Goal: Task Accomplishment & Management: Use online tool/utility

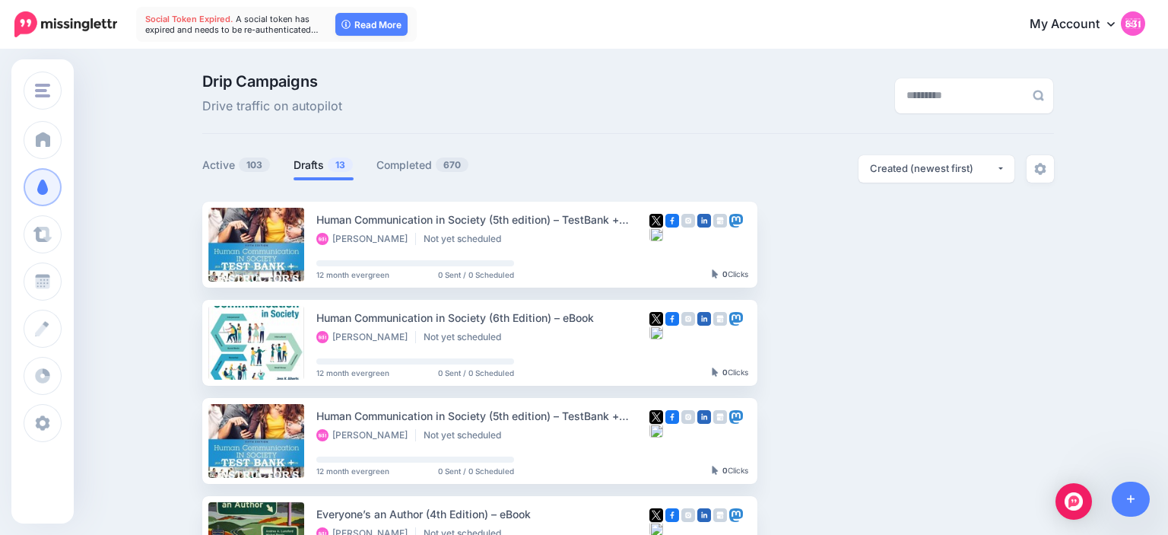
click at [1127, 501] on icon at bounding box center [1131, 499] width 8 height 11
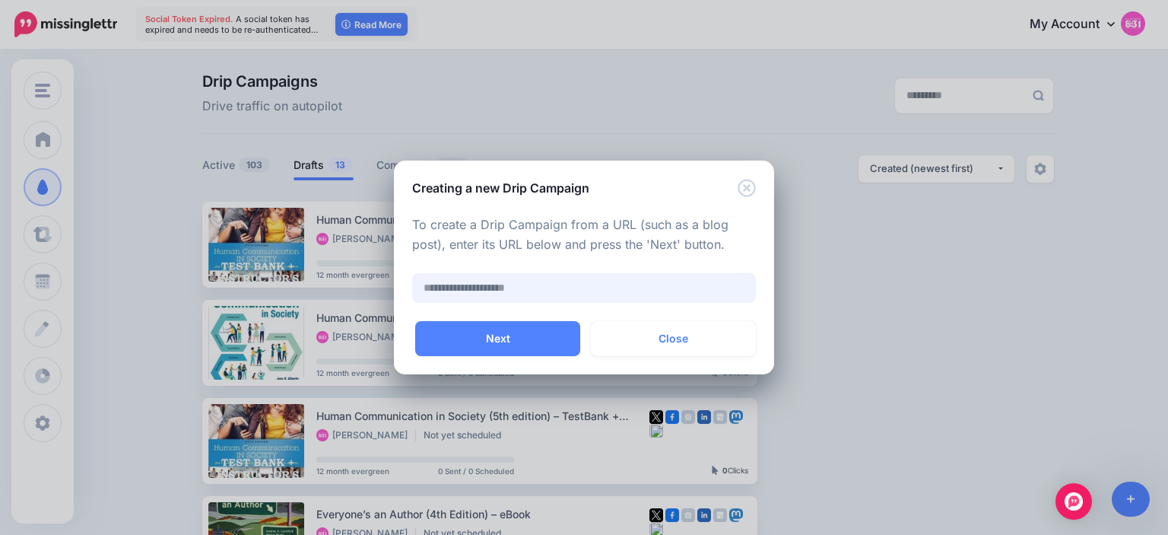
paste input "**********"
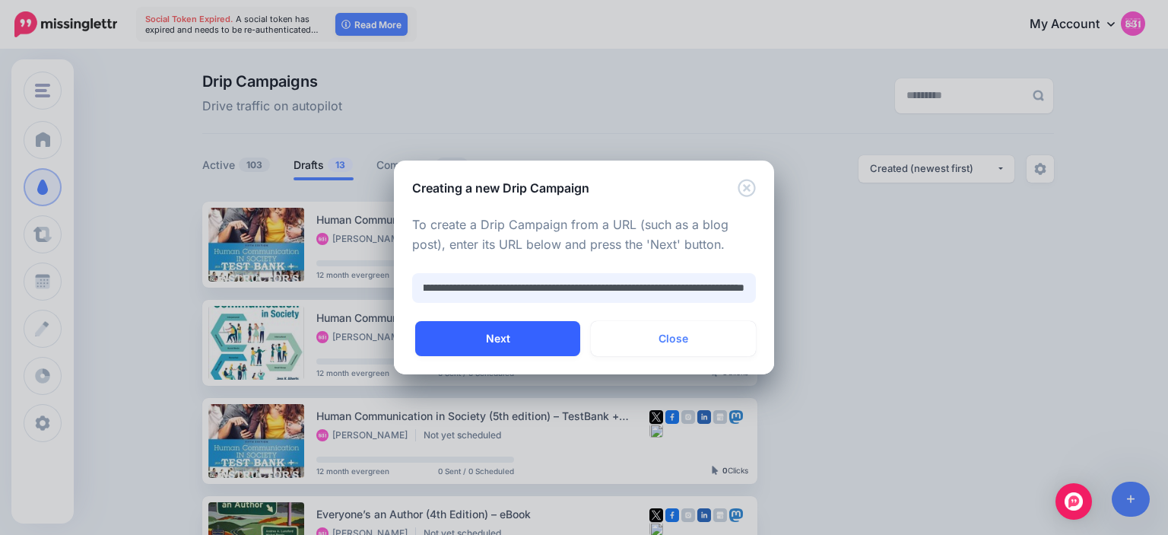
type input "**********"
click at [524, 329] on button "Next" at bounding box center [497, 338] width 165 height 35
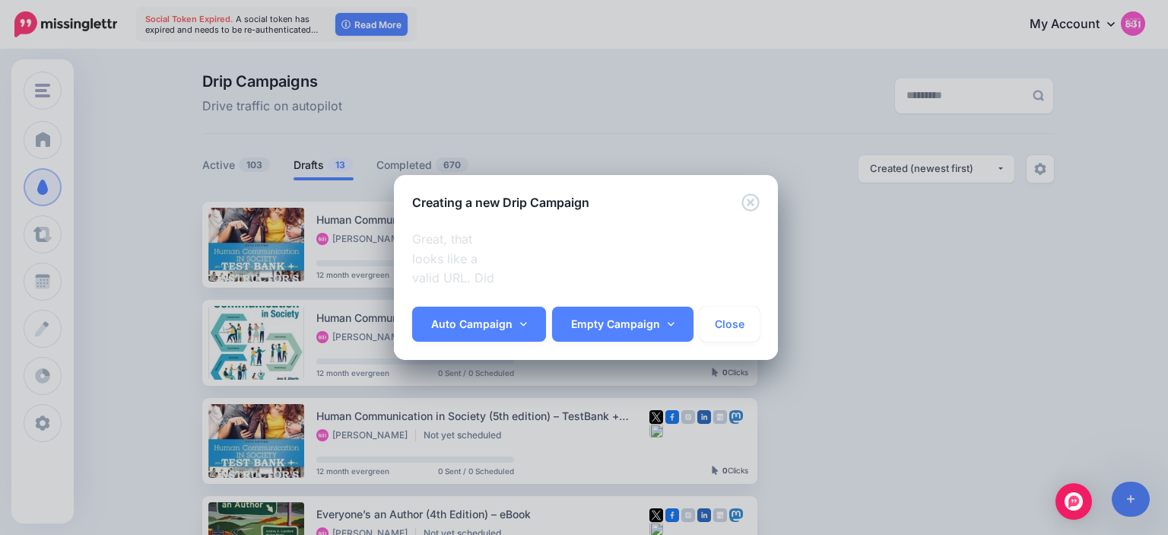
scroll to position [0, 60]
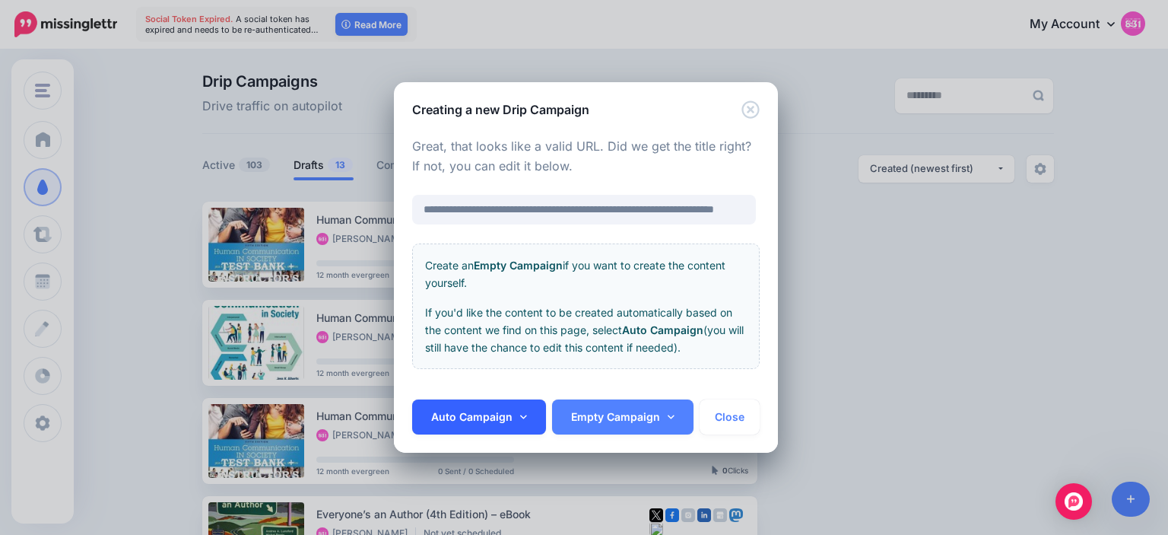
click at [513, 412] on link "Auto Campaign" at bounding box center [479, 416] width 134 height 35
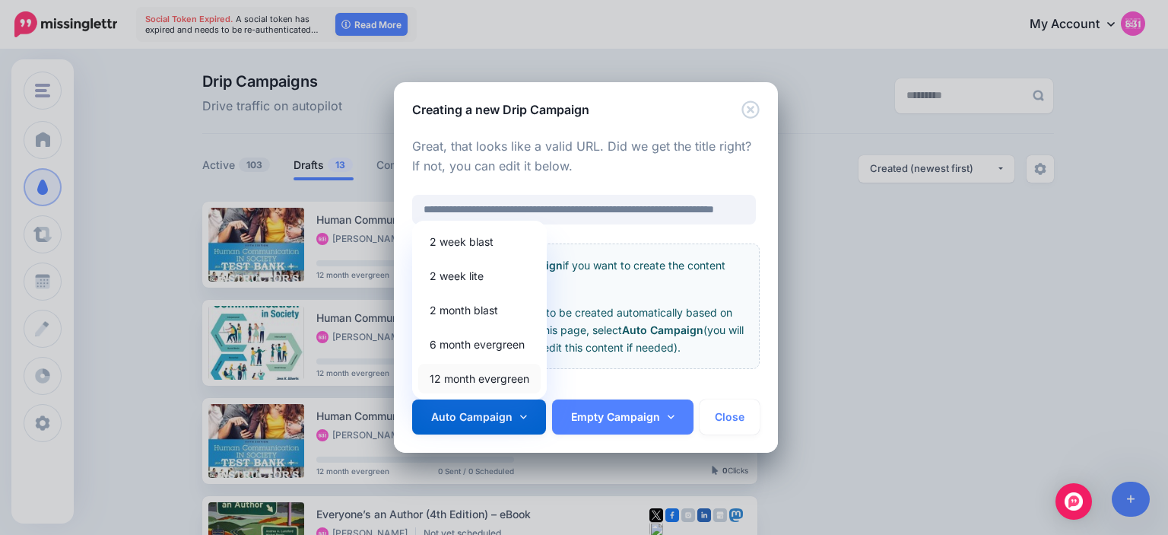
click at [497, 387] on link "12 month evergreen" at bounding box center [479, 379] width 122 height 30
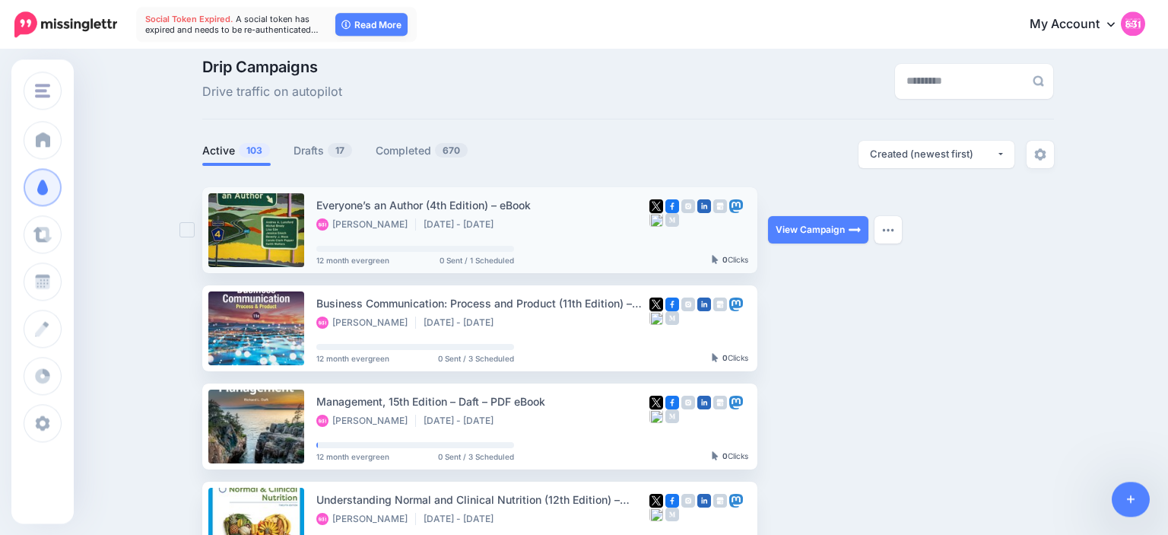
scroll to position [13, 0]
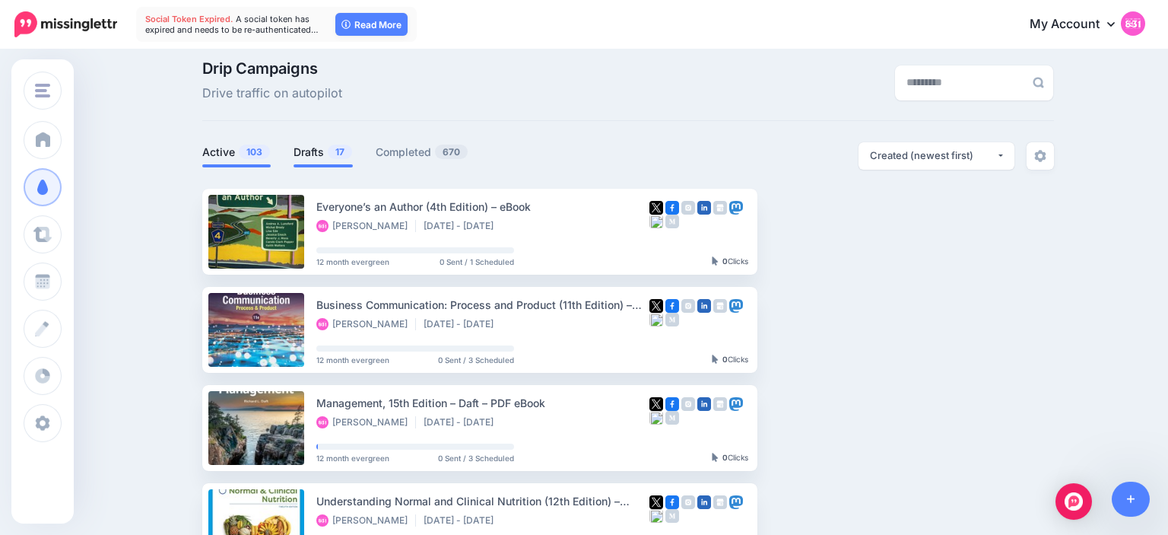
click at [316, 149] on link "Drafts 17" at bounding box center [323, 152] width 59 height 18
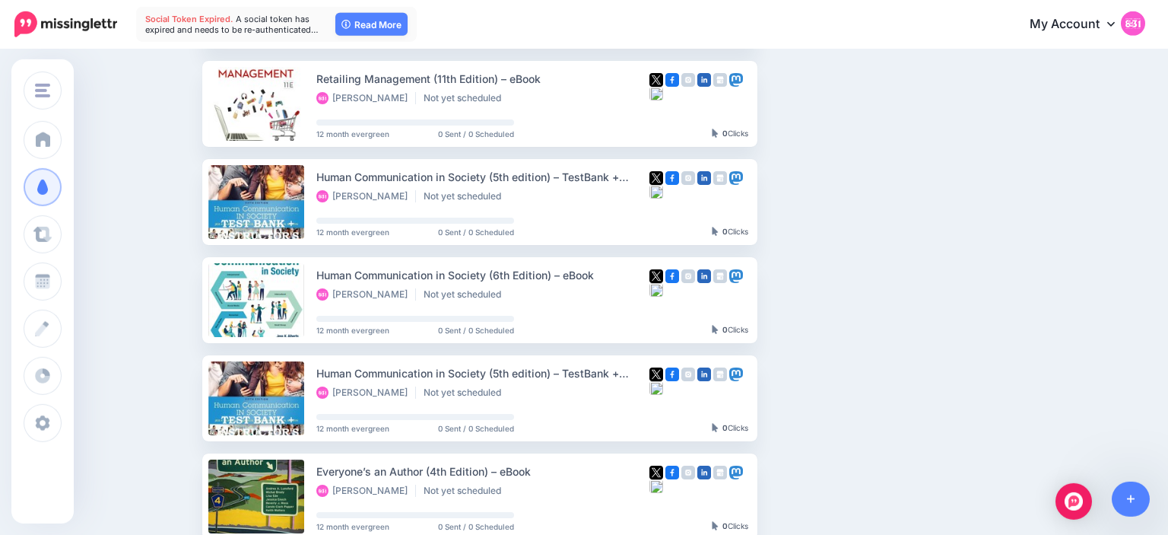
scroll to position [241, 0]
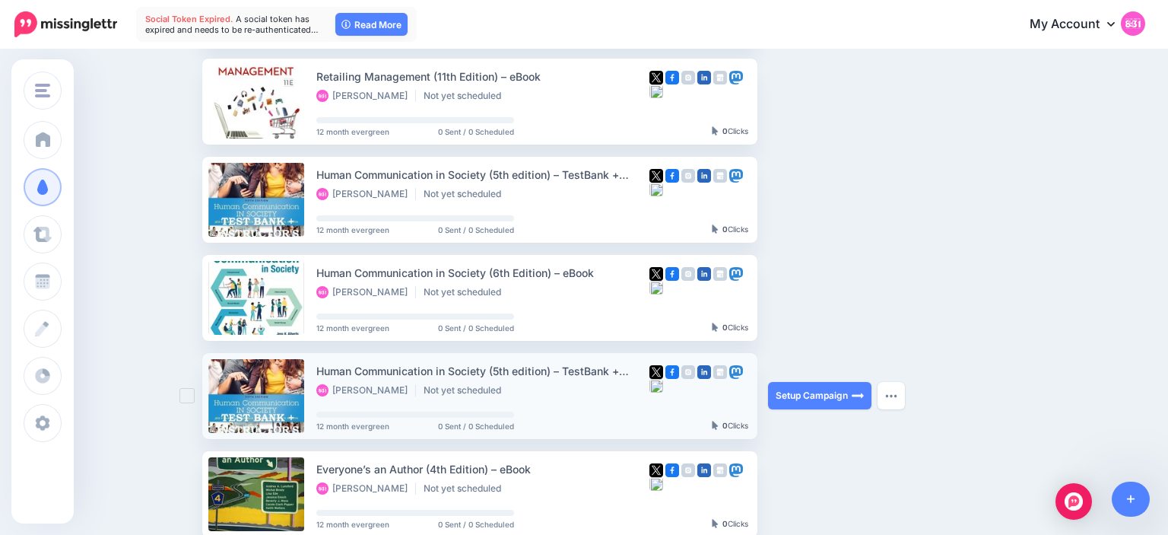
click at [190, 400] on ins at bounding box center [187, 395] width 15 height 15
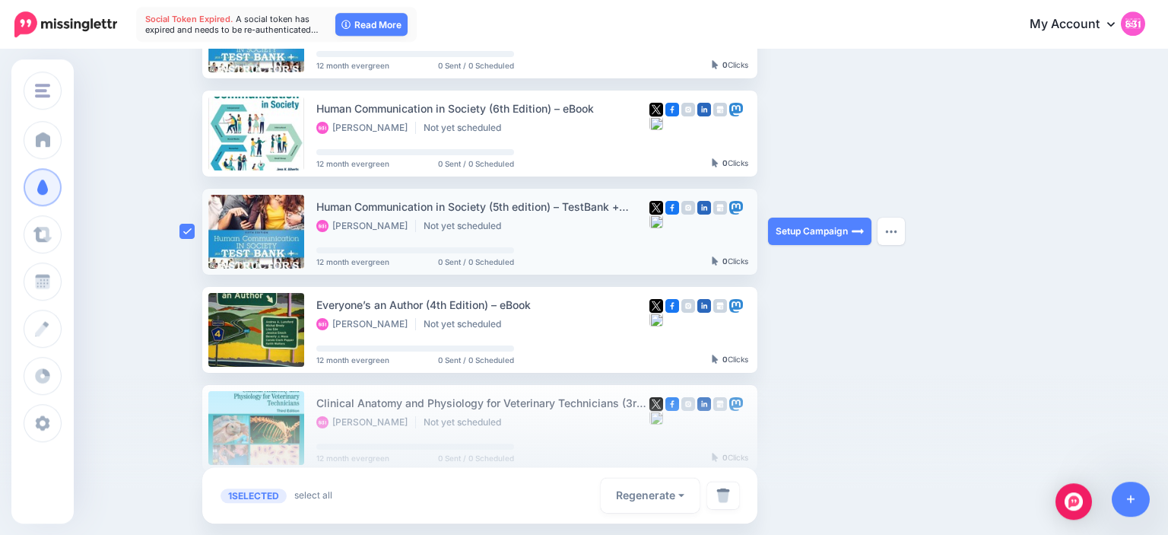
scroll to position [406, 0]
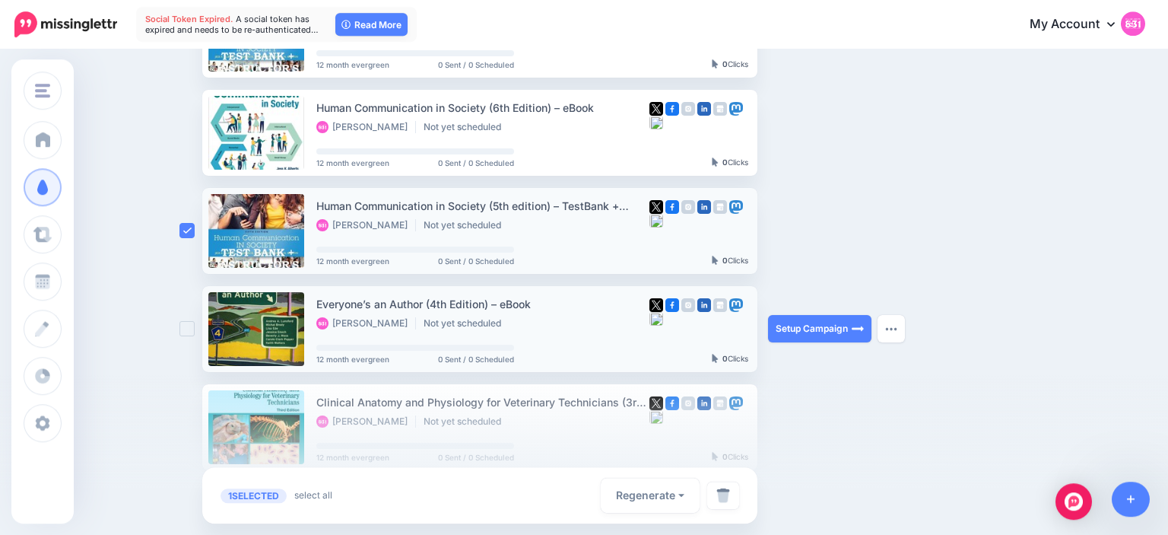
click at [186, 332] on ins at bounding box center [187, 328] width 15 height 15
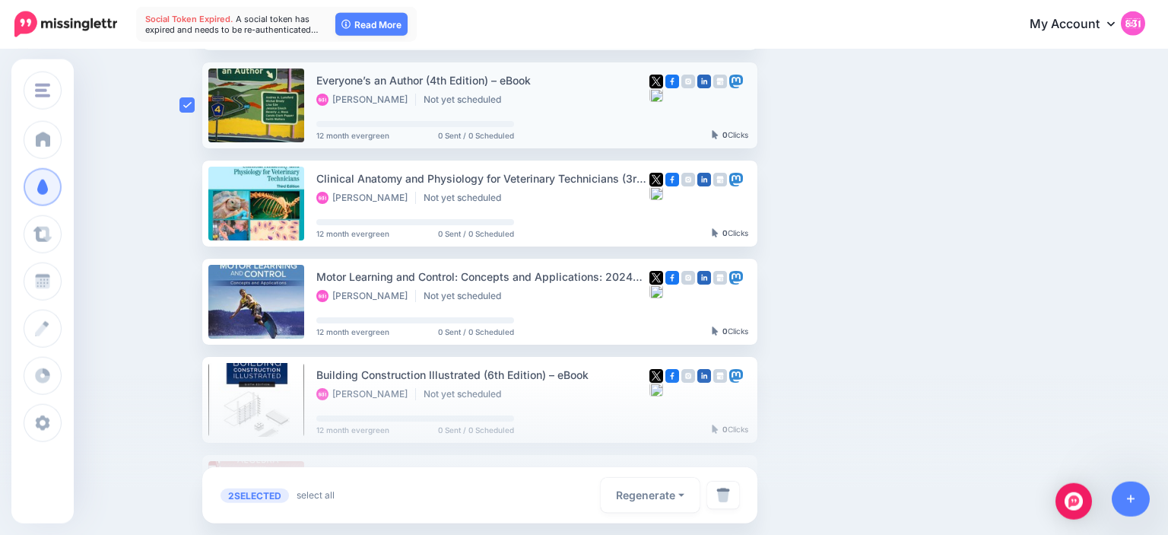
scroll to position [633, 0]
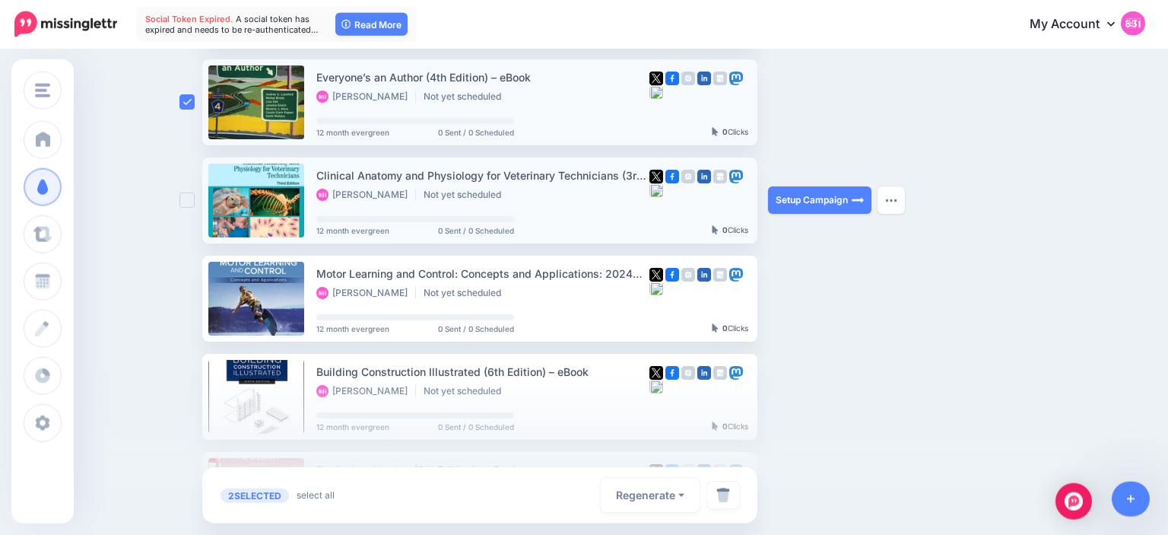
click at [186, 201] on ins at bounding box center [187, 199] width 15 height 15
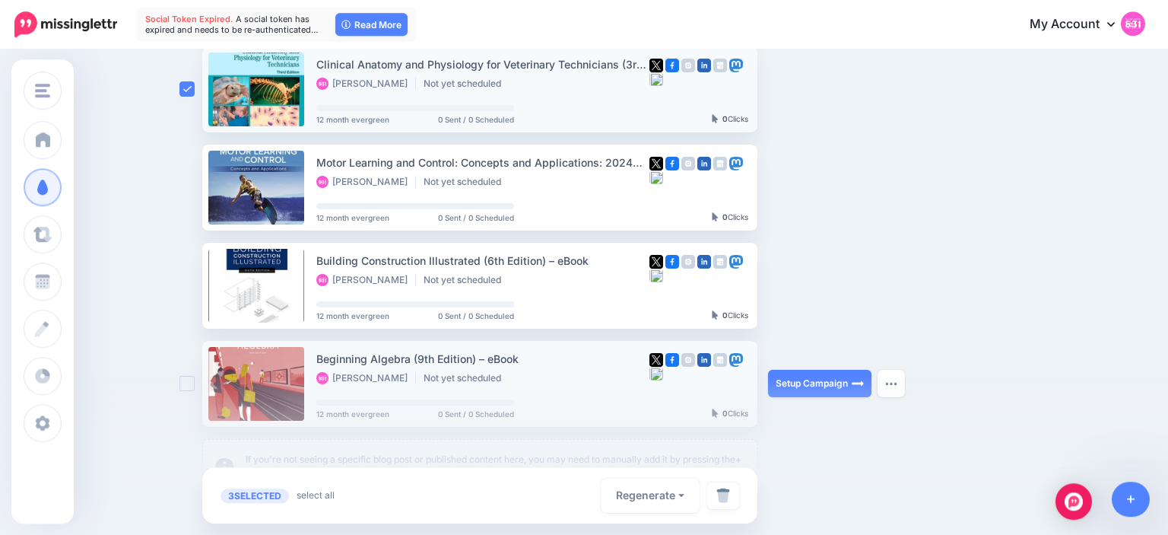
scroll to position [930, 0]
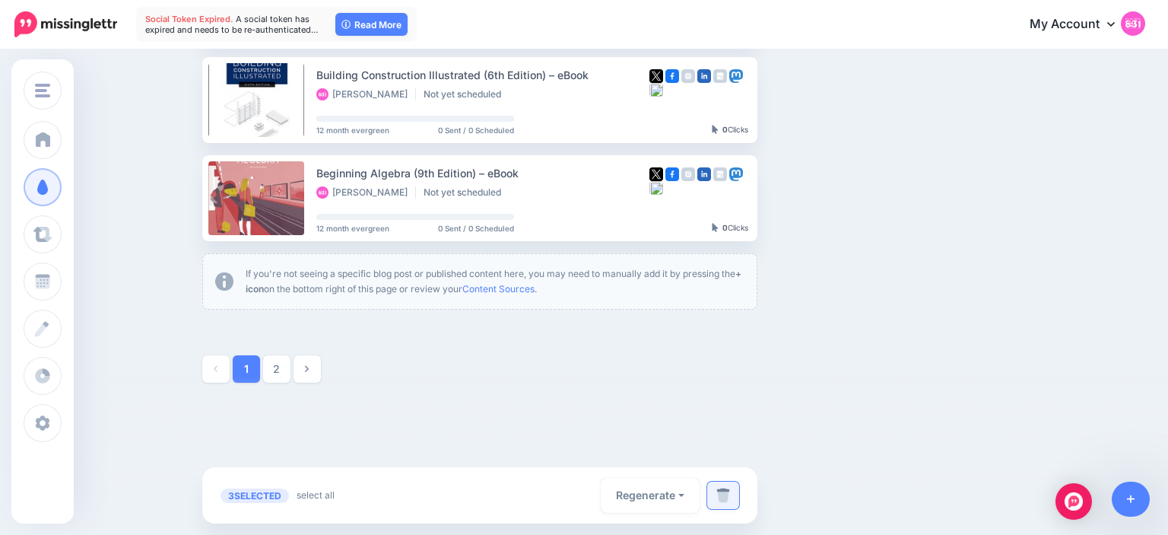
click at [720, 494] on img at bounding box center [724, 495] width 14 height 15
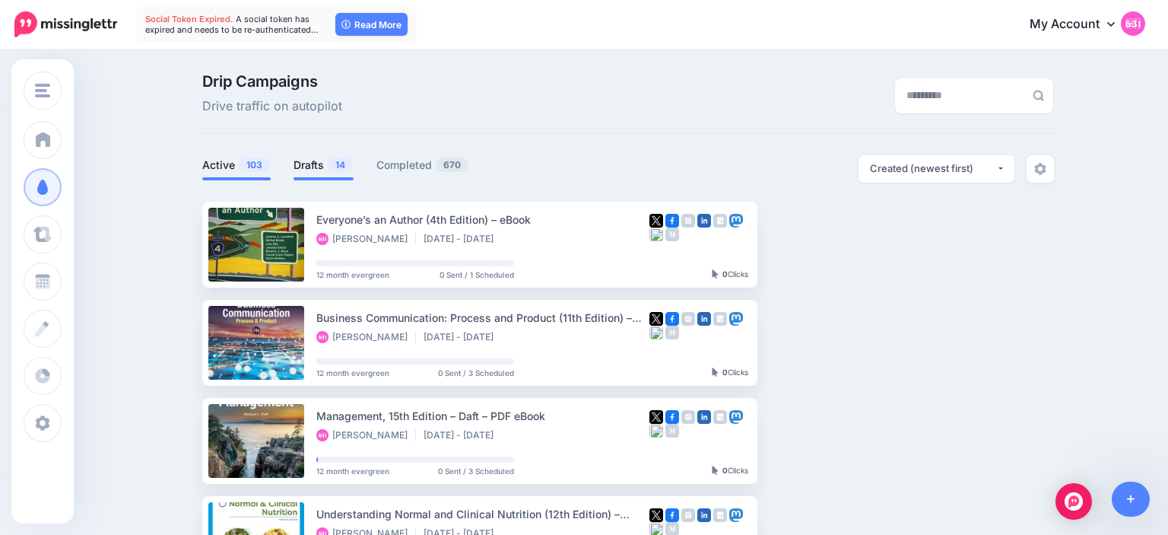
click at [315, 169] on link "Drafts 14" at bounding box center [324, 165] width 60 height 18
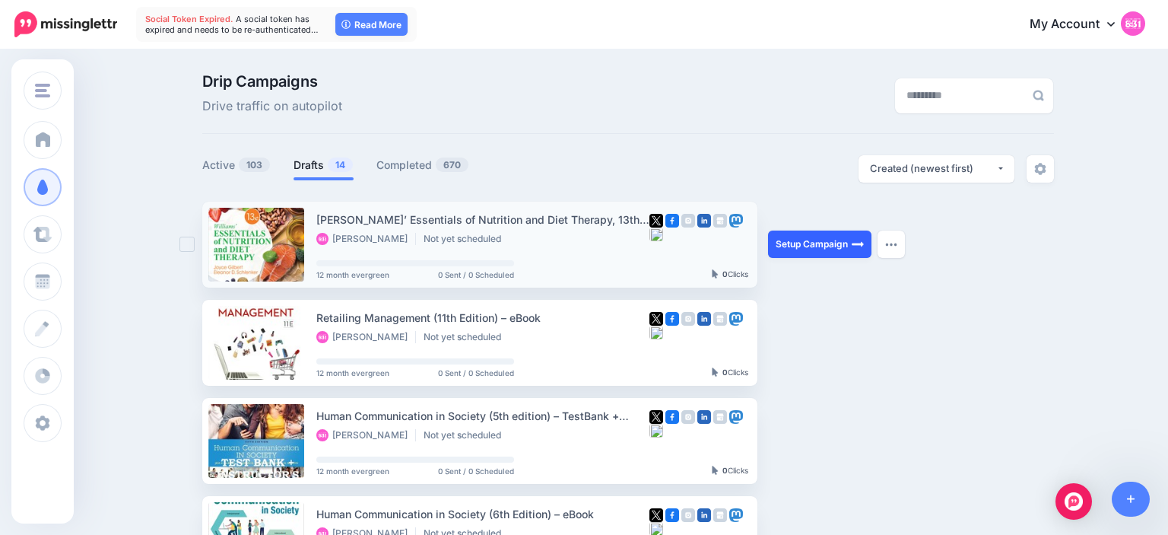
click at [809, 243] on link "Setup Campaign" at bounding box center [819, 243] width 103 height 27
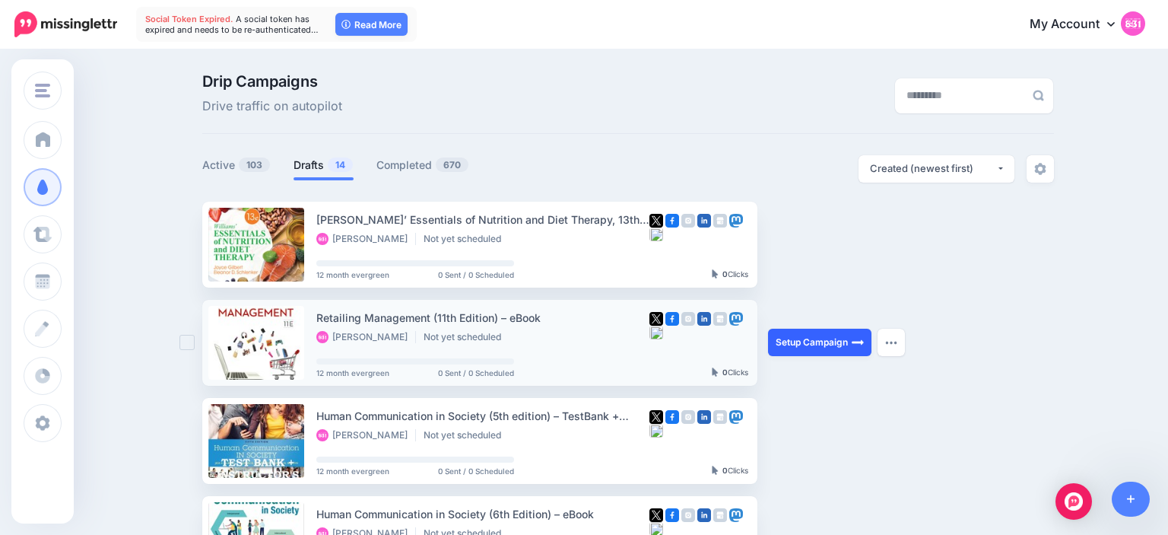
click at [802, 336] on link "Setup Campaign" at bounding box center [819, 342] width 103 height 27
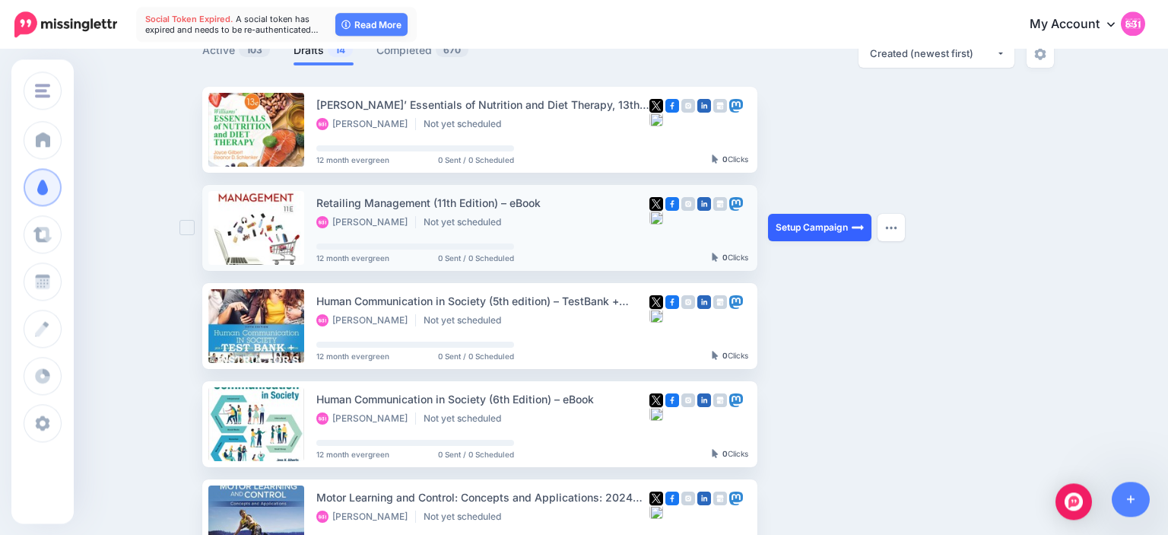
scroll to position [119, 0]
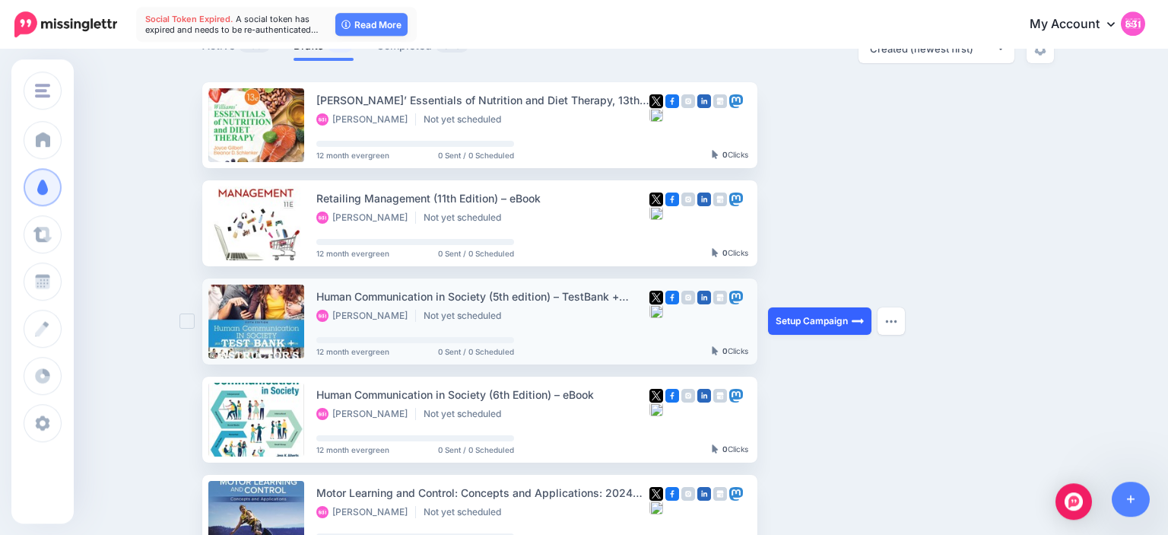
click at [802, 313] on link "Setup Campaign" at bounding box center [819, 320] width 103 height 27
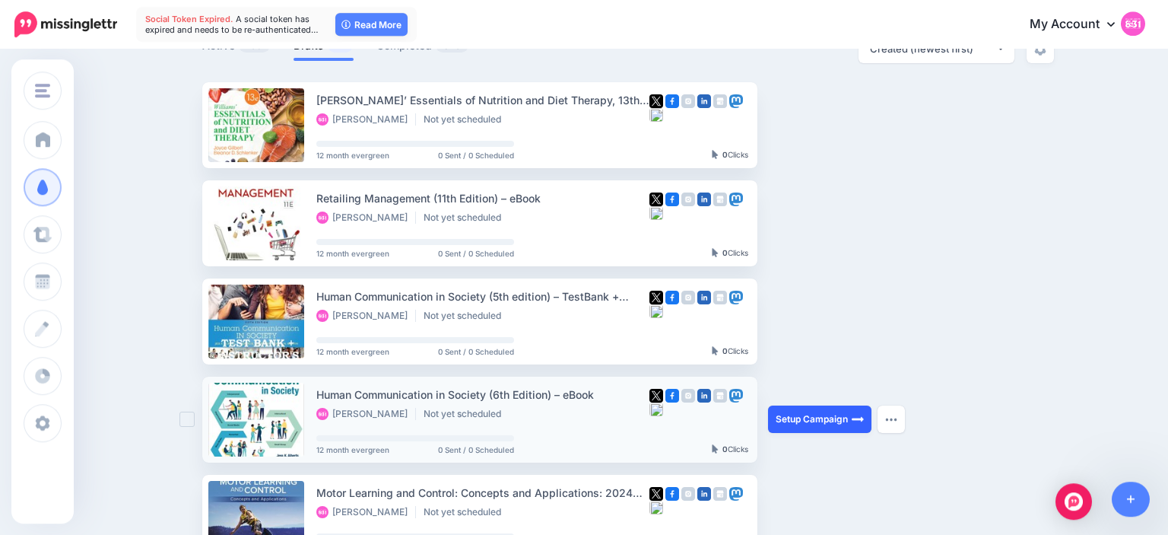
click at [800, 423] on link "Setup Campaign" at bounding box center [819, 418] width 103 height 27
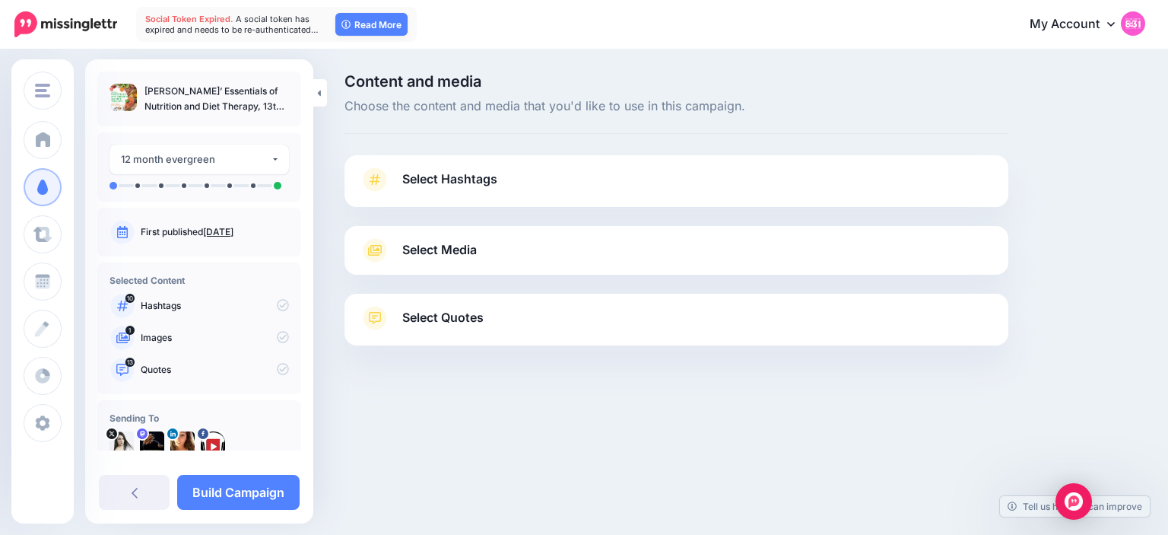
click at [534, 172] on link "Select Hashtags" at bounding box center [677, 187] width 634 height 40
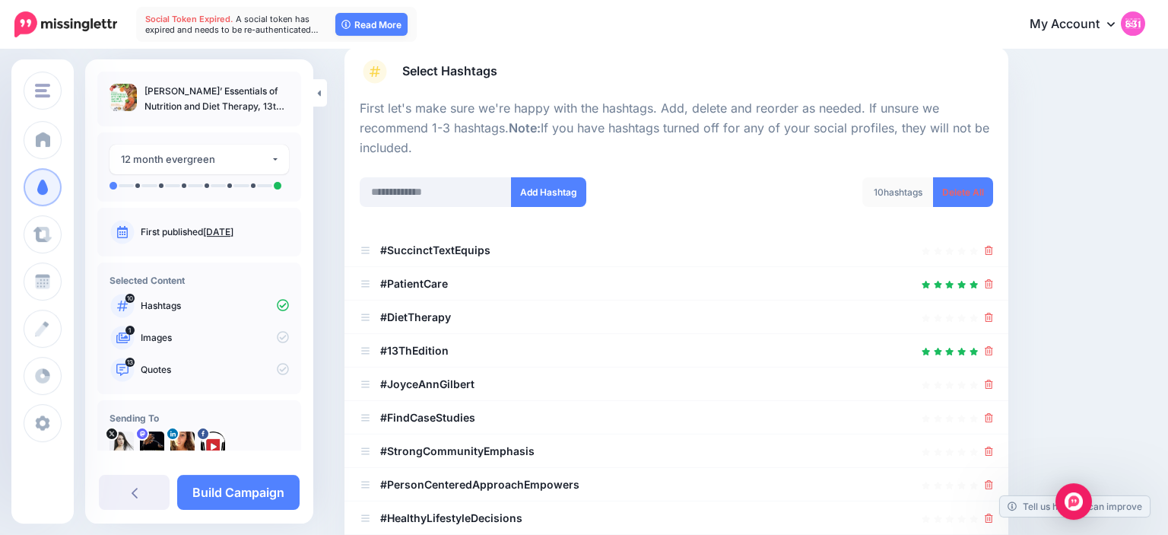
scroll to position [110, 0]
click at [951, 198] on link "Delete All" at bounding box center [963, 191] width 60 height 30
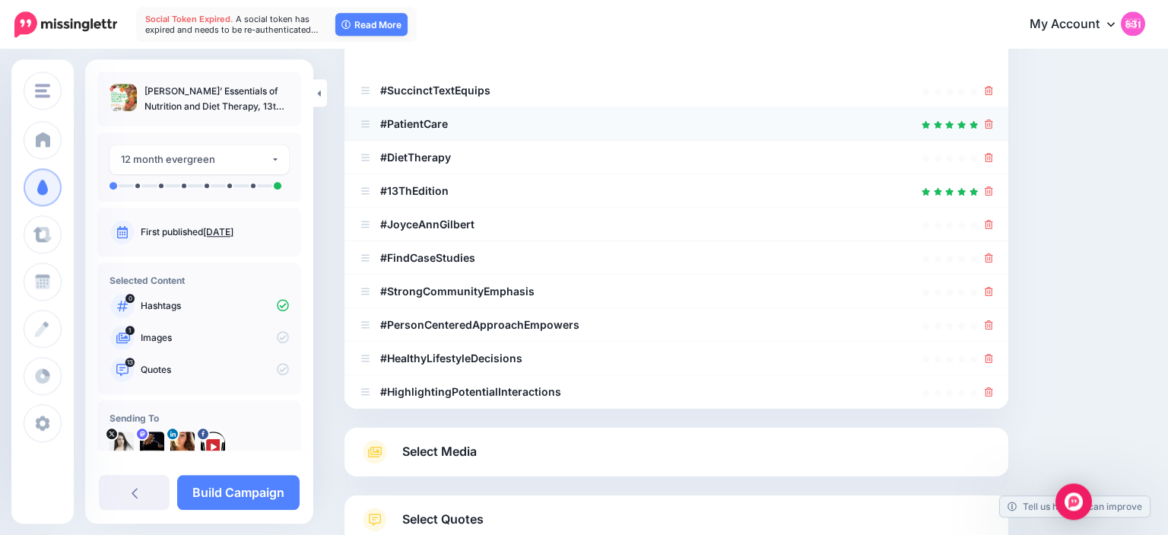
scroll to position [59, 0]
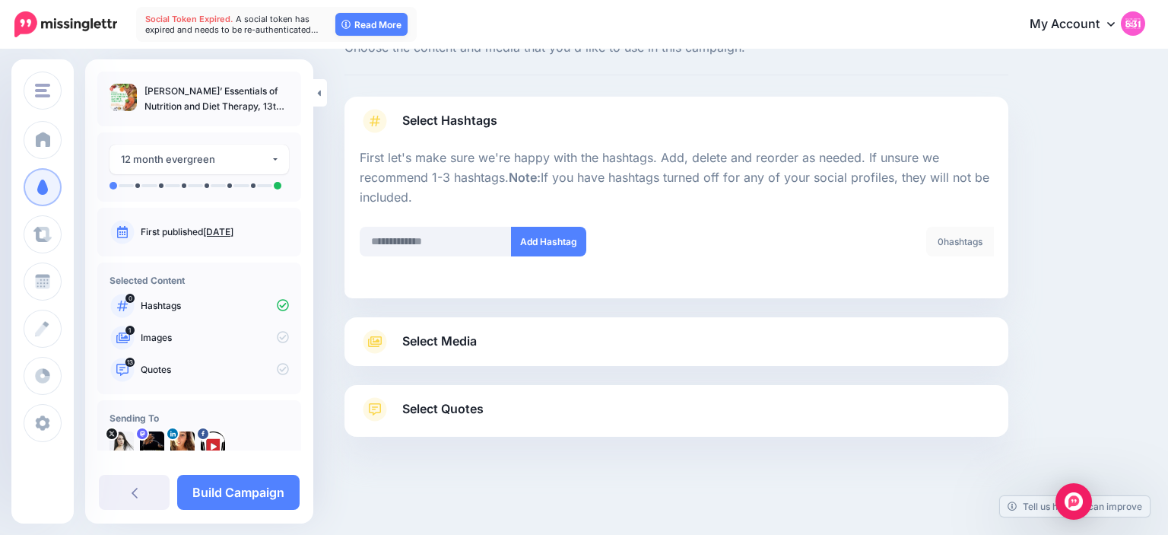
click at [566, 326] on div "Select Media Next, let's make sure we have the best media for this campaign. De…" at bounding box center [677, 341] width 664 height 49
click at [496, 351] on link "Select Media" at bounding box center [677, 341] width 634 height 24
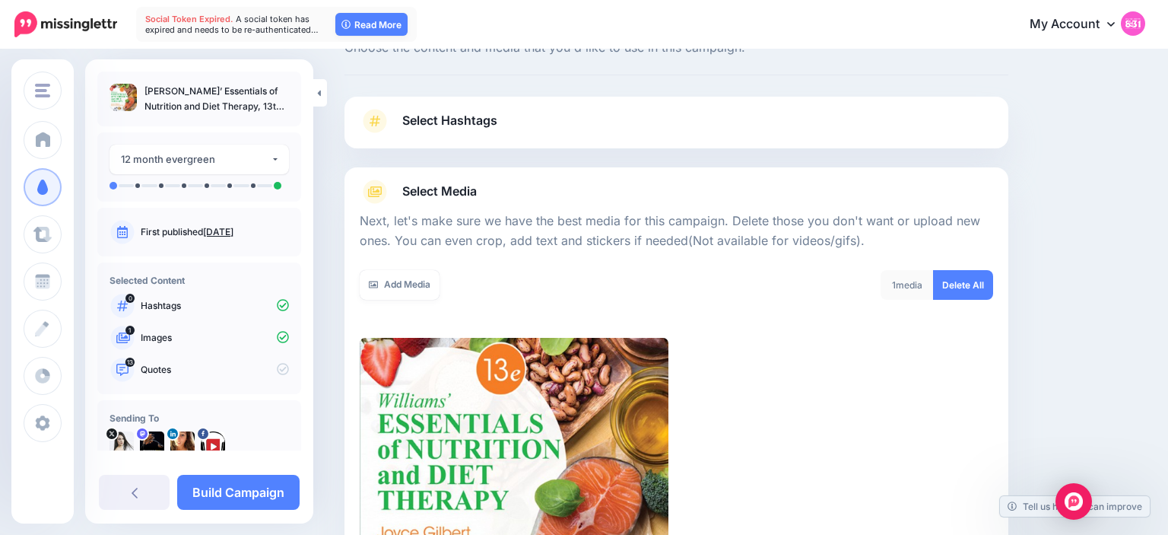
scroll to position [286, 0]
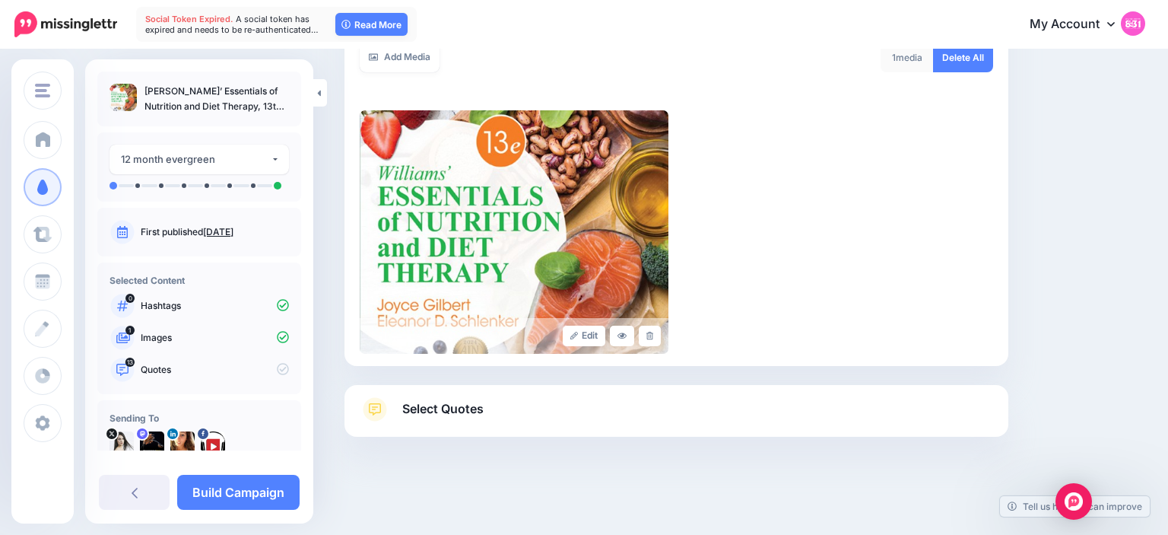
click at [466, 409] on span "Select Quotes" at bounding box center [442, 409] width 81 height 21
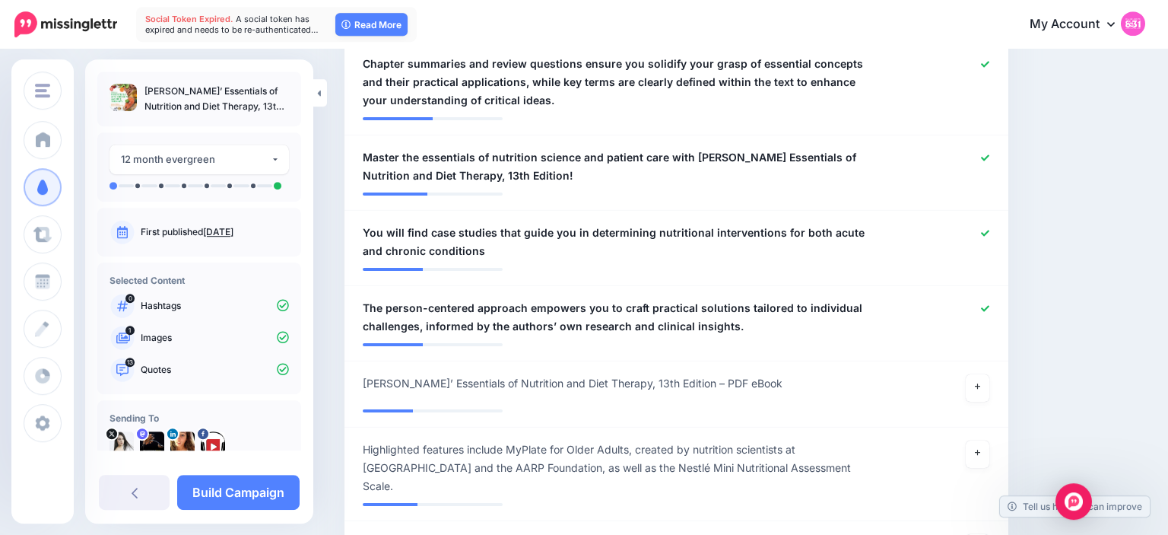
scroll to position [1193, 0]
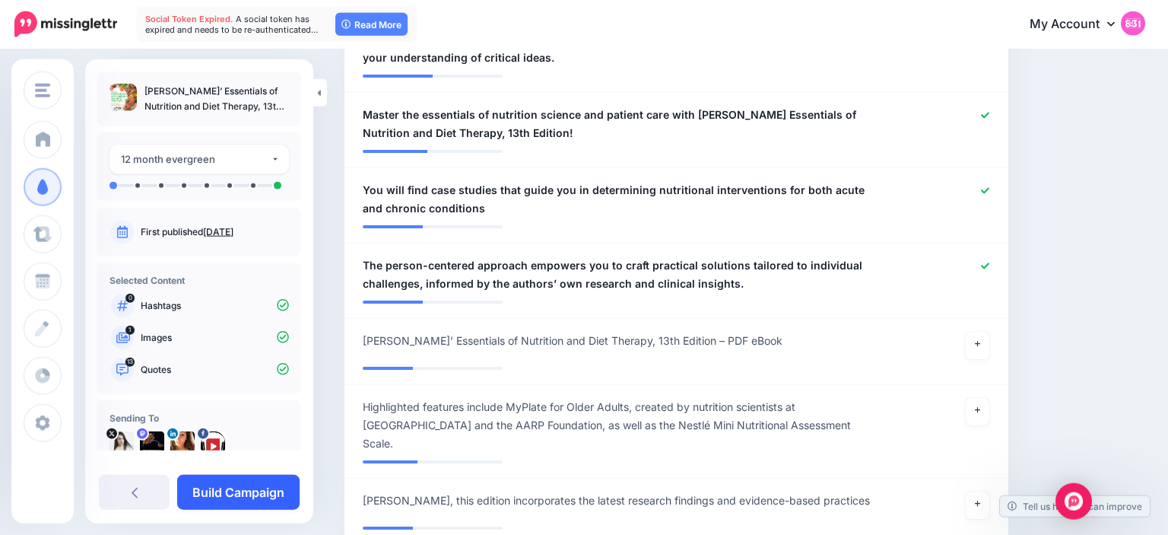
click at [281, 497] on link "Build Campaign" at bounding box center [238, 492] width 122 height 35
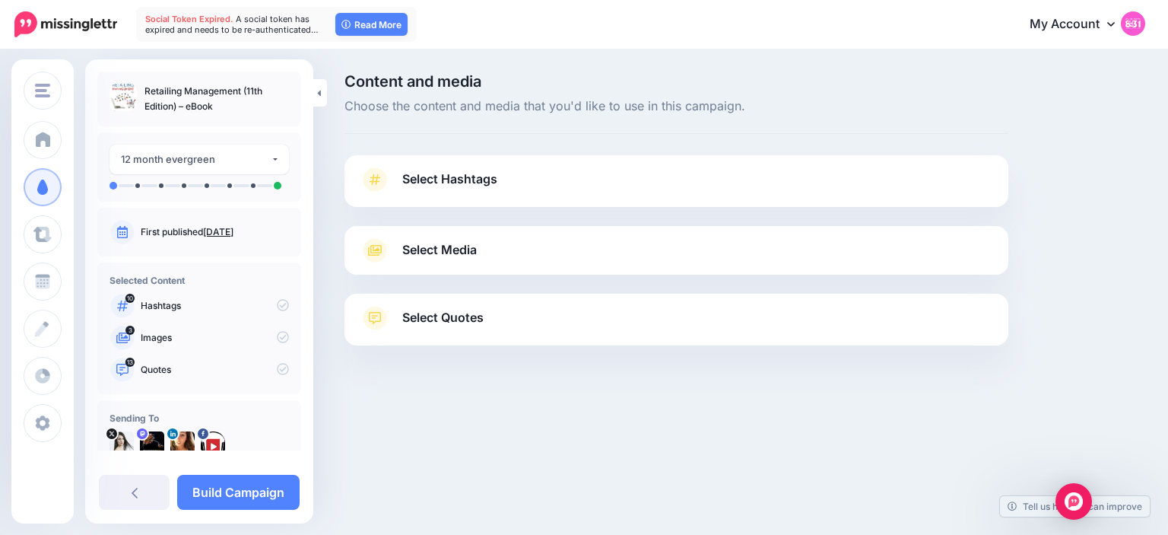
click at [500, 187] on link "Select Hashtags" at bounding box center [677, 187] width 634 height 40
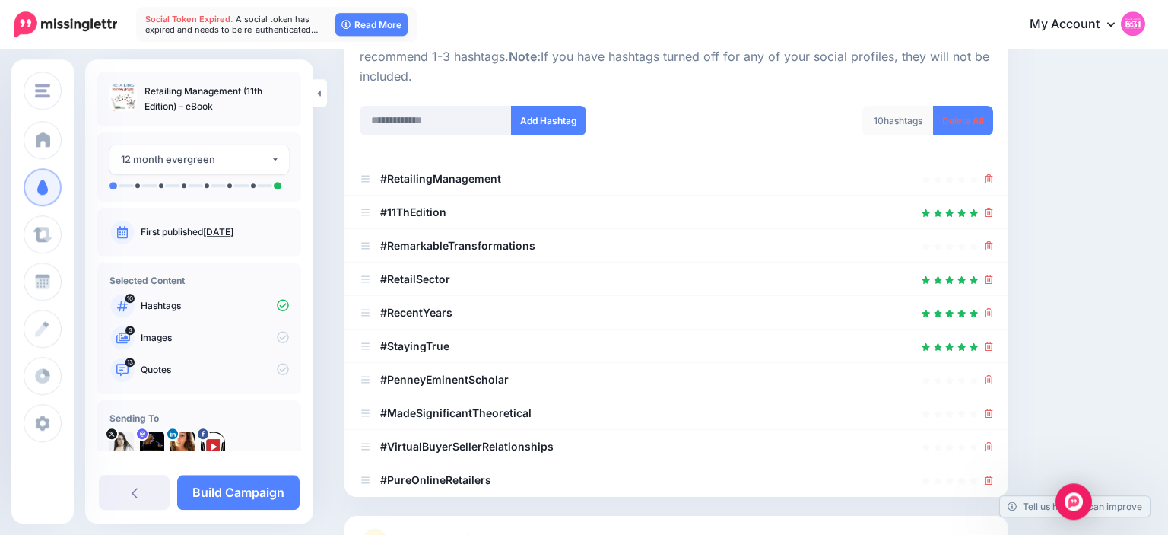
scroll to position [183, 0]
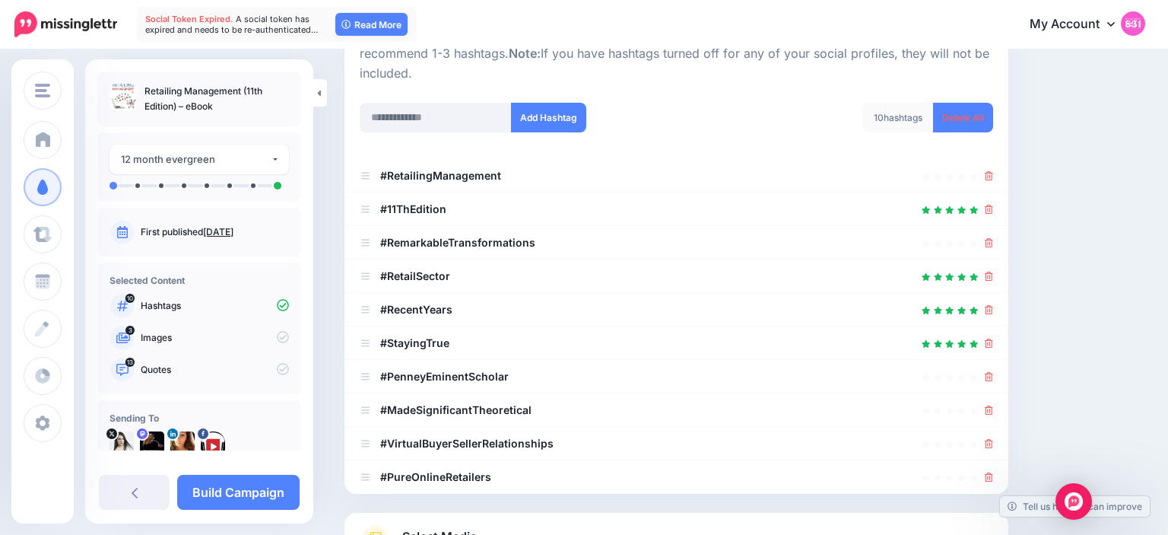
click at [993, 117] on div "10 hashtags Delete All" at bounding box center [840, 127] width 328 height 49
click at [972, 116] on link "Delete All" at bounding box center [963, 118] width 60 height 30
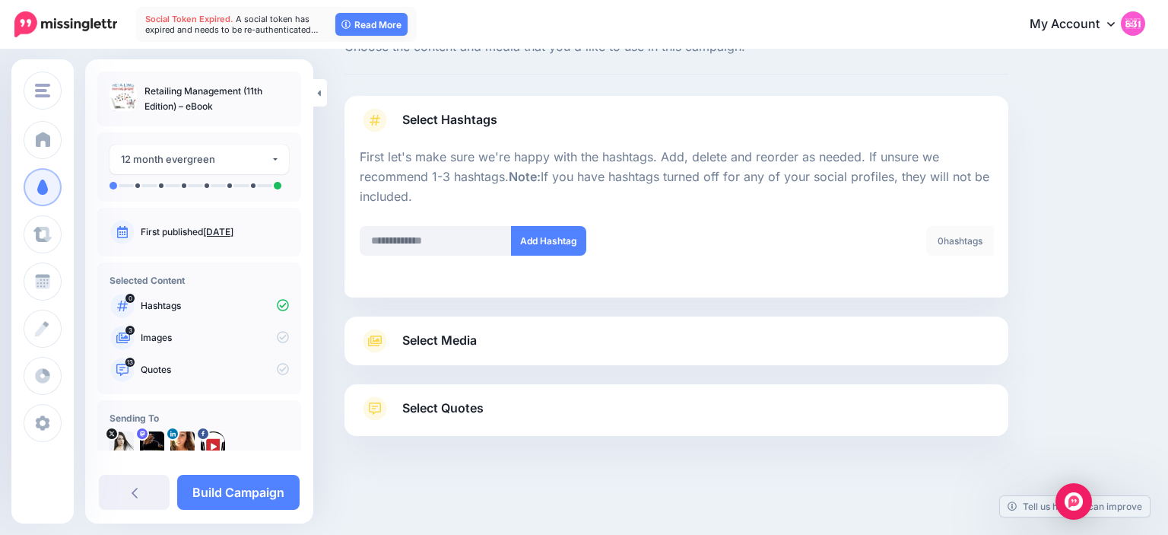
scroll to position [59, 0]
click at [551, 333] on link "Select Media" at bounding box center [677, 341] width 634 height 24
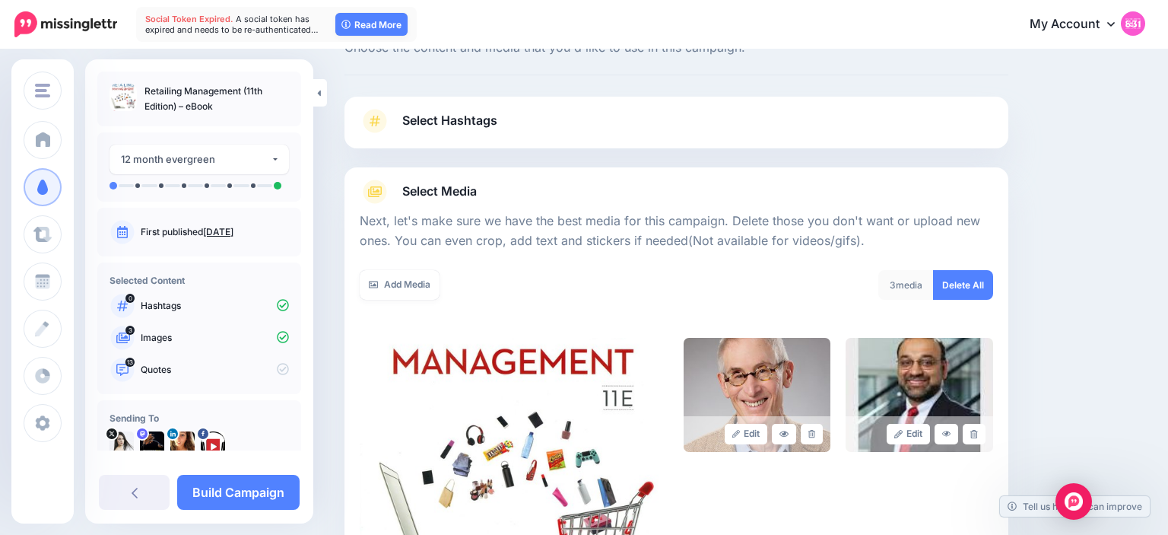
scroll to position [286, 0]
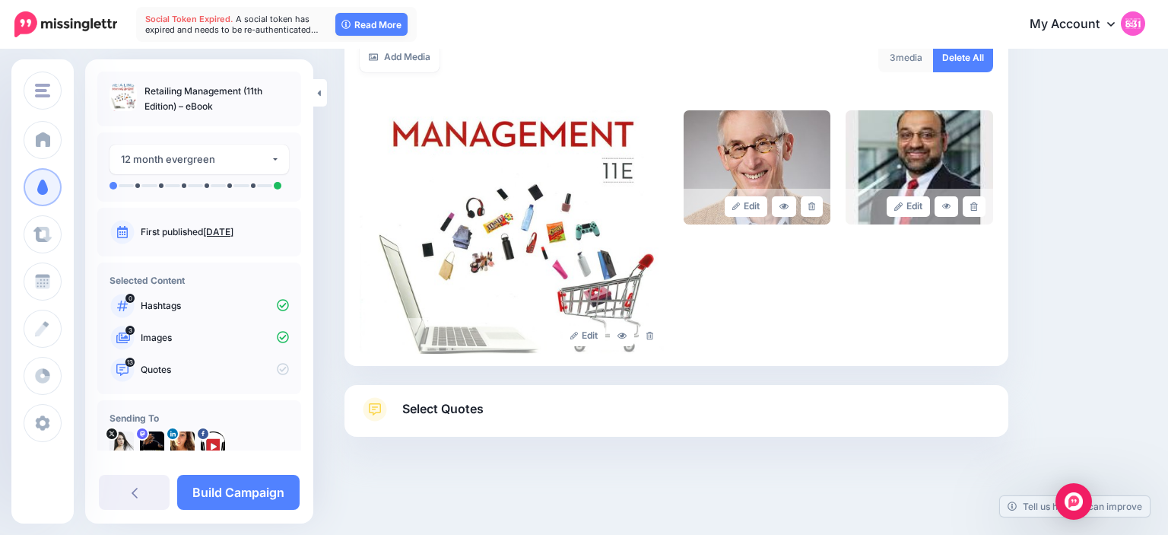
click at [537, 412] on link "Select Quotes" at bounding box center [677, 417] width 634 height 40
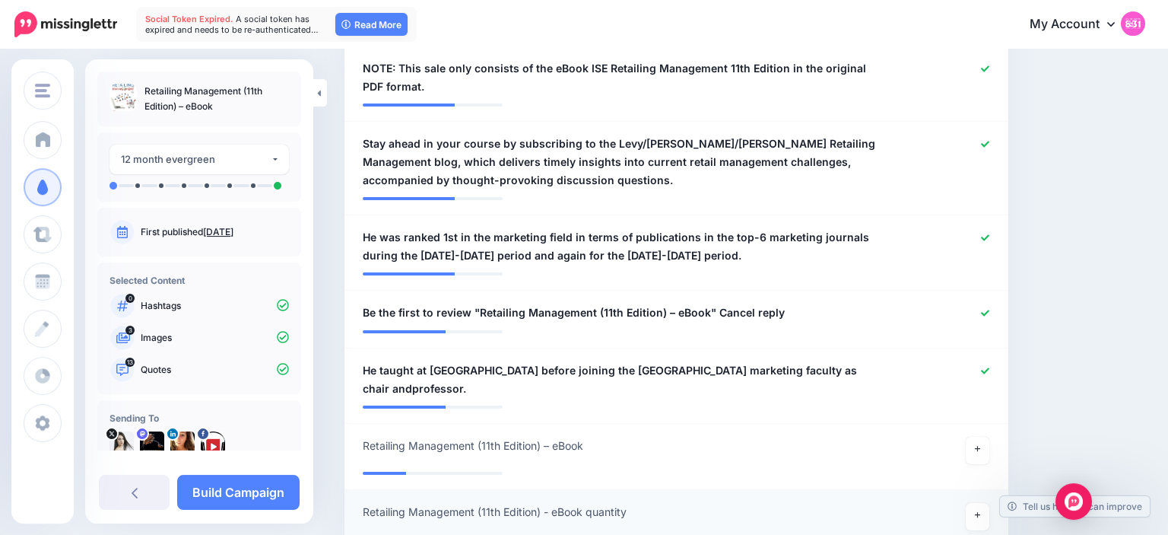
scroll to position [1262, 0]
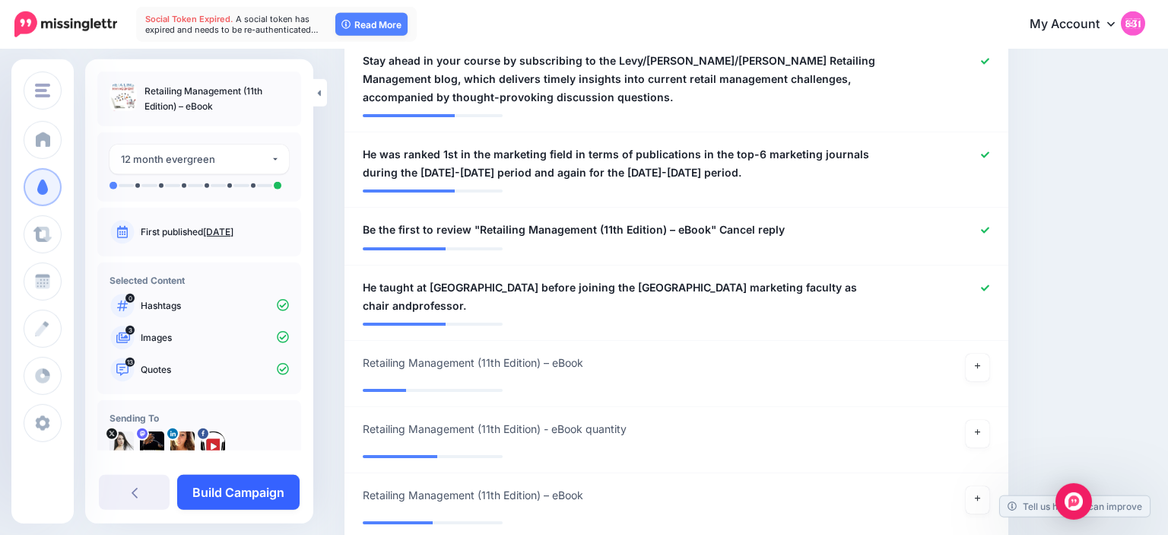
click at [249, 497] on link "Build Campaign" at bounding box center [238, 492] width 122 height 35
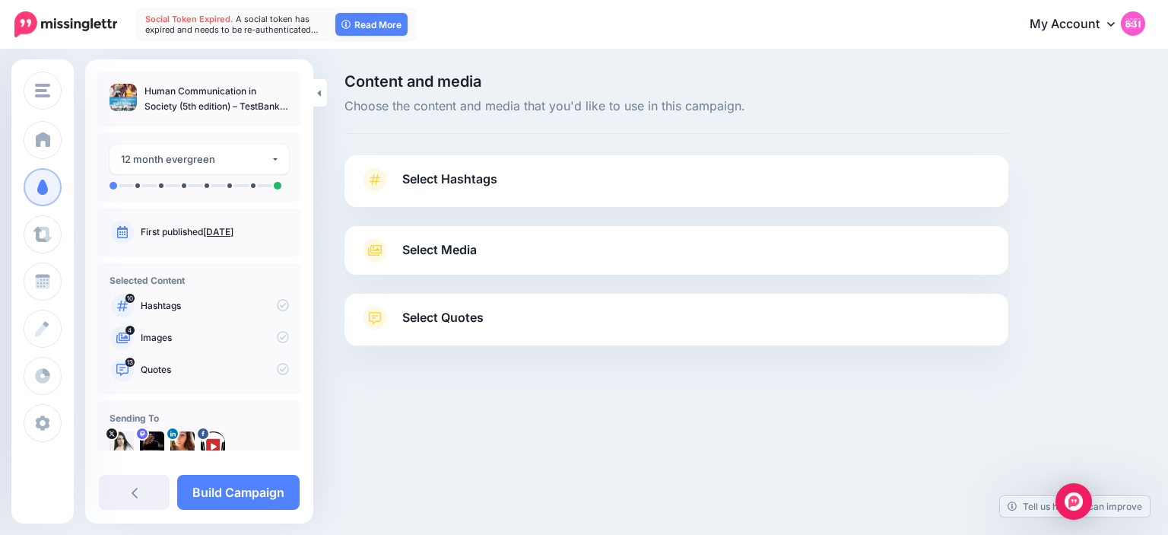
click at [466, 190] on link "Select Hashtags" at bounding box center [677, 187] width 634 height 40
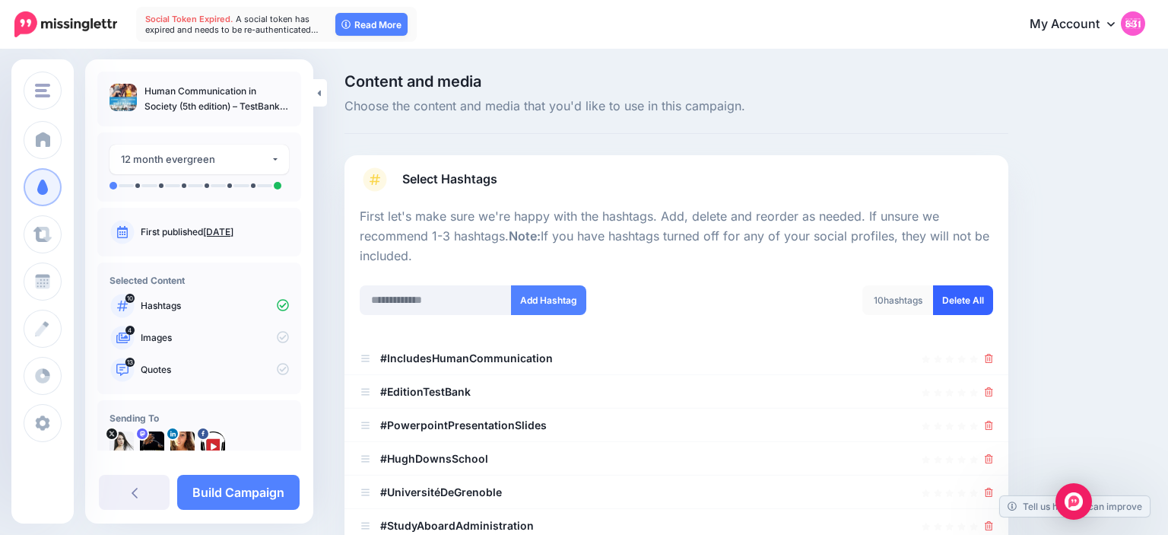
click at [952, 297] on link "Delete All" at bounding box center [963, 300] width 60 height 30
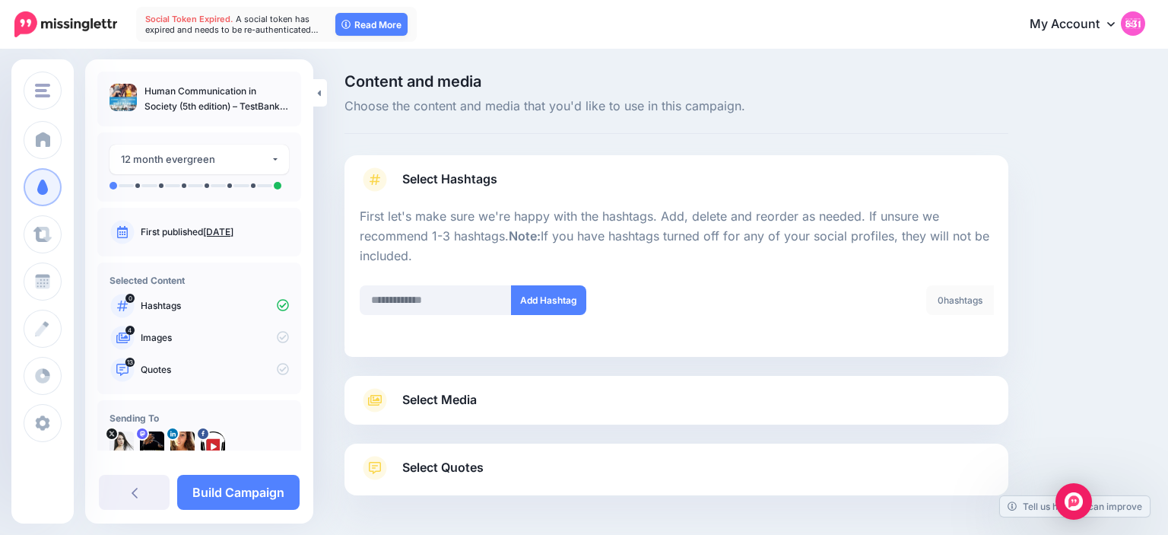
scroll to position [59, 0]
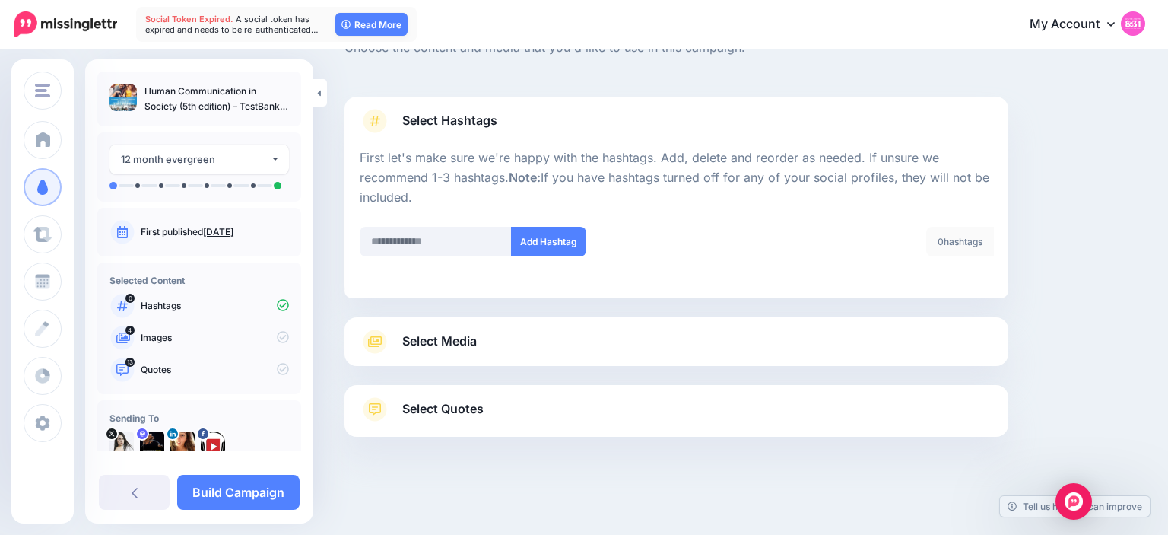
click at [433, 299] on div at bounding box center [677, 307] width 664 height 19
click at [425, 254] on input "text" at bounding box center [436, 242] width 152 height 30
type input "********"
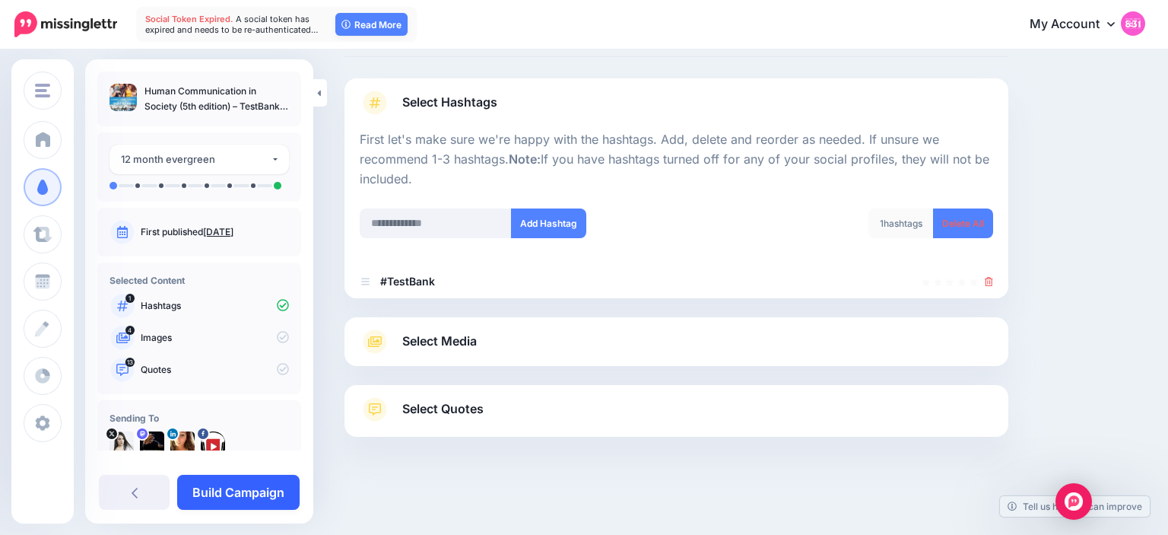
click at [265, 488] on link "Build Campaign" at bounding box center [238, 492] width 122 height 35
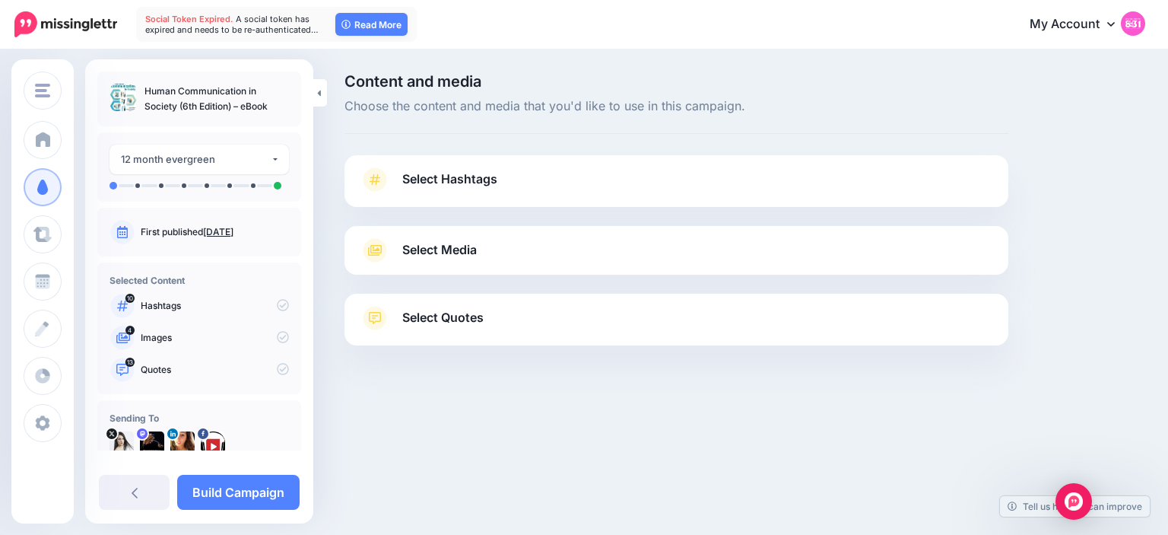
click at [510, 187] on link "Select Hashtags" at bounding box center [677, 187] width 634 height 40
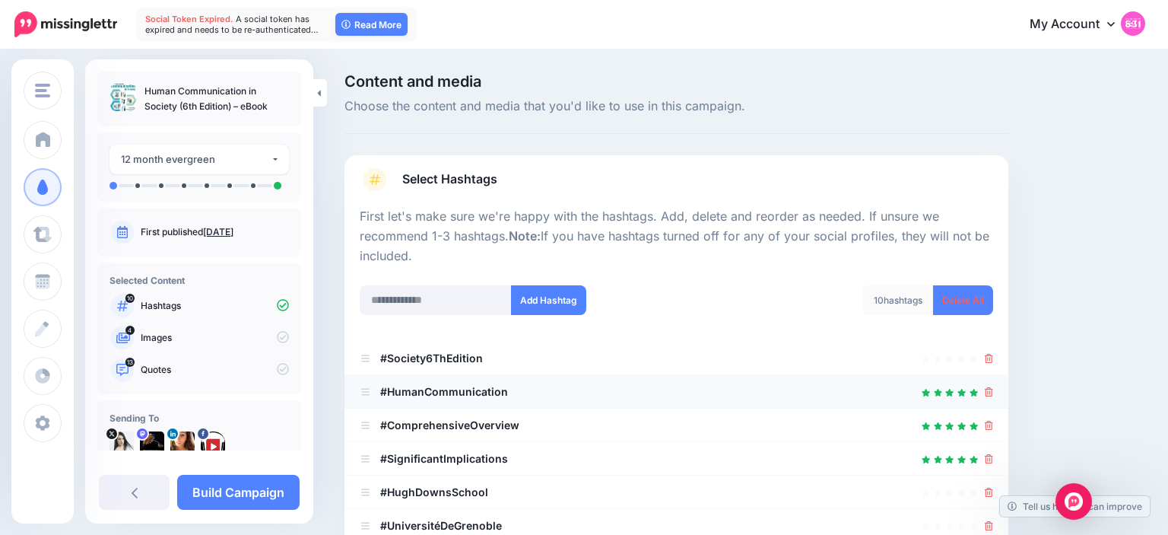
click at [457, 390] on b "#HumanCommunication" at bounding box center [444, 391] width 128 height 13
copy div "#HumanCommunication"
click at [955, 300] on link "Delete All" at bounding box center [963, 300] width 60 height 30
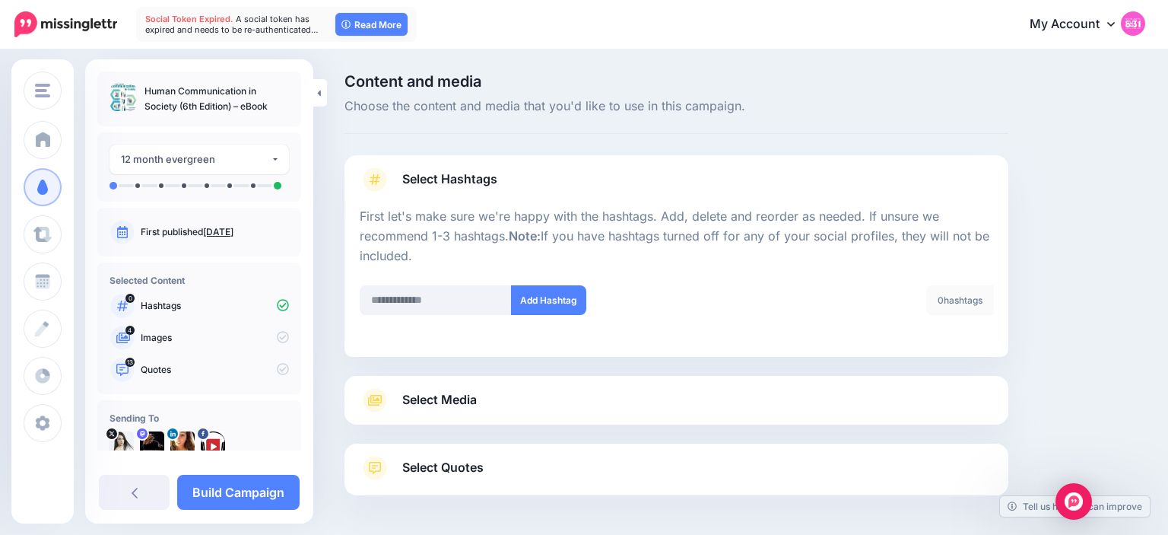
scroll to position [59, 0]
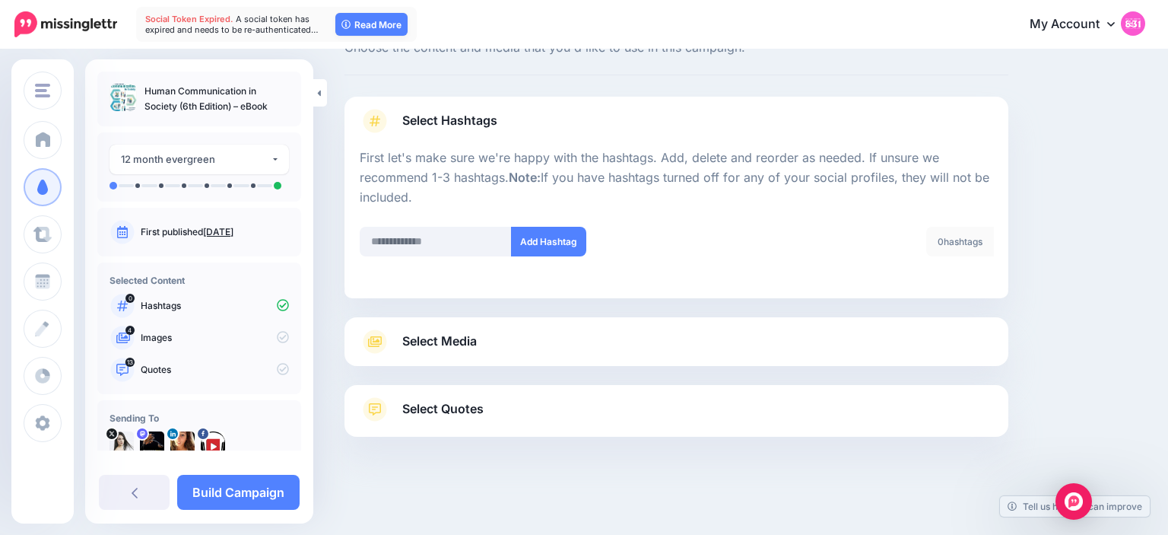
click at [421, 293] on li at bounding box center [677, 290] width 664 height 15
paste input "**********"
click at [456, 240] on input "**********" at bounding box center [436, 242] width 152 height 30
type input "**********"
click at [545, 238] on button "Add Hashtag" at bounding box center [548, 242] width 75 height 30
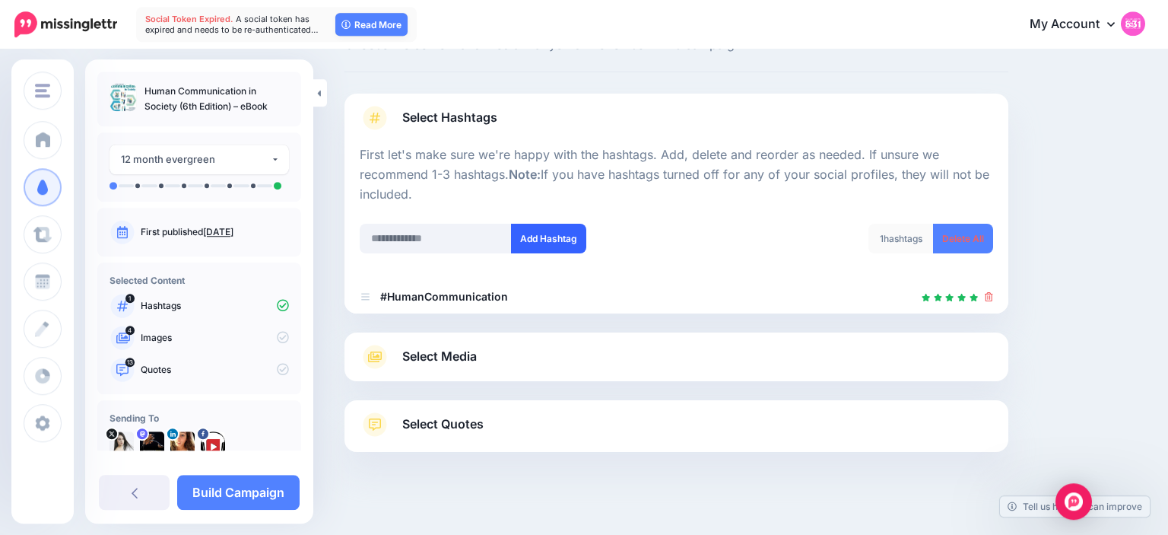
scroll to position [77, 0]
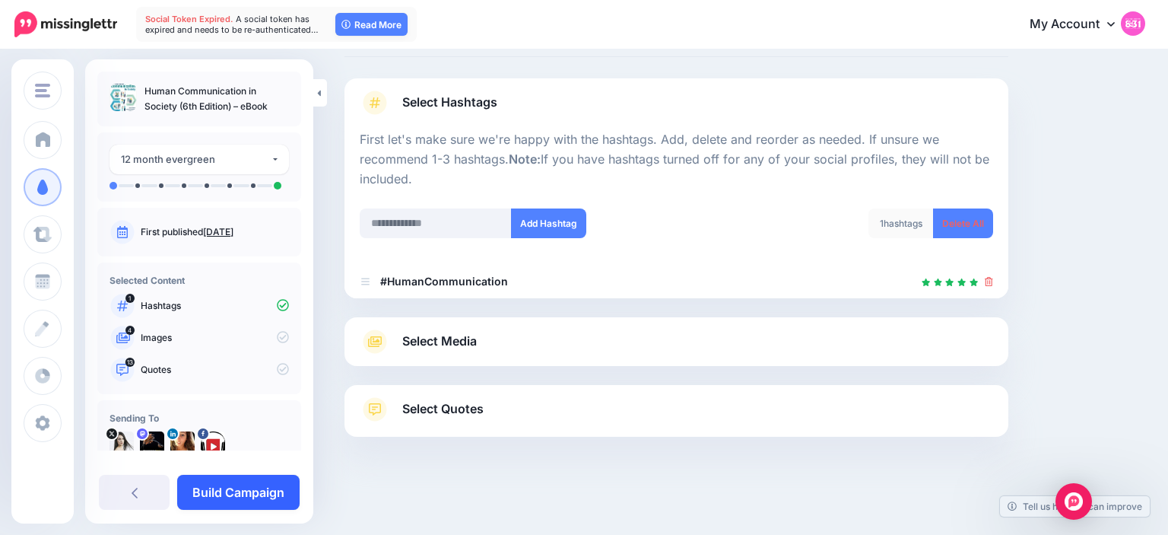
click at [256, 491] on link "Build Campaign" at bounding box center [238, 492] width 122 height 35
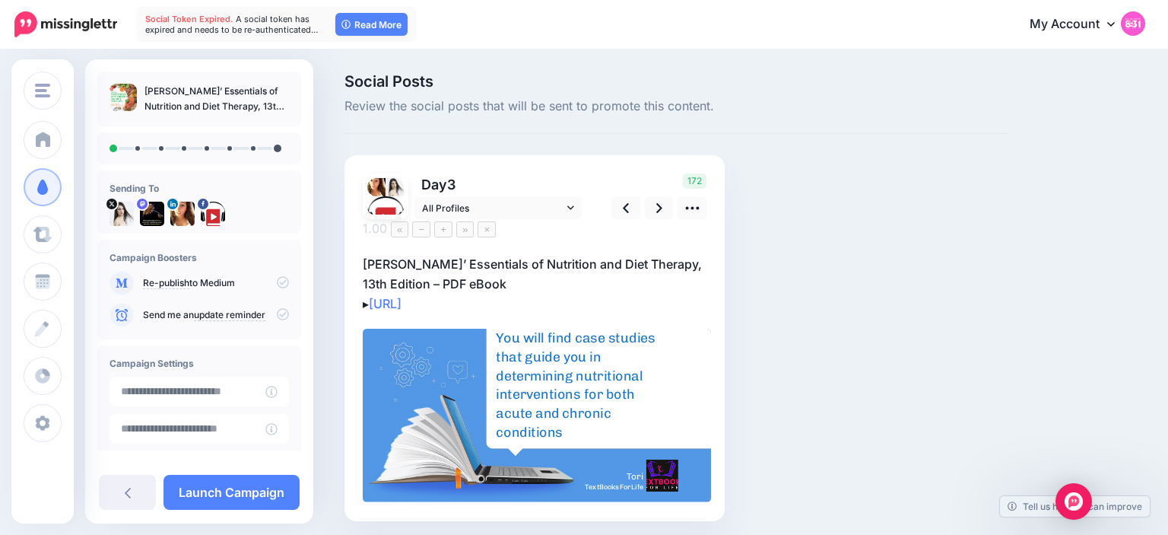
click at [536, 271] on p "Williams’ Essentials of Nutrition and Diet Therapy, 13th Edition – PDF eBook ▸ …" at bounding box center [535, 283] width 344 height 59
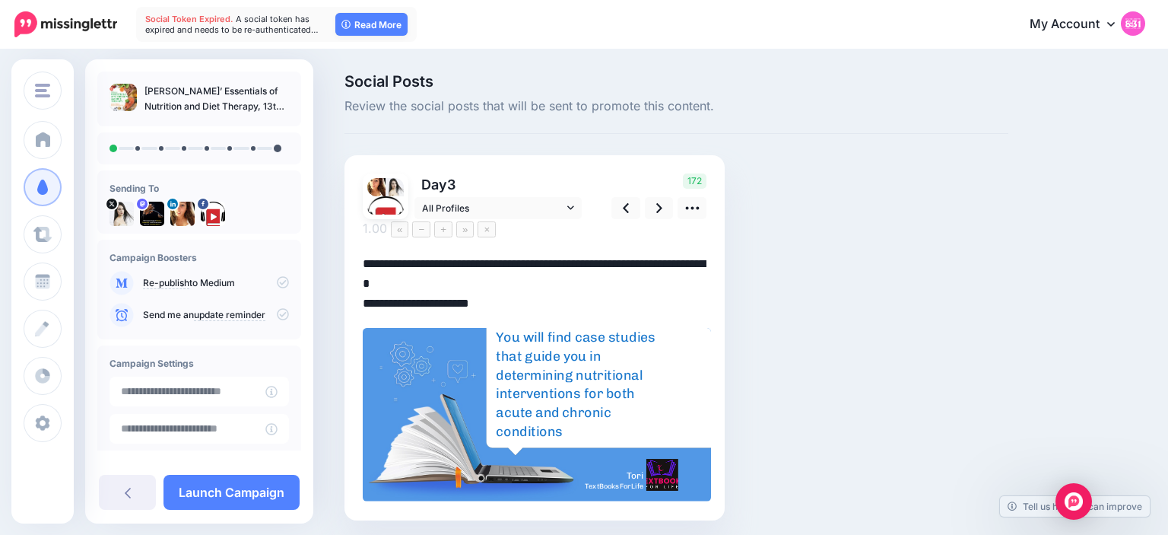
click at [536, 271] on textarea "**********" at bounding box center [535, 283] width 344 height 59
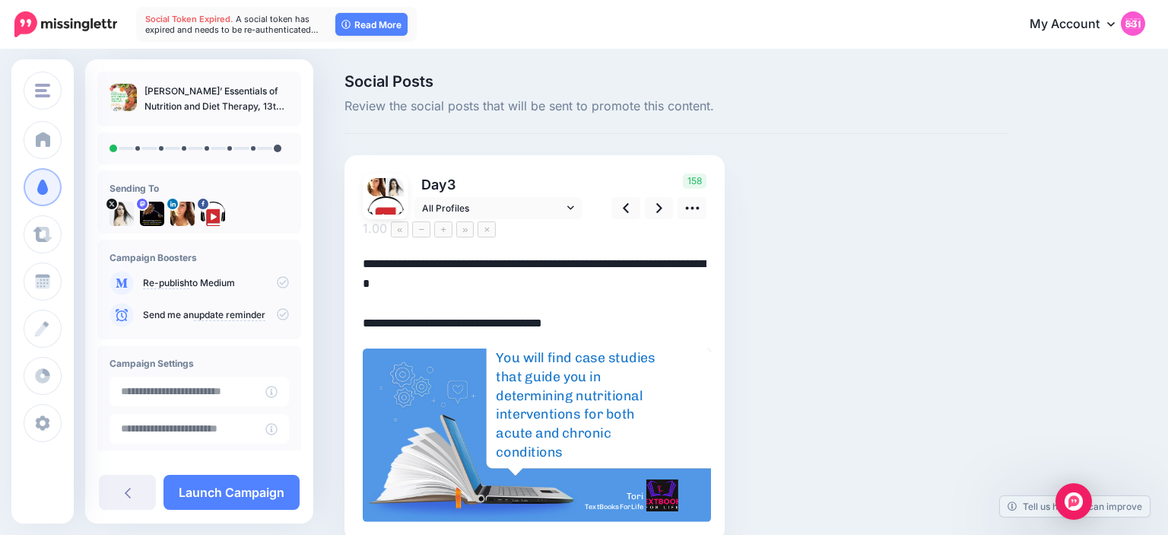
click at [850, 202] on div "Social Posts Review the social posts that will be sent to promote this content.…" at bounding box center [676, 330] width 687 height 513
click at [664, 203] on link at bounding box center [659, 208] width 29 height 22
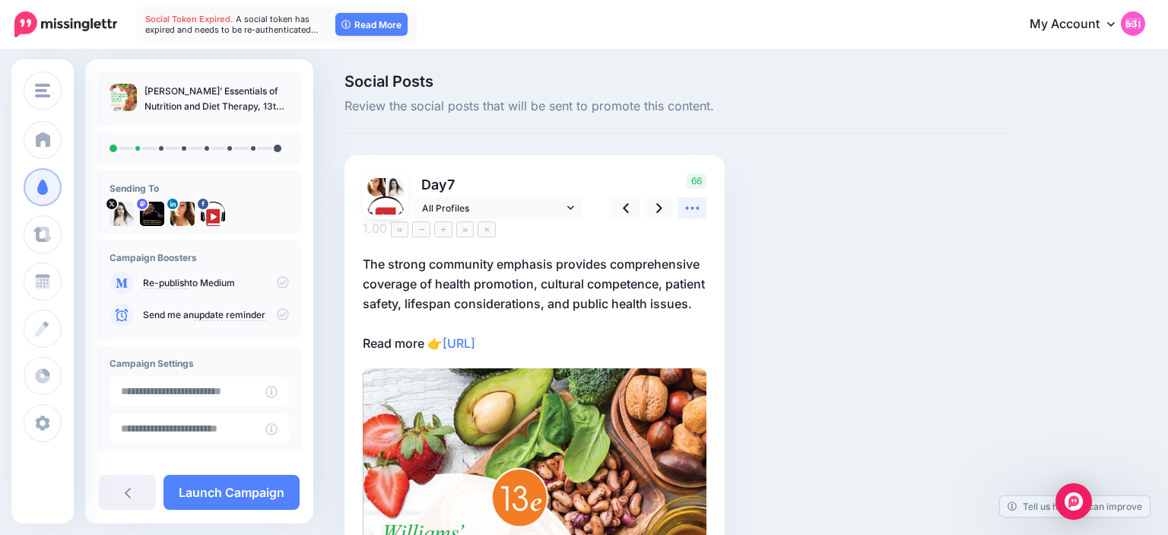
click at [693, 200] on icon at bounding box center [693, 208] width 16 height 16
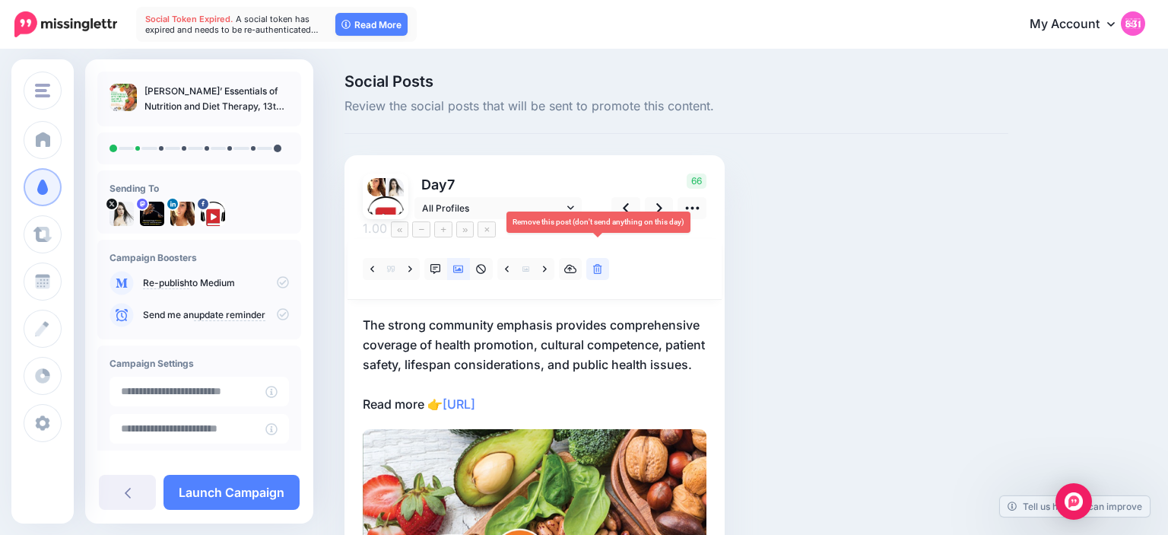
click at [592, 258] on link at bounding box center [597, 269] width 23 height 22
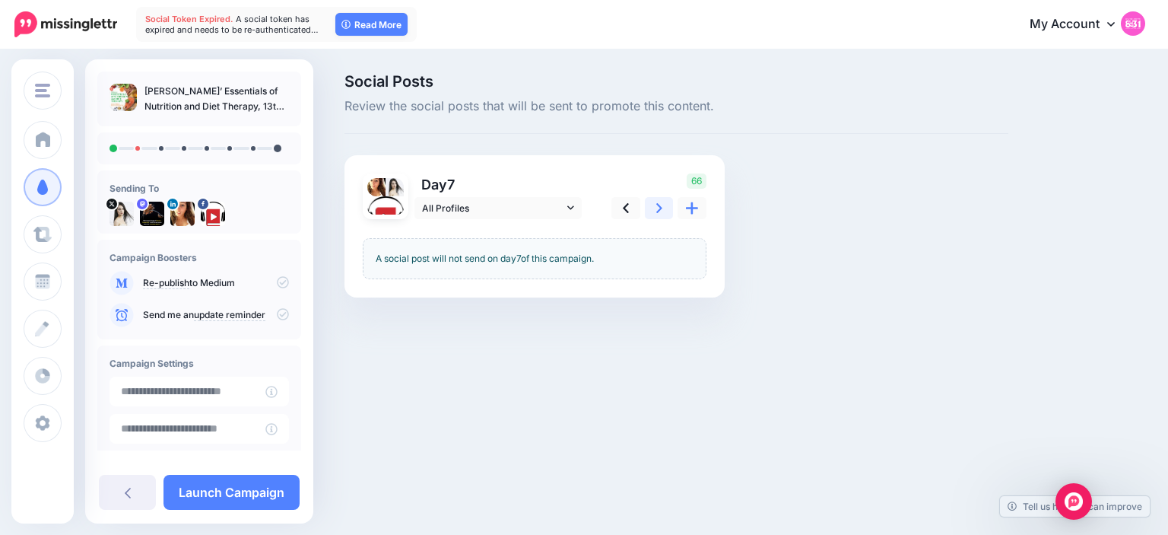
click at [656, 203] on link at bounding box center [659, 208] width 29 height 22
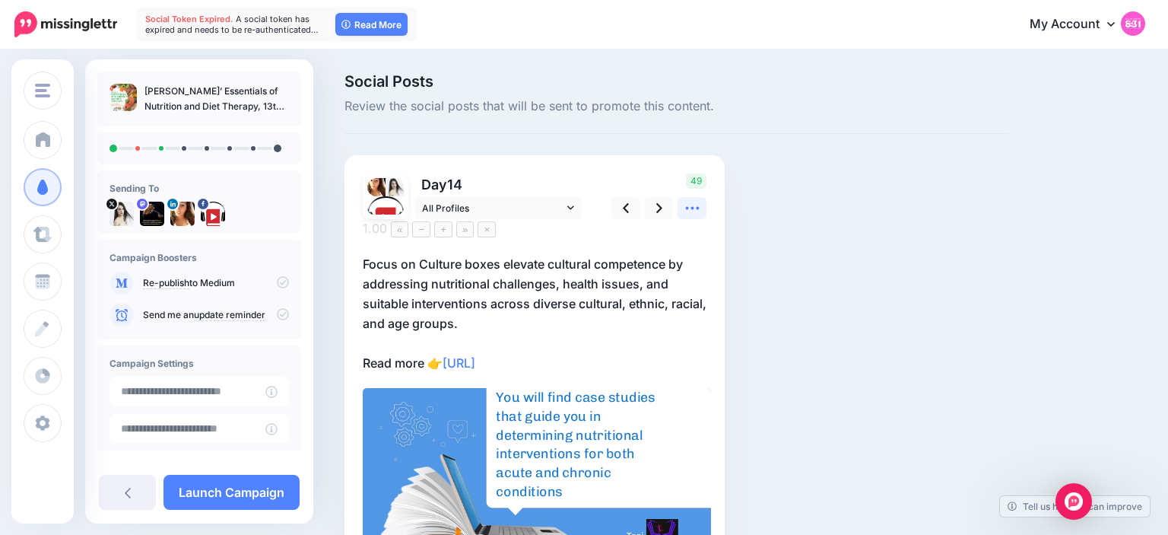
click at [693, 204] on icon at bounding box center [693, 208] width 16 height 16
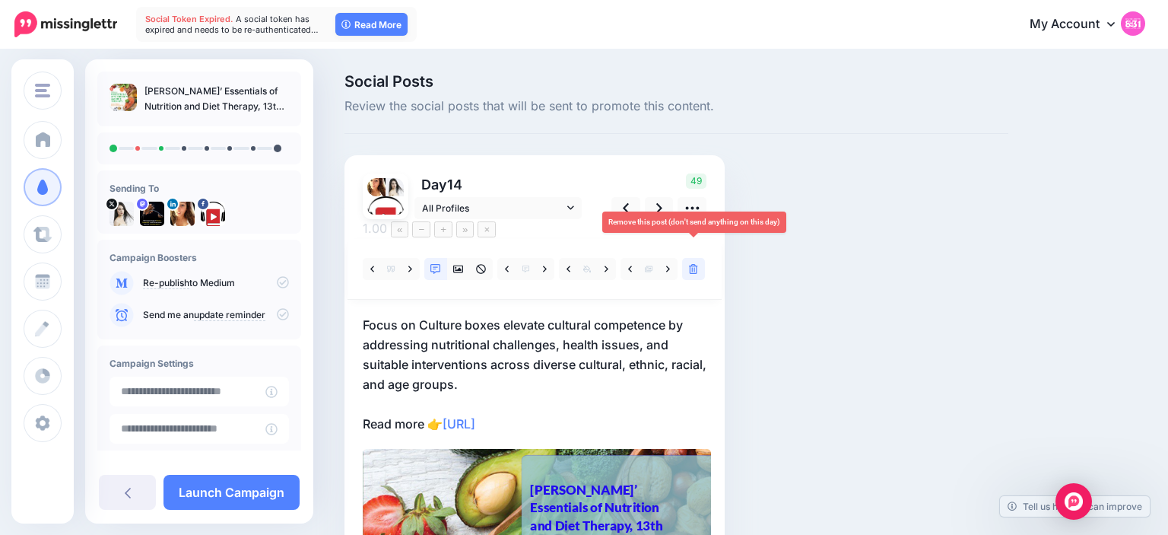
click at [692, 264] on icon at bounding box center [693, 269] width 9 height 11
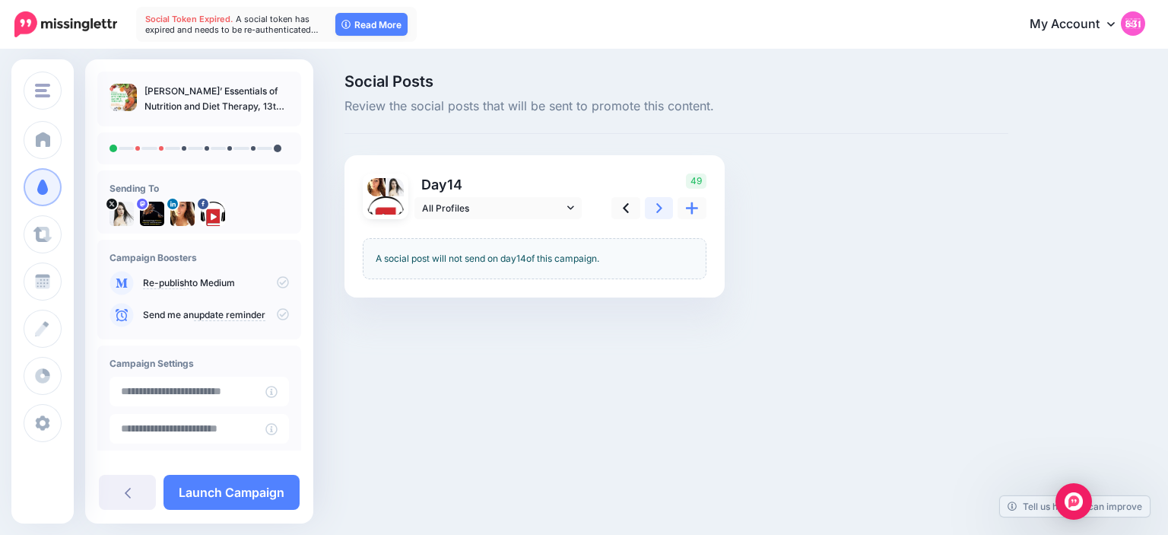
click at [660, 205] on icon at bounding box center [659, 208] width 6 height 16
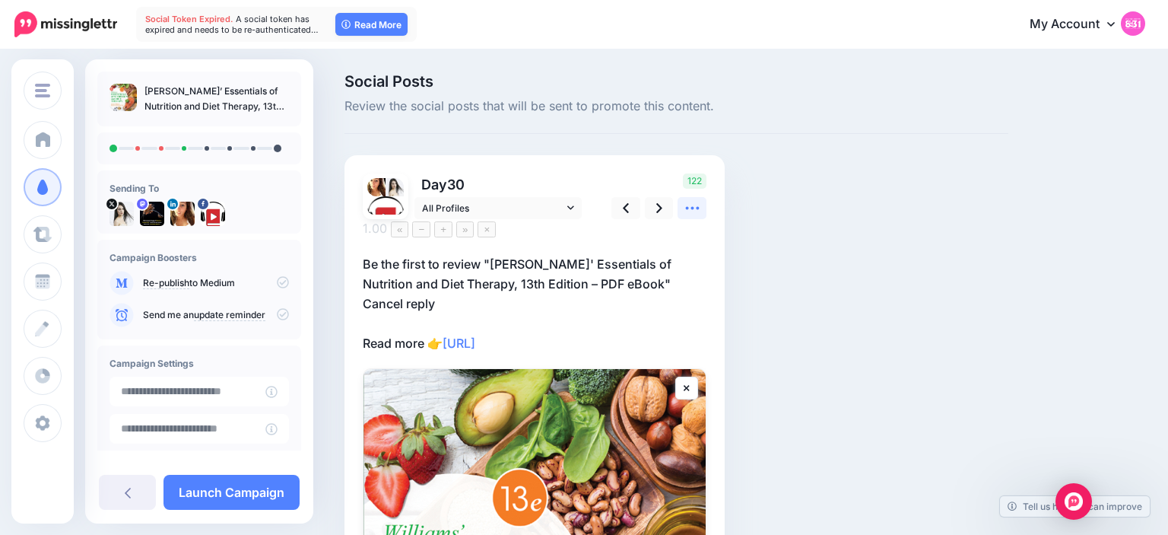
click at [700, 211] on icon at bounding box center [693, 208] width 16 height 16
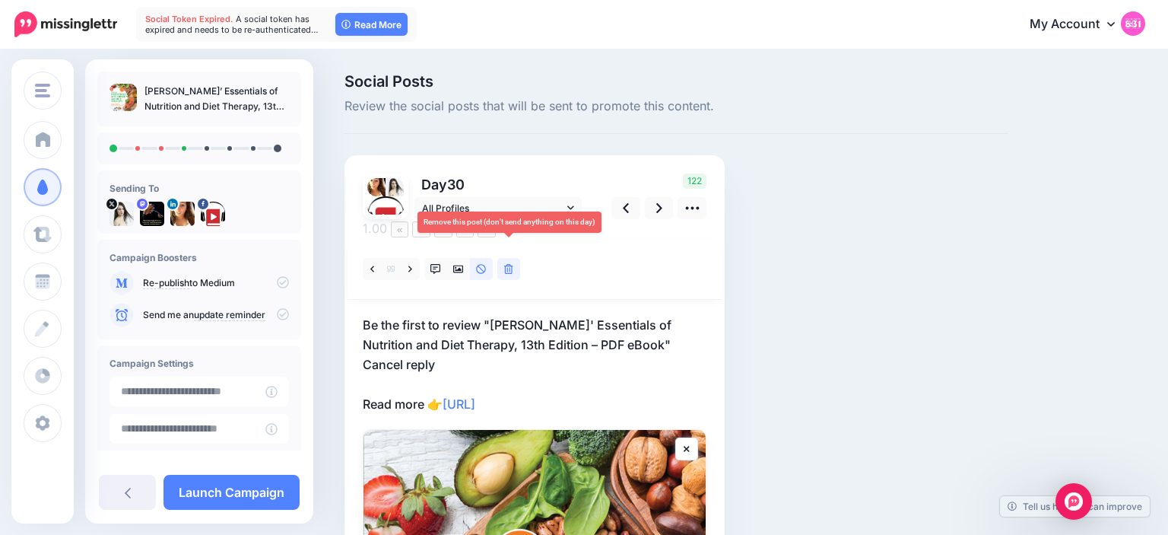
click at [513, 264] on icon at bounding box center [508, 269] width 9 height 11
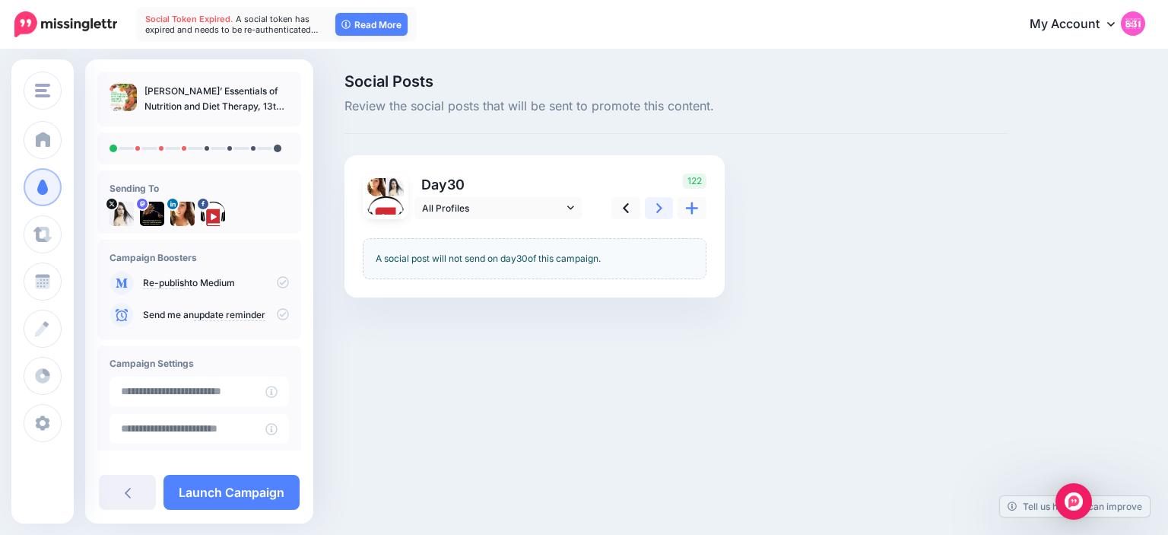
click at [666, 208] on link at bounding box center [659, 208] width 29 height 22
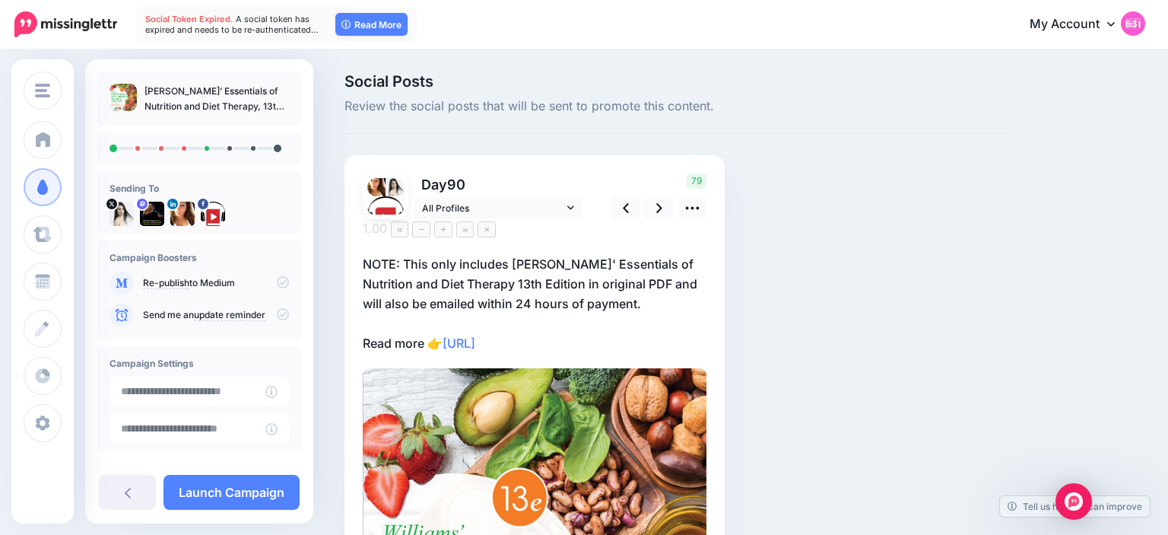
click at [598, 291] on p "NOTE: This only includes Williams' Essentials of Nutrition and Diet Therapy 13t…" at bounding box center [535, 303] width 344 height 99
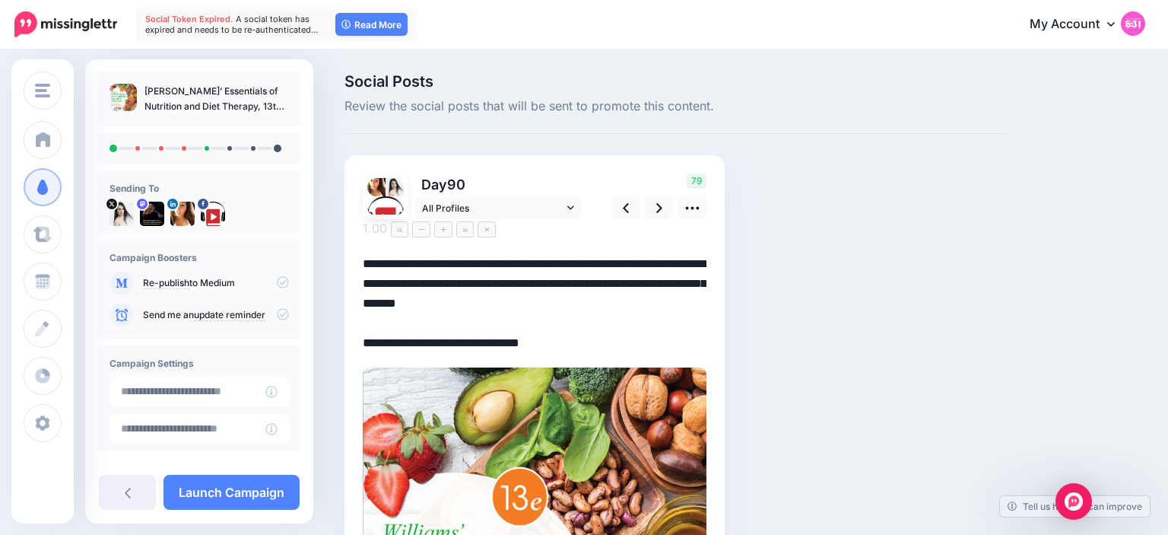
click at [409, 254] on textarea "**********" at bounding box center [535, 303] width 344 height 98
click at [567, 264] on textarea "**********" at bounding box center [535, 303] width 344 height 98
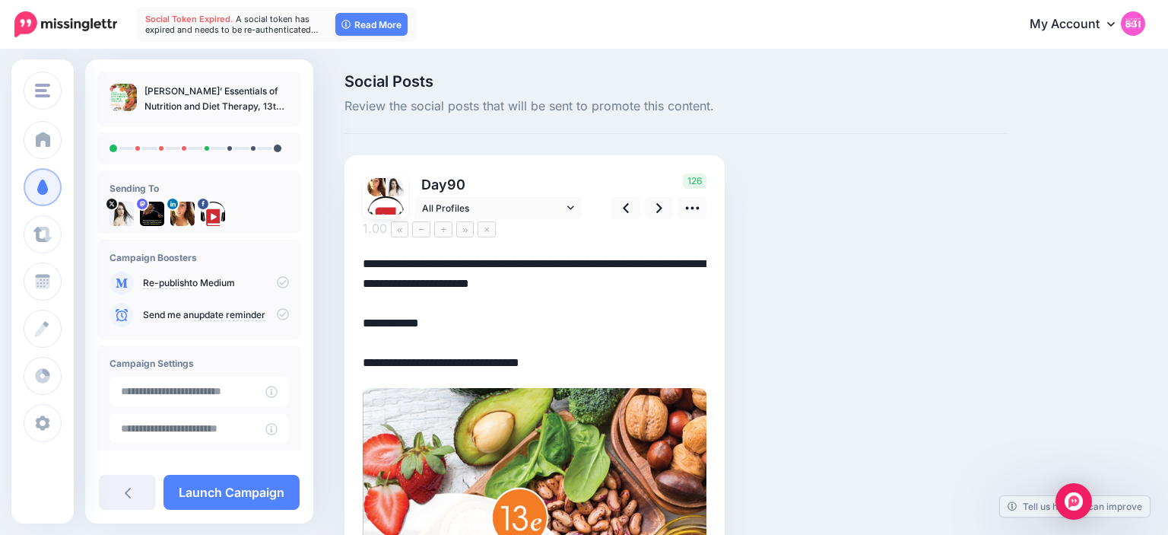
paste textarea "**********"
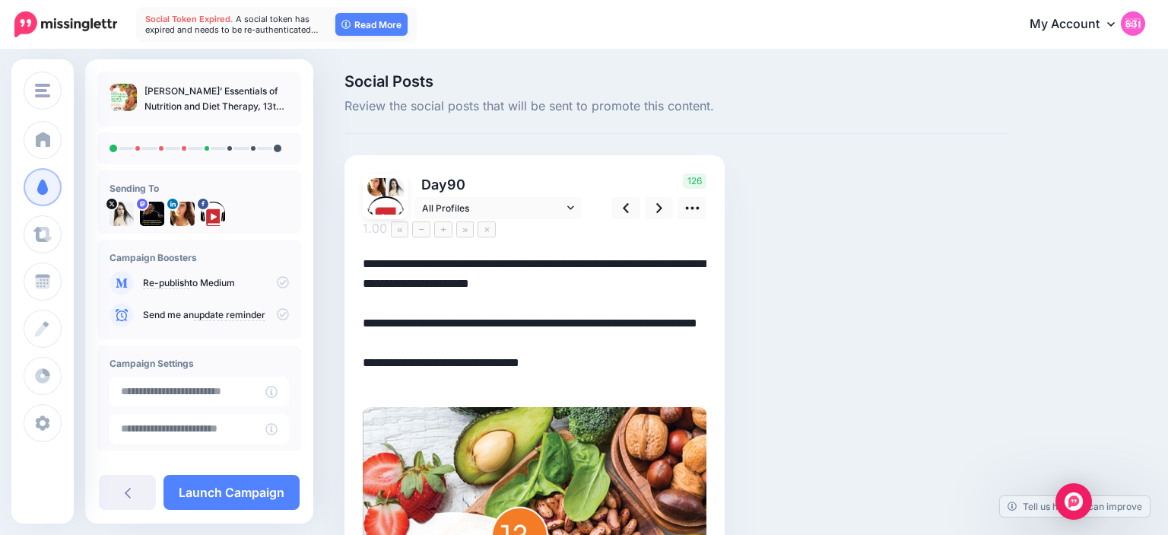
click at [437, 300] on textarea "**********" at bounding box center [535, 323] width 344 height 138
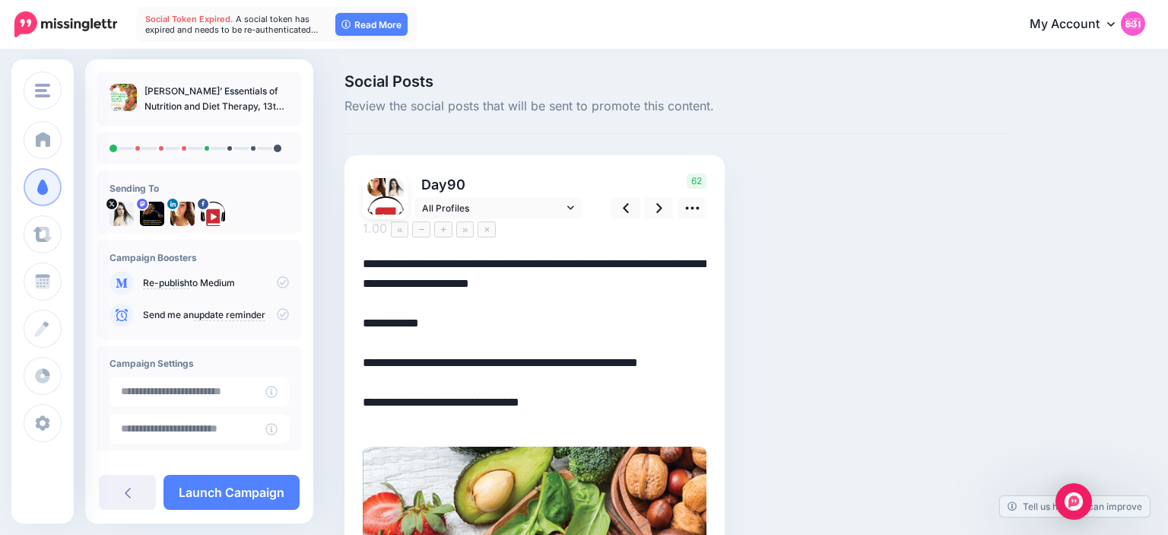
click at [508, 343] on textarea "**********" at bounding box center [535, 342] width 344 height 177
click at [521, 365] on textarea "**********" at bounding box center [535, 342] width 344 height 177
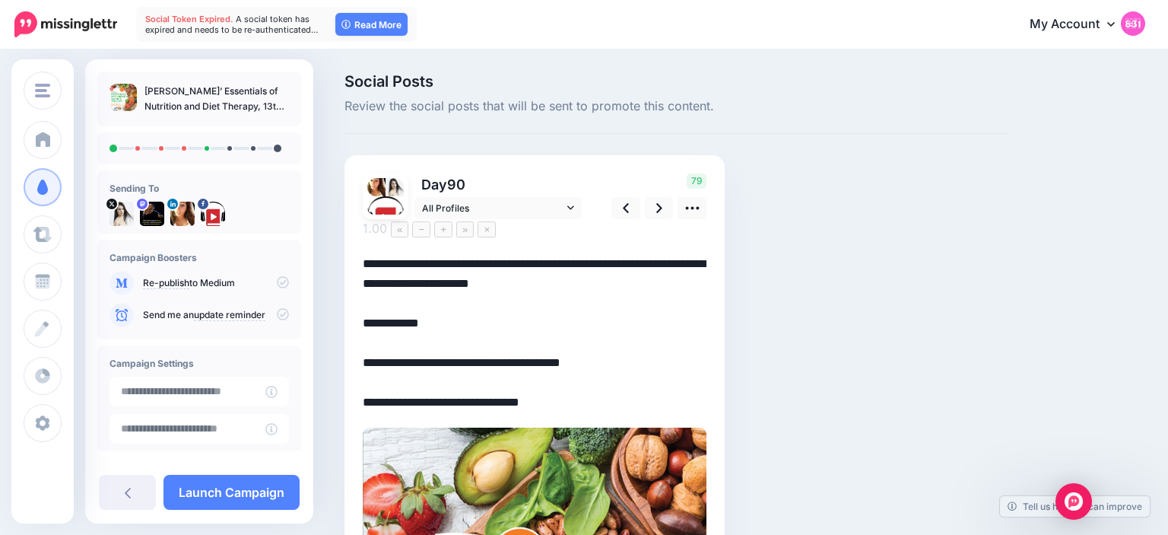
click at [424, 386] on textarea "**********" at bounding box center [535, 333] width 344 height 158
type textarea "**********"
click at [762, 277] on div "Social Posts Review the social posts that will be sent to promote this content.…" at bounding box center [676, 513] width 687 height 878
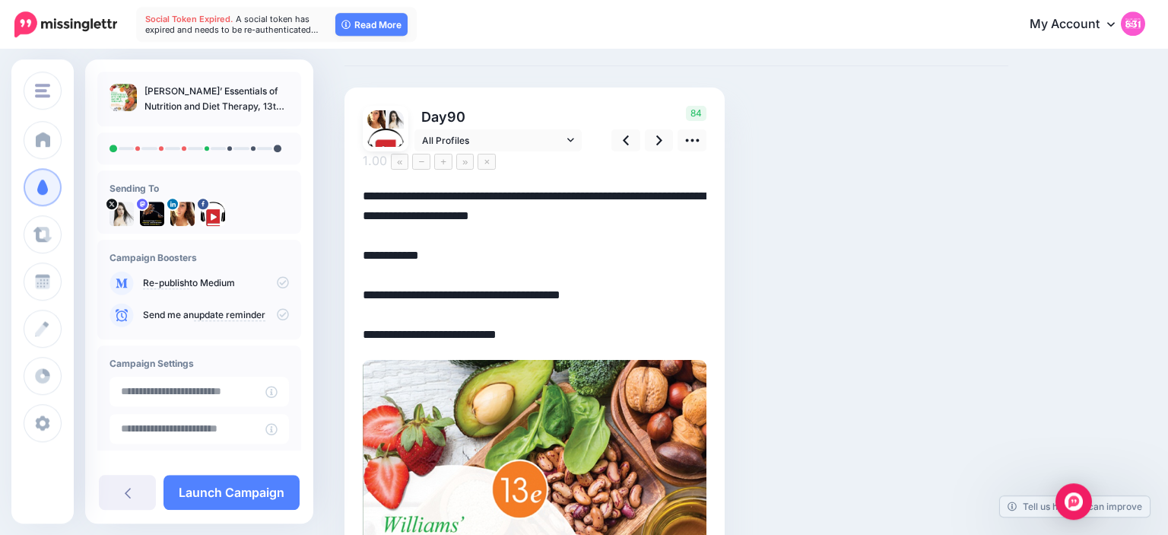
scroll to position [55, 0]
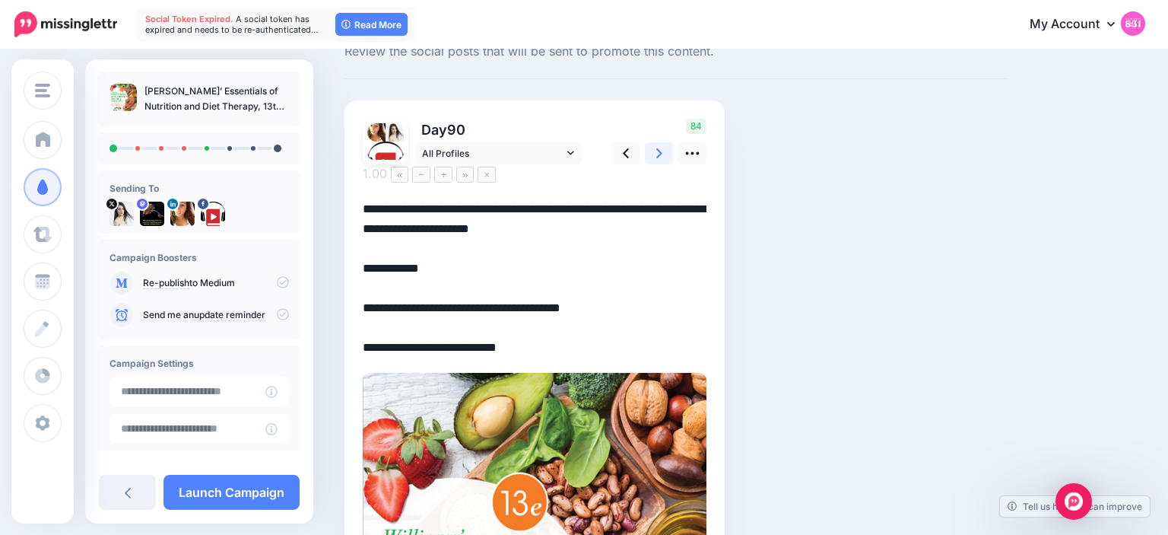
click at [654, 150] on link at bounding box center [659, 153] width 29 height 22
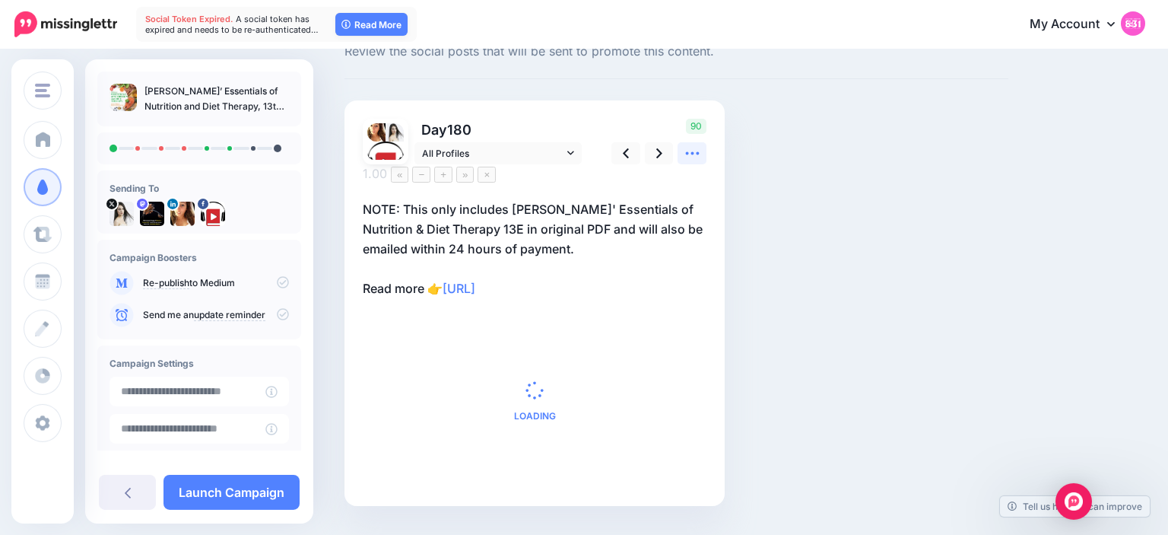
click at [694, 150] on icon at bounding box center [693, 153] width 16 height 16
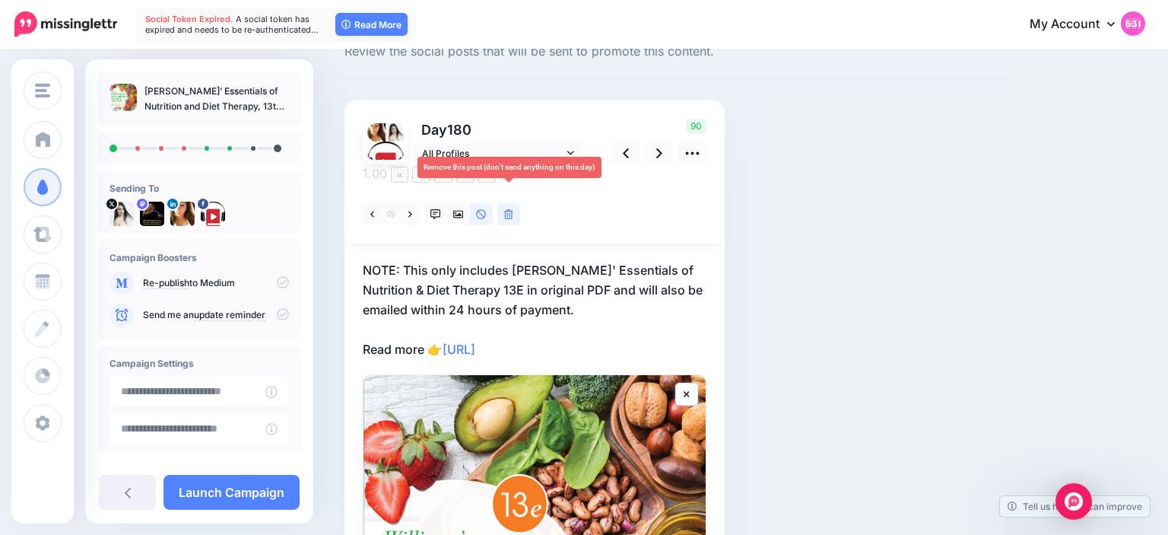
click at [511, 209] on icon at bounding box center [508, 214] width 9 height 11
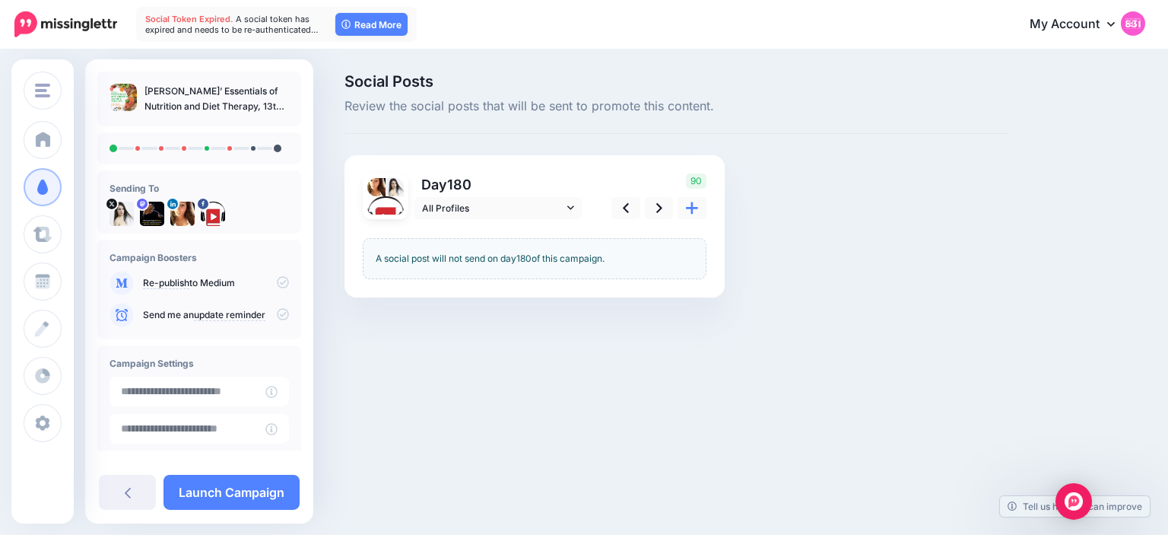
scroll to position [0, 0]
click at [659, 208] on icon at bounding box center [659, 208] width 6 height 16
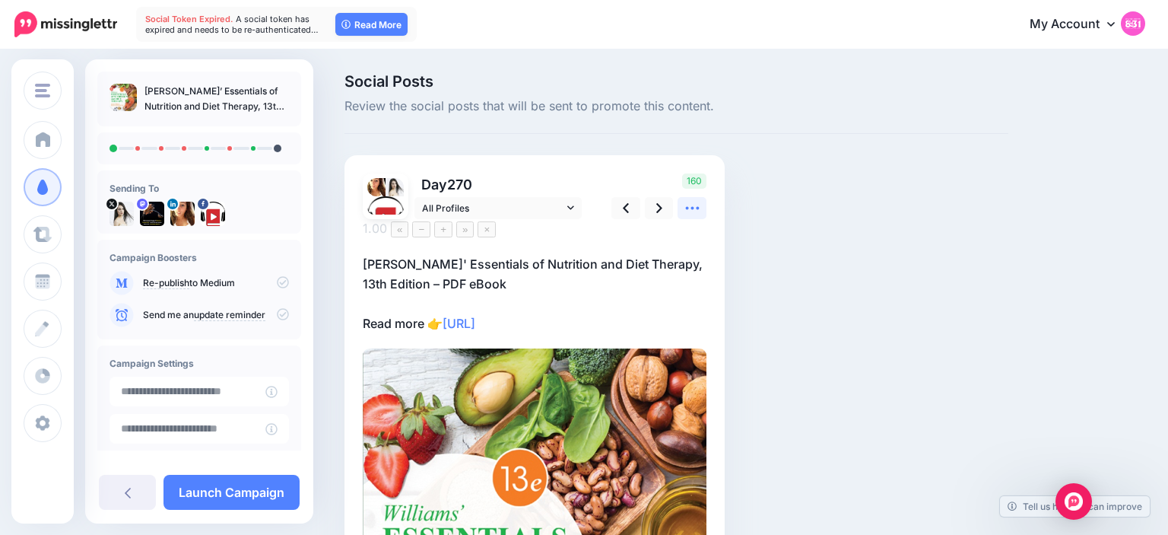
click at [689, 208] on icon at bounding box center [693, 208] width 16 height 16
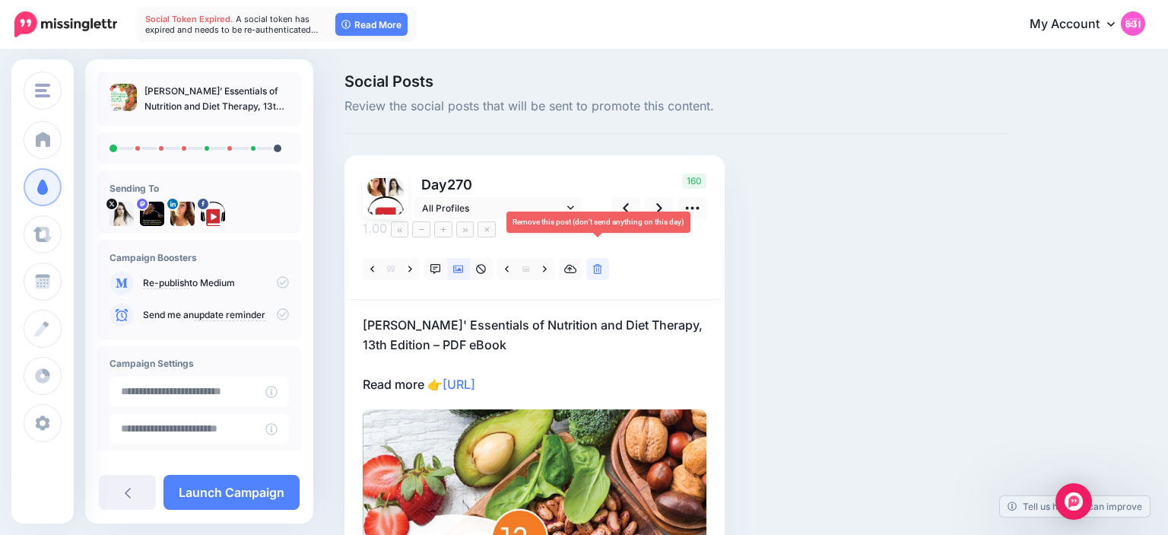
click at [601, 264] on icon at bounding box center [597, 269] width 9 height 11
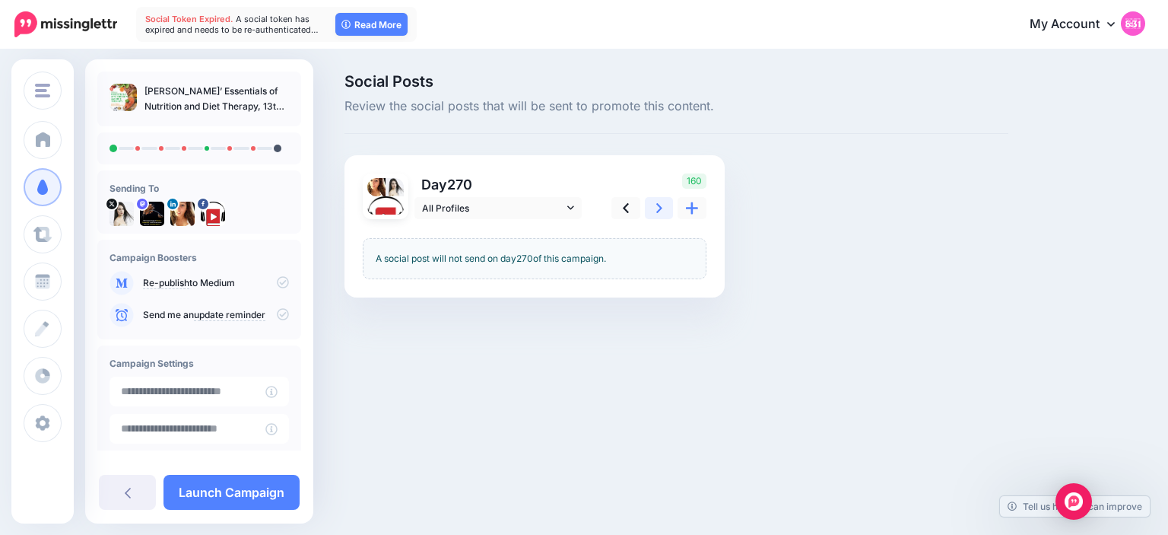
click at [663, 207] on link at bounding box center [659, 208] width 29 height 22
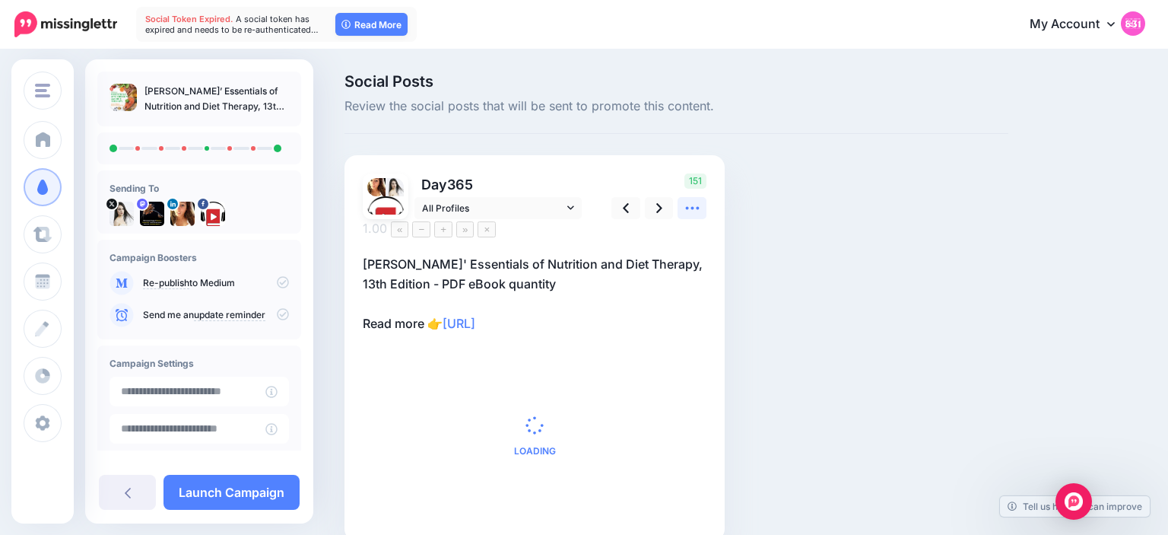
click at [695, 209] on icon at bounding box center [693, 208] width 16 height 16
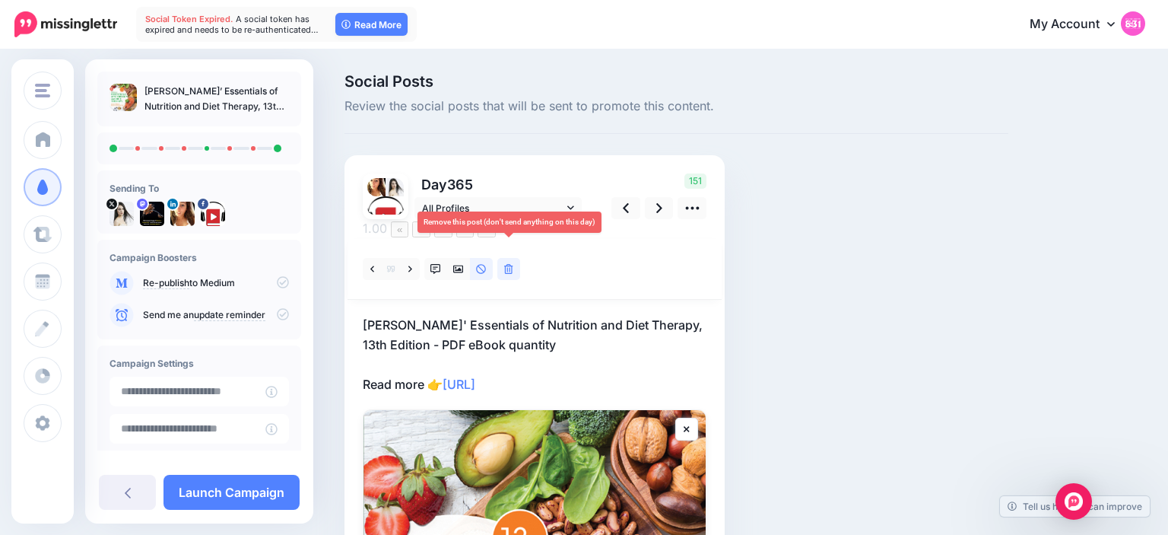
click at [510, 258] on link at bounding box center [508, 269] width 23 height 22
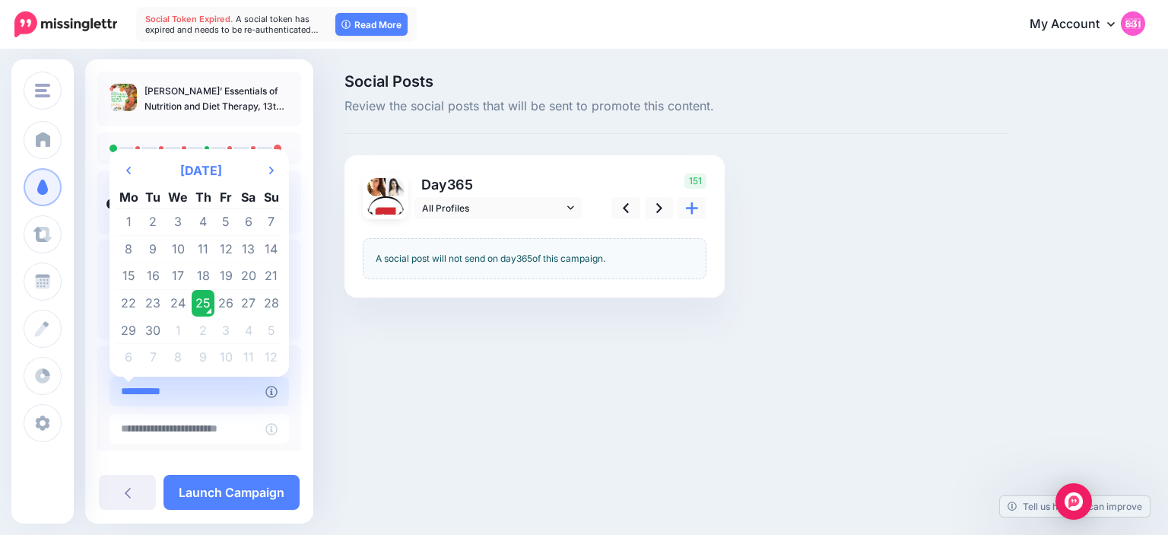
click at [248, 385] on input "**********" at bounding box center [188, 392] width 156 height 30
click at [229, 305] on td "26" at bounding box center [226, 303] width 23 height 27
type input "**********"
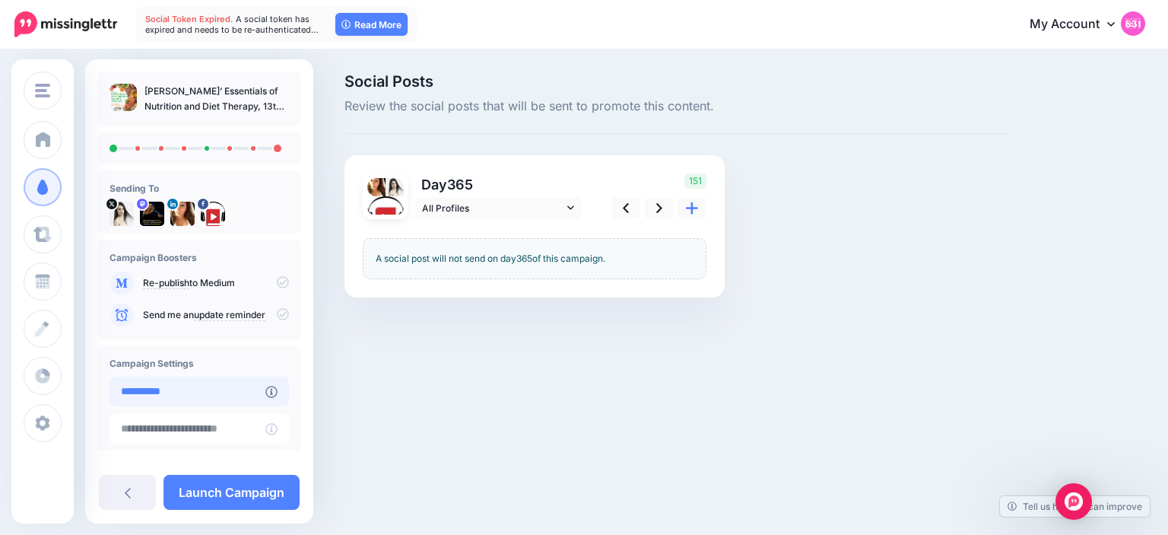
scroll to position [116, 0]
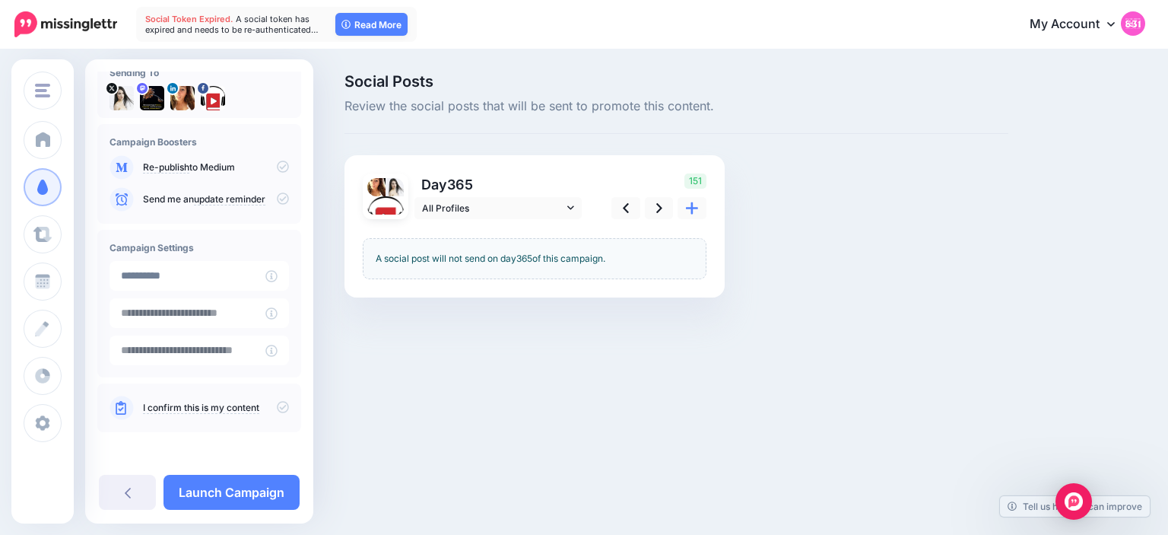
click at [283, 408] on icon at bounding box center [283, 407] width 12 height 12
click at [256, 485] on link "Launch Campaign" at bounding box center [232, 492] width 136 height 35
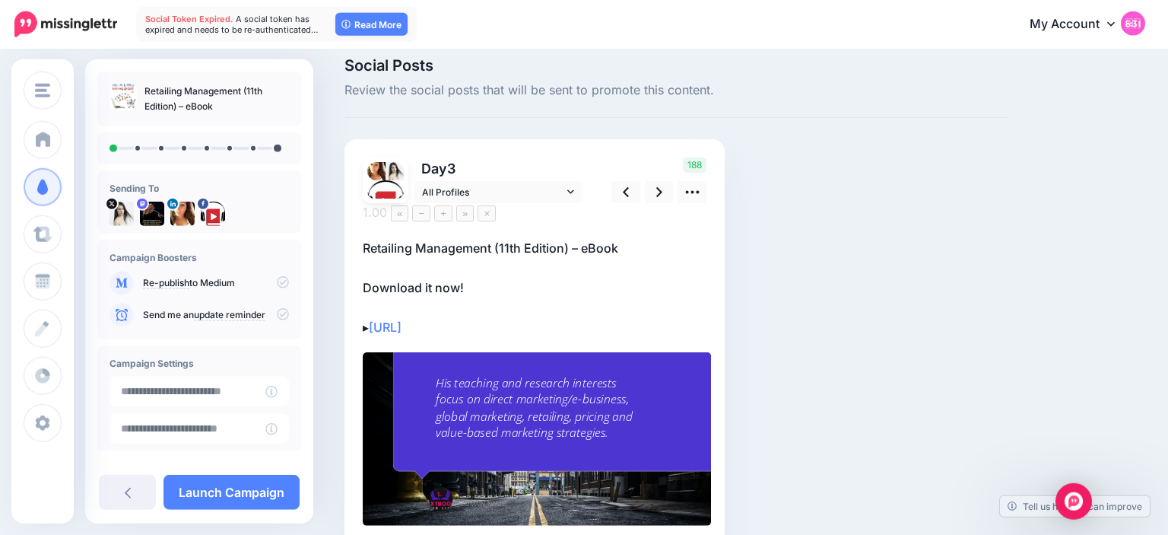
scroll to position [17, 0]
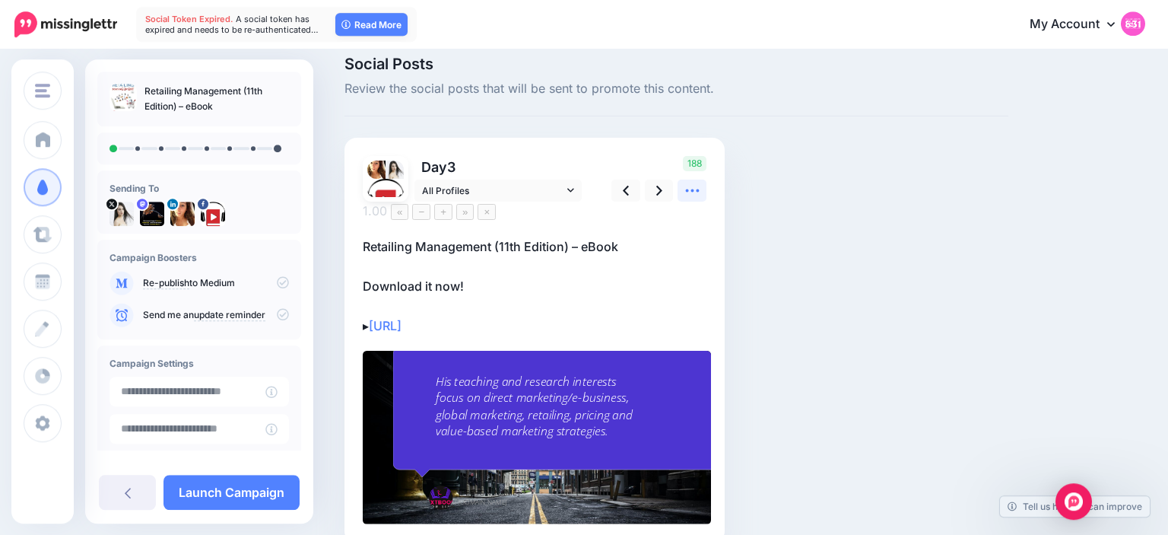
click at [687, 191] on icon at bounding box center [692, 190] width 14 height 3
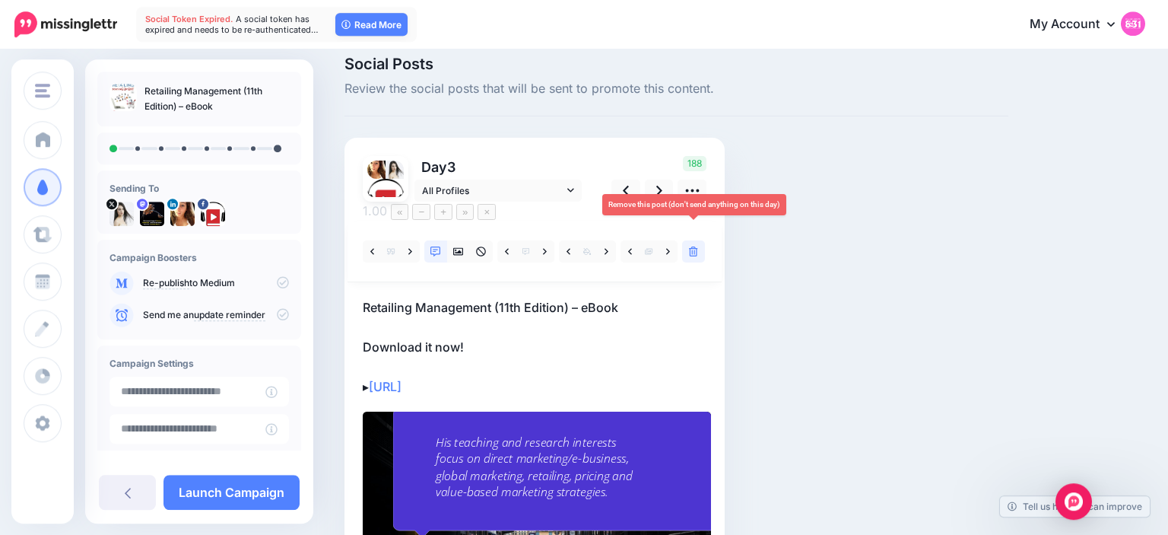
click at [694, 240] on link at bounding box center [693, 251] width 23 height 22
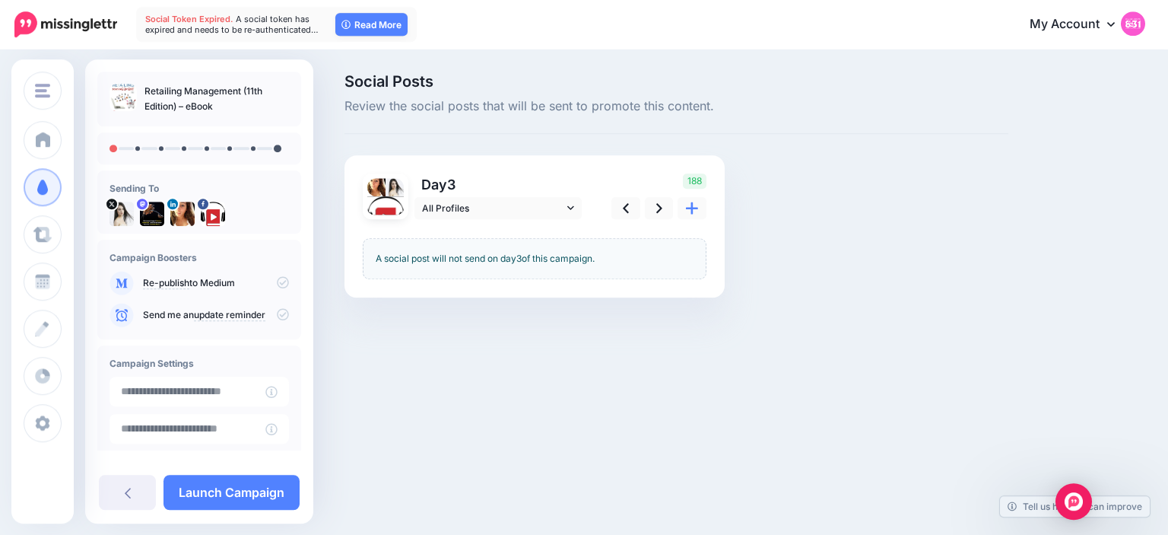
scroll to position [0, 0]
click at [656, 203] on link at bounding box center [659, 208] width 29 height 22
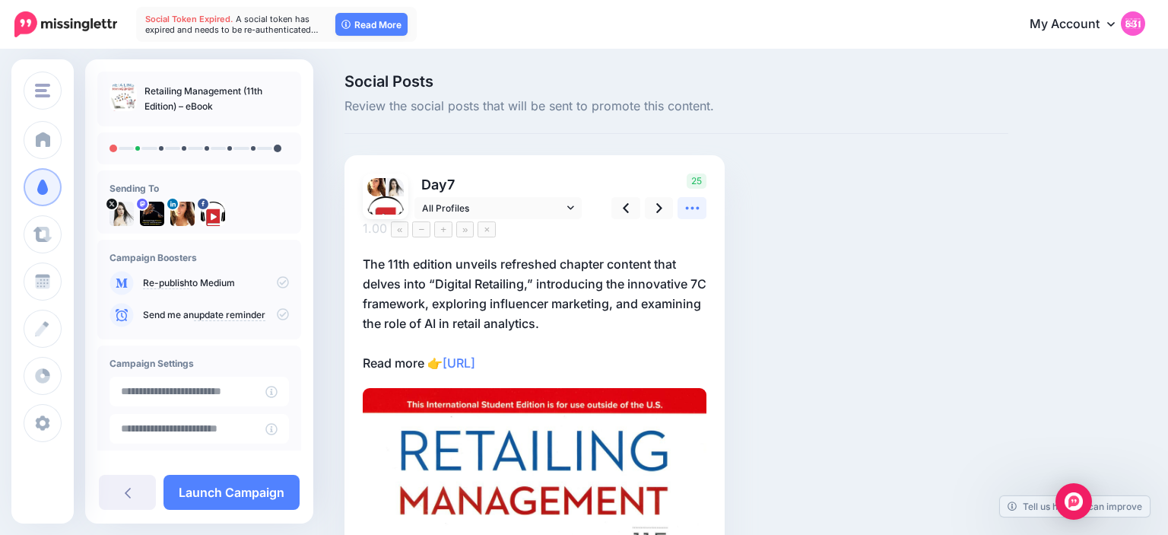
click at [689, 205] on icon at bounding box center [693, 208] width 16 height 16
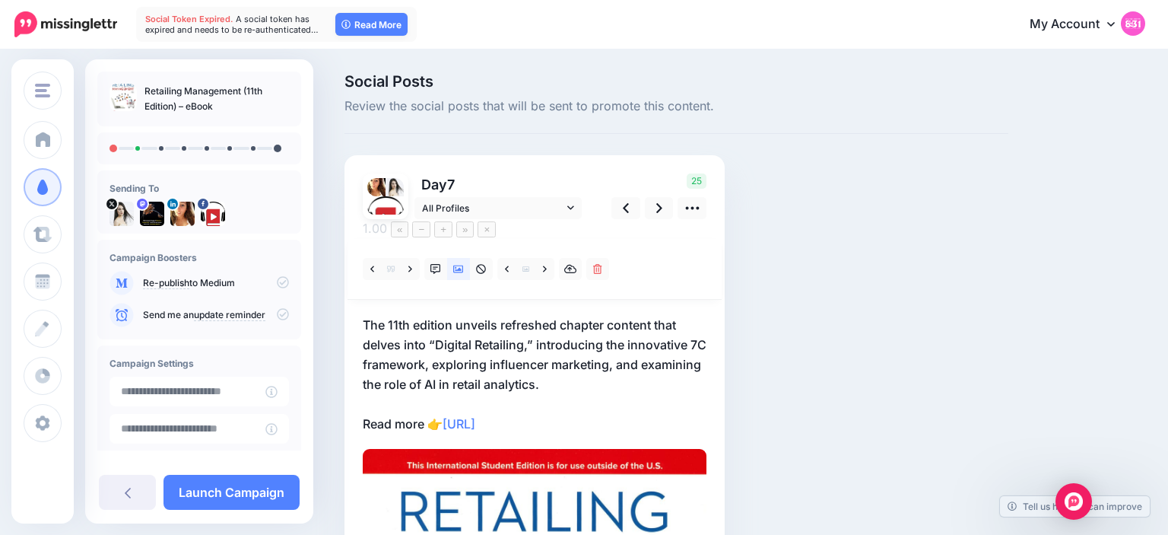
click at [627, 376] on p "The 11th edition unveils refreshed chapter content that delves into “Digital Re…" at bounding box center [535, 374] width 344 height 119
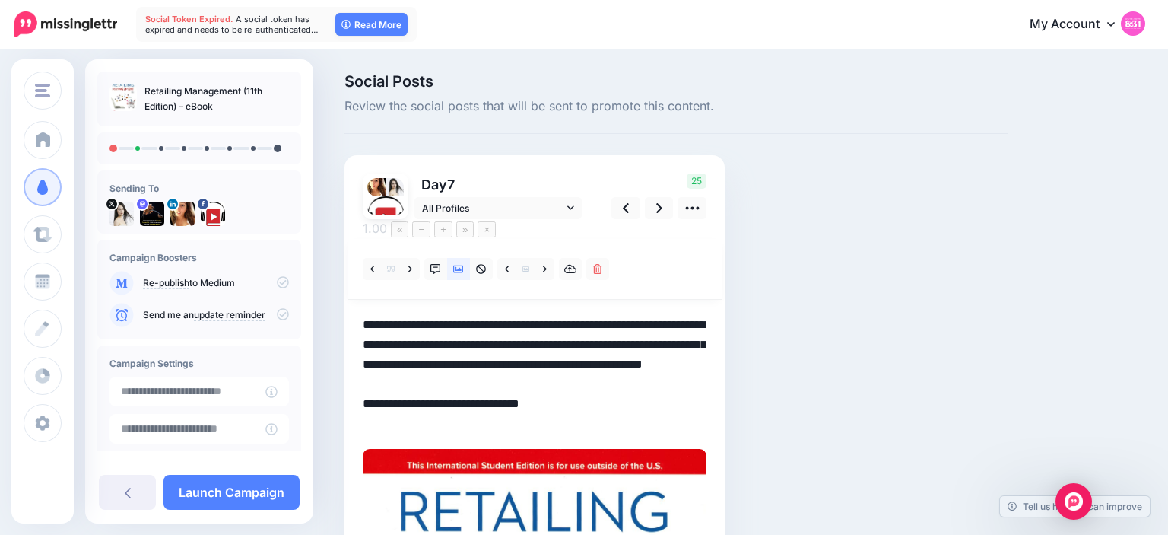
click at [424, 409] on textarea "**********" at bounding box center [535, 374] width 344 height 119
type textarea "**********"
click at [780, 336] on div "Social Posts Review the social posts that will be sent to promote this content.…" at bounding box center [676, 514] width 687 height 881
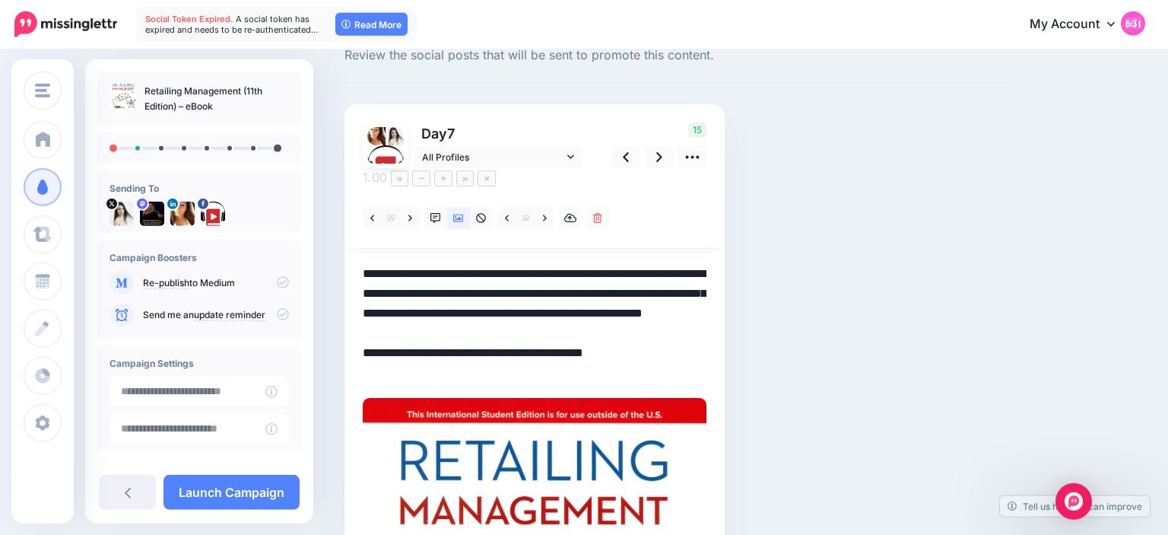
scroll to position [15, 0]
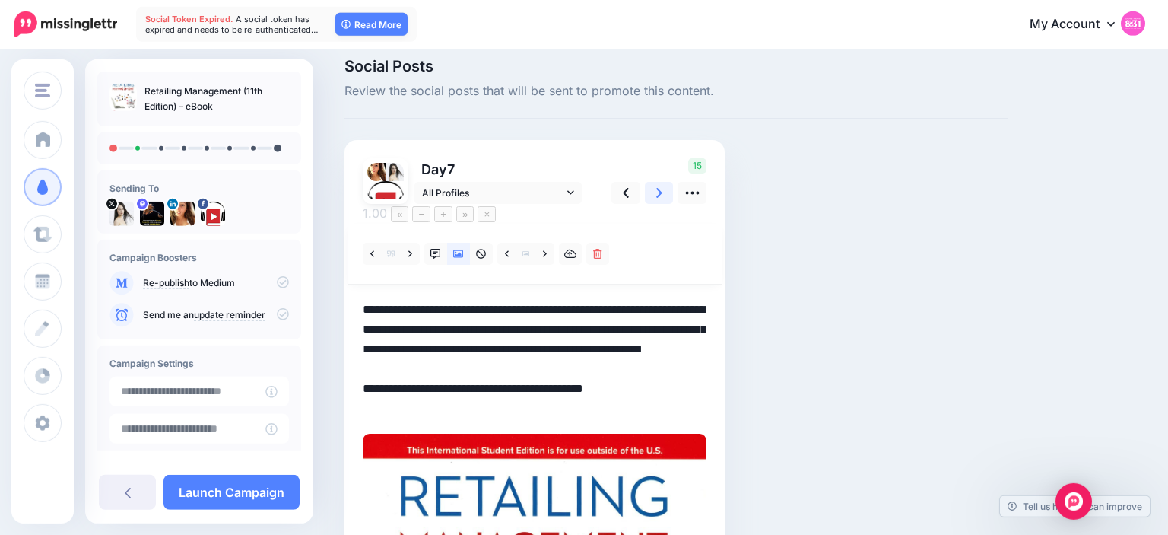
click at [654, 200] on link at bounding box center [659, 193] width 29 height 22
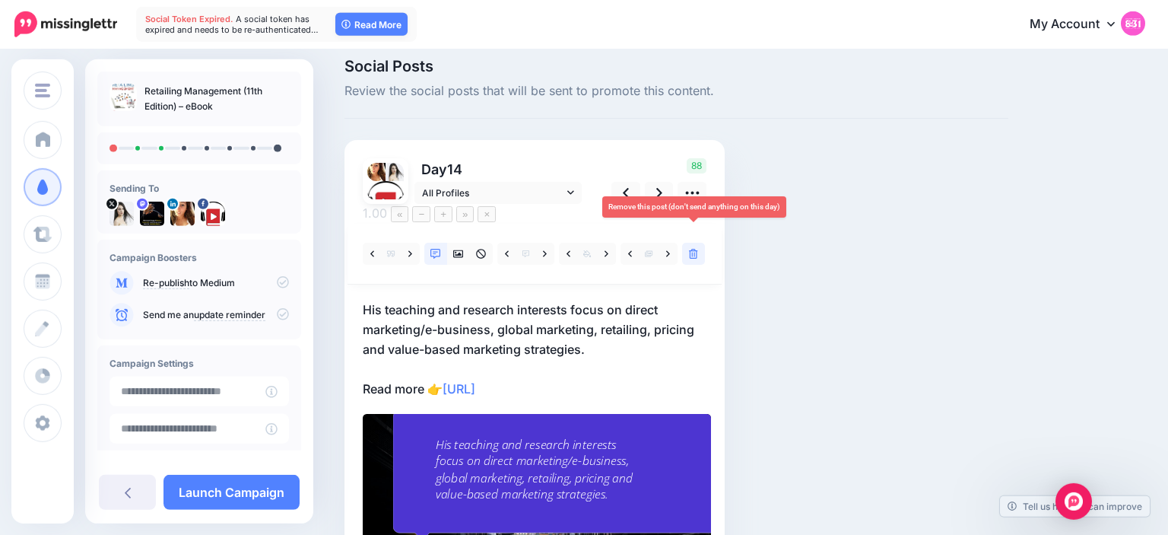
click at [692, 249] on icon at bounding box center [693, 254] width 9 height 11
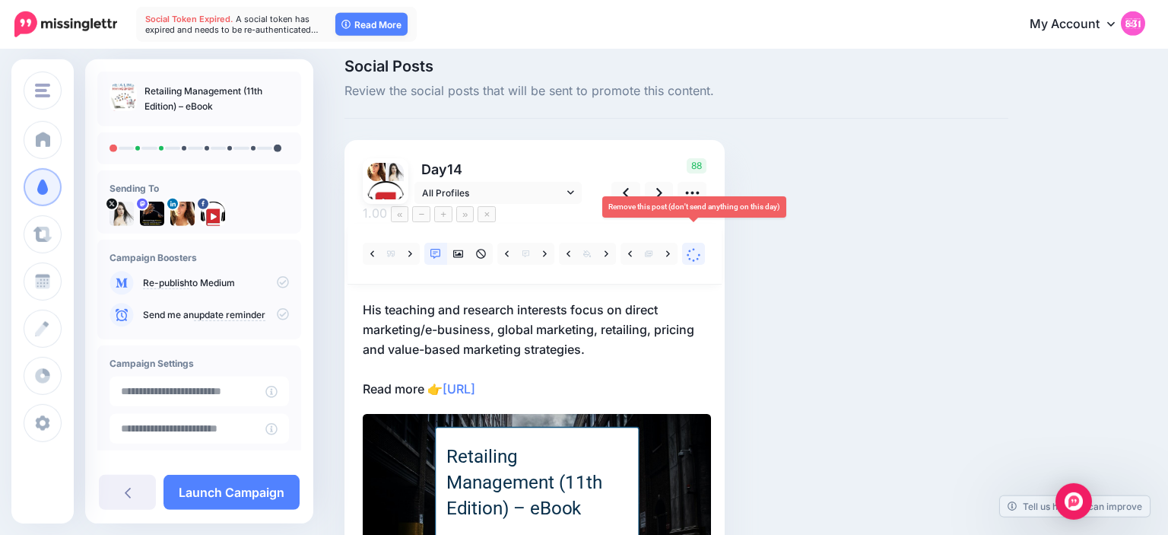
scroll to position [0, 0]
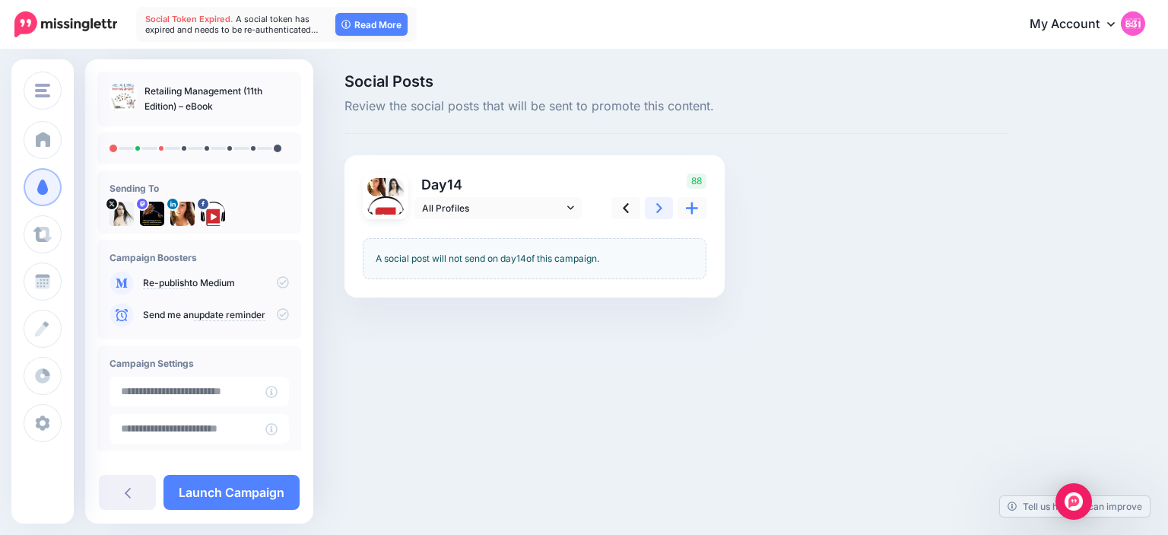
click at [660, 206] on icon at bounding box center [659, 208] width 6 height 10
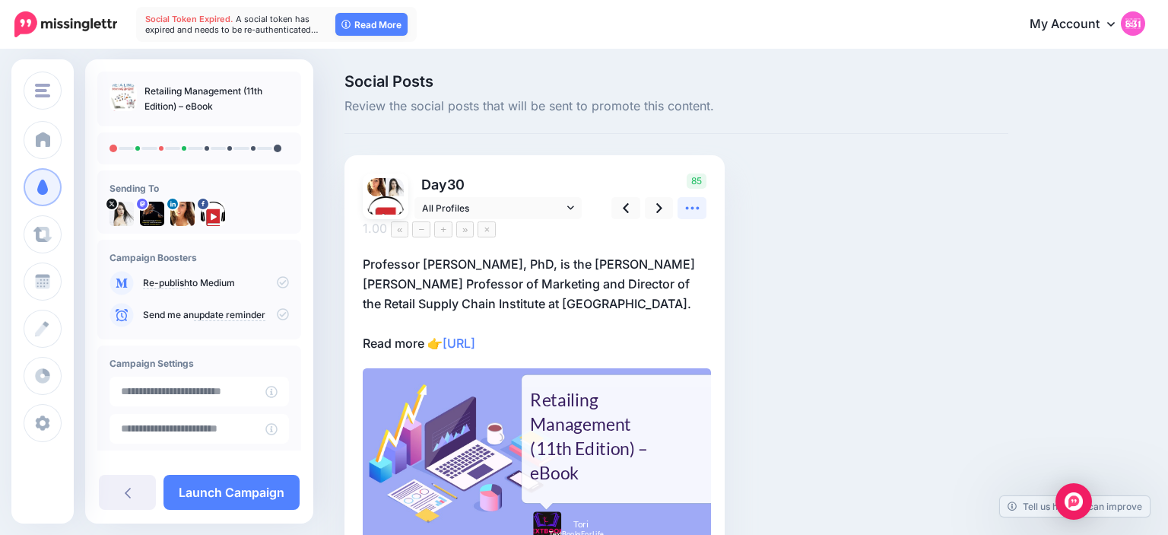
click at [686, 211] on icon at bounding box center [693, 208] width 16 height 16
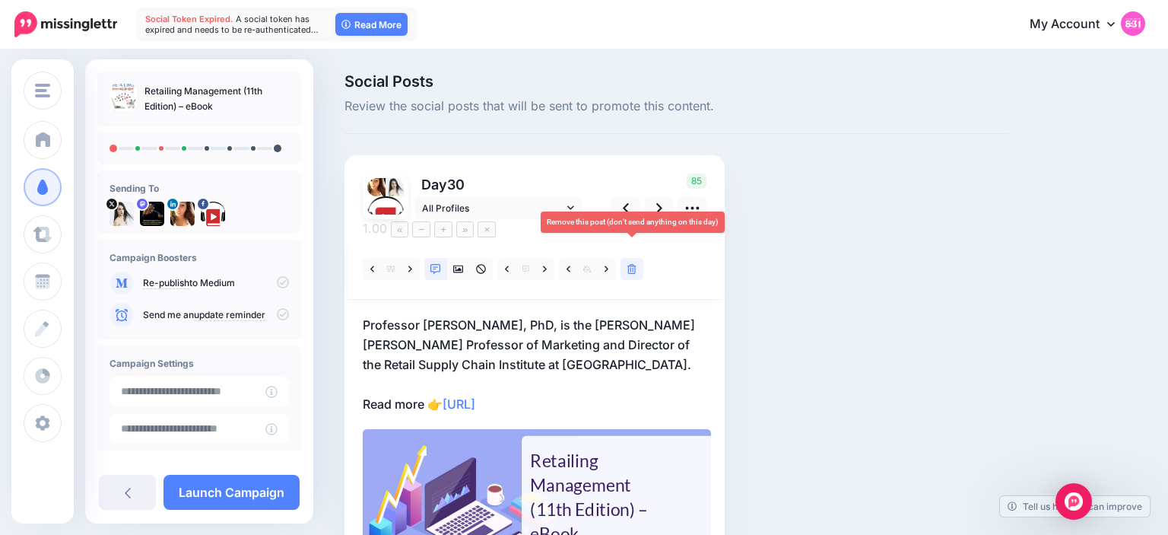
click at [634, 258] on link at bounding box center [632, 269] width 23 height 22
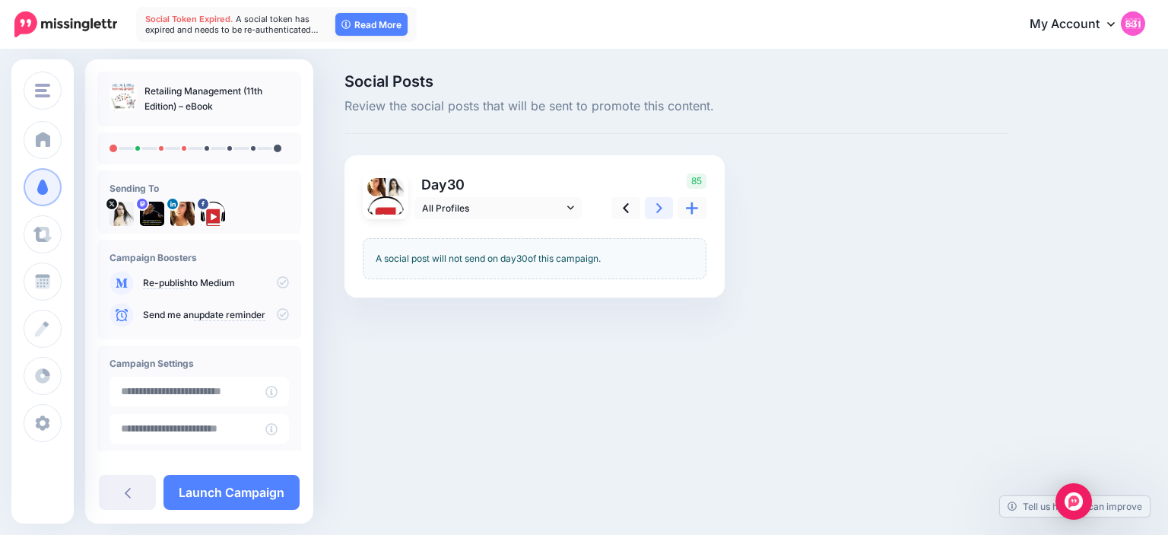
click at [653, 204] on link at bounding box center [659, 208] width 29 height 22
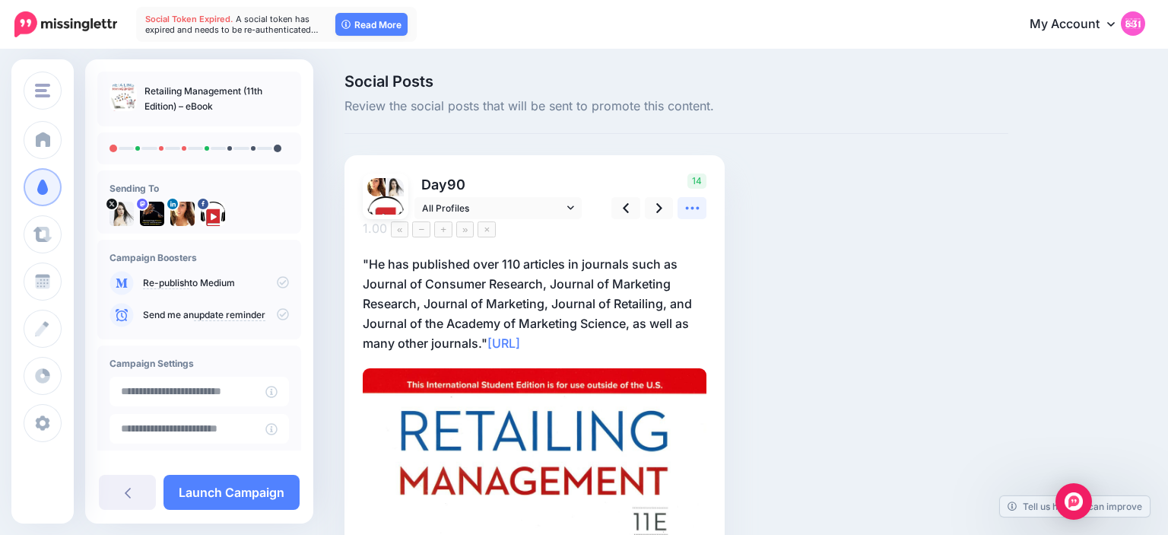
click at [688, 208] on icon at bounding box center [692, 208] width 14 height 3
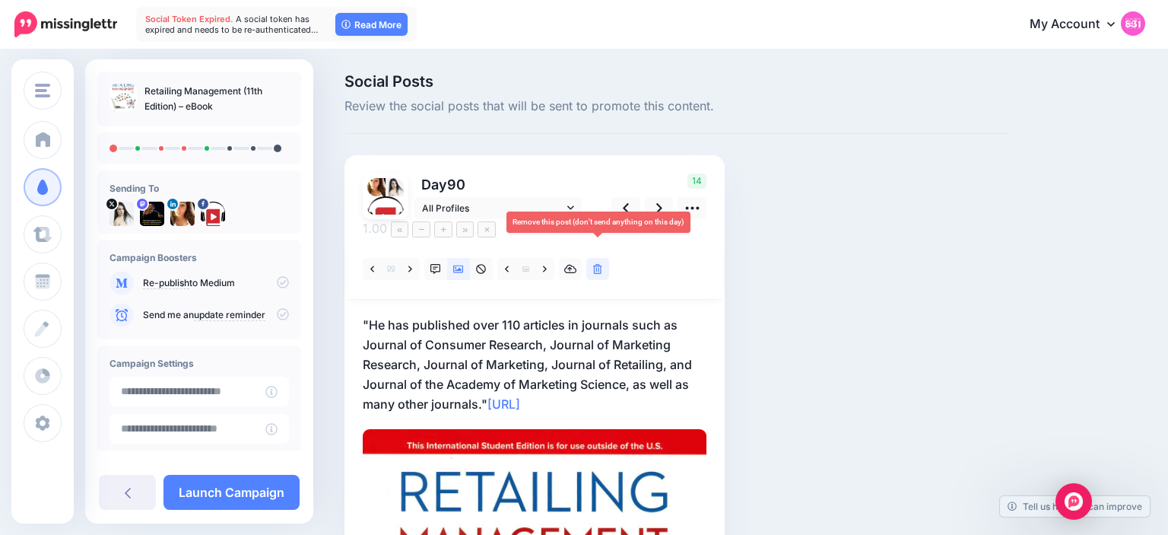
click at [604, 258] on link at bounding box center [597, 269] width 23 height 22
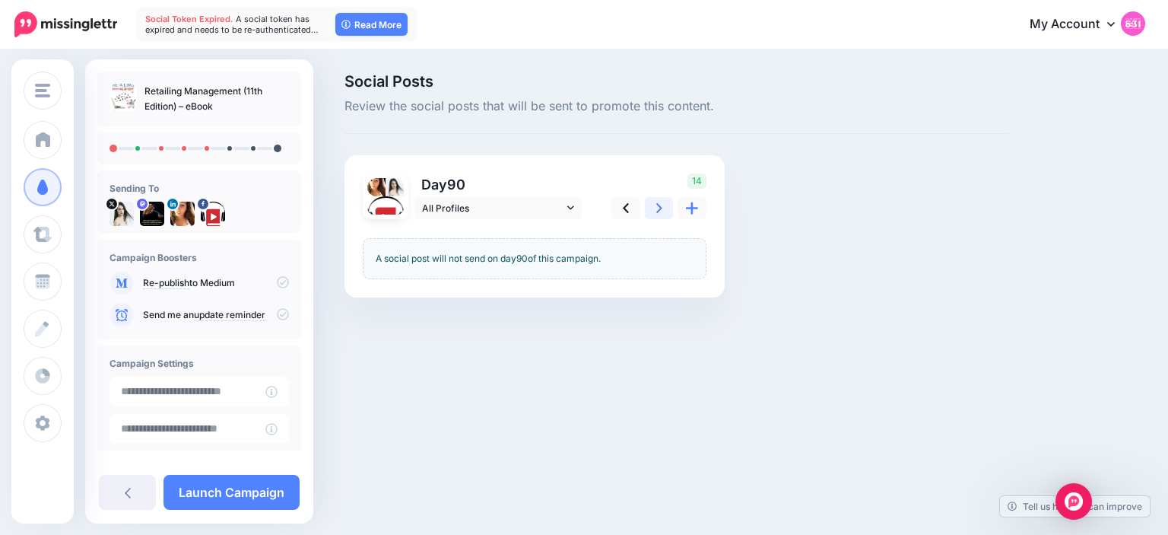
click at [656, 216] on link at bounding box center [659, 208] width 29 height 22
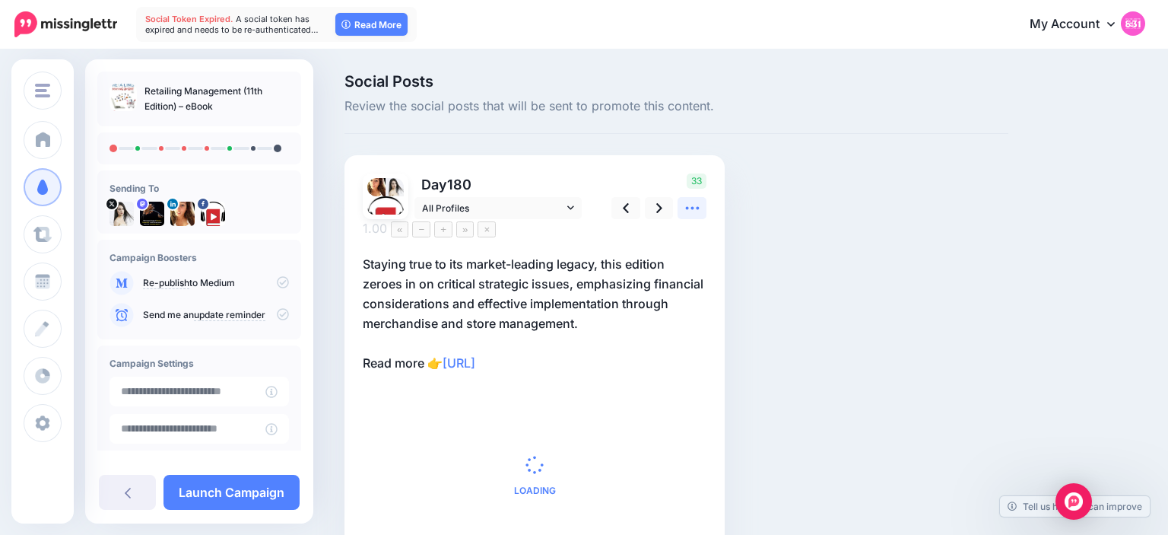
click at [693, 215] on icon at bounding box center [693, 208] width 16 height 16
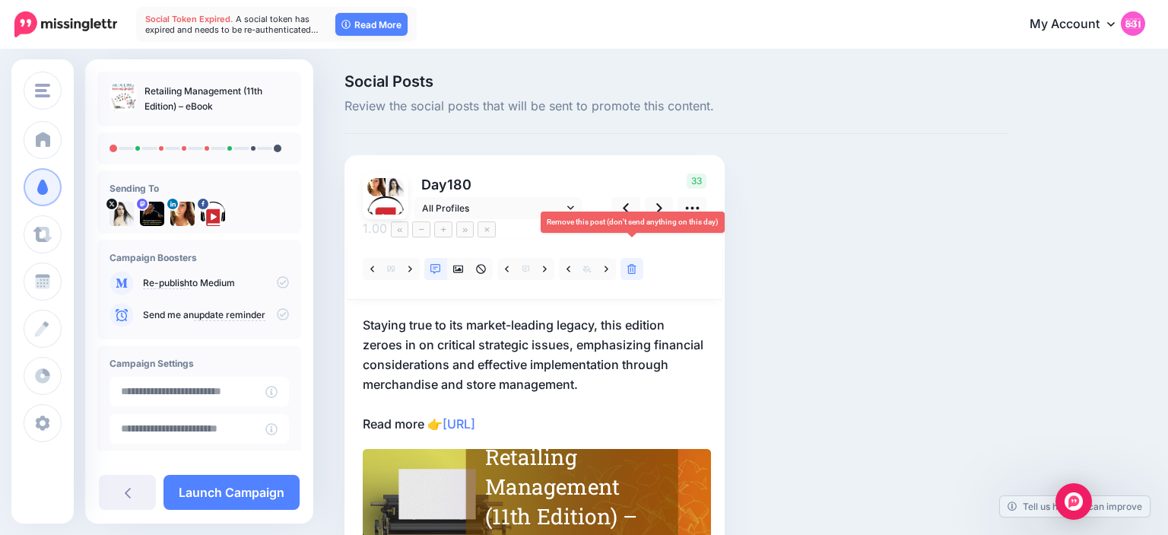
click at [631, 264] on icon at bounding box center [632, 269] width 9 height 11
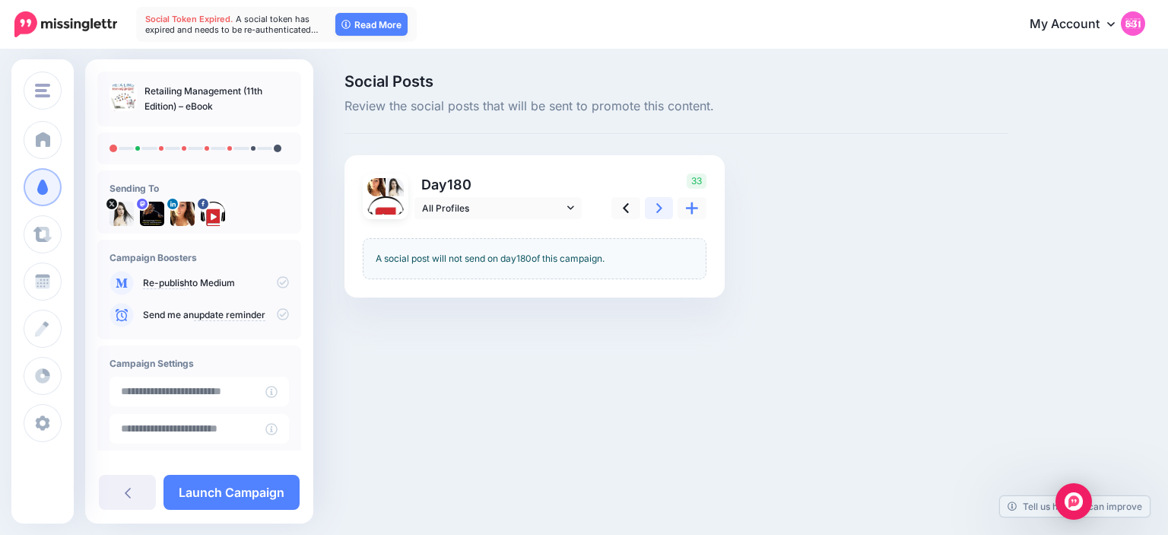
click at [656, 208] on icon at bounding box center [659, 208] width 6 height 16
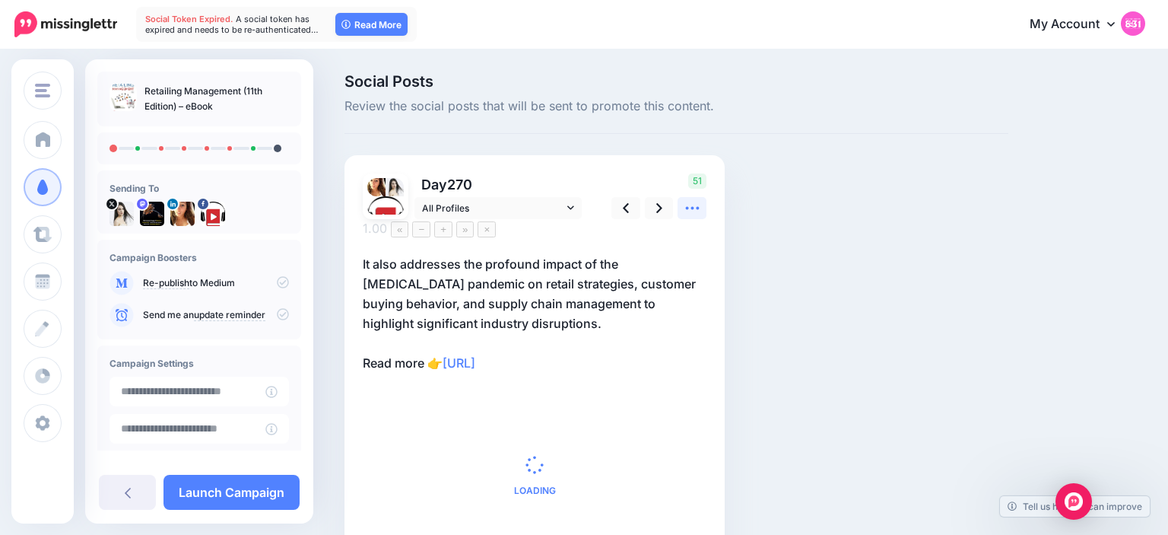
click at [691, 211] on icon at bounding box center [693, 208] width 16 height 16
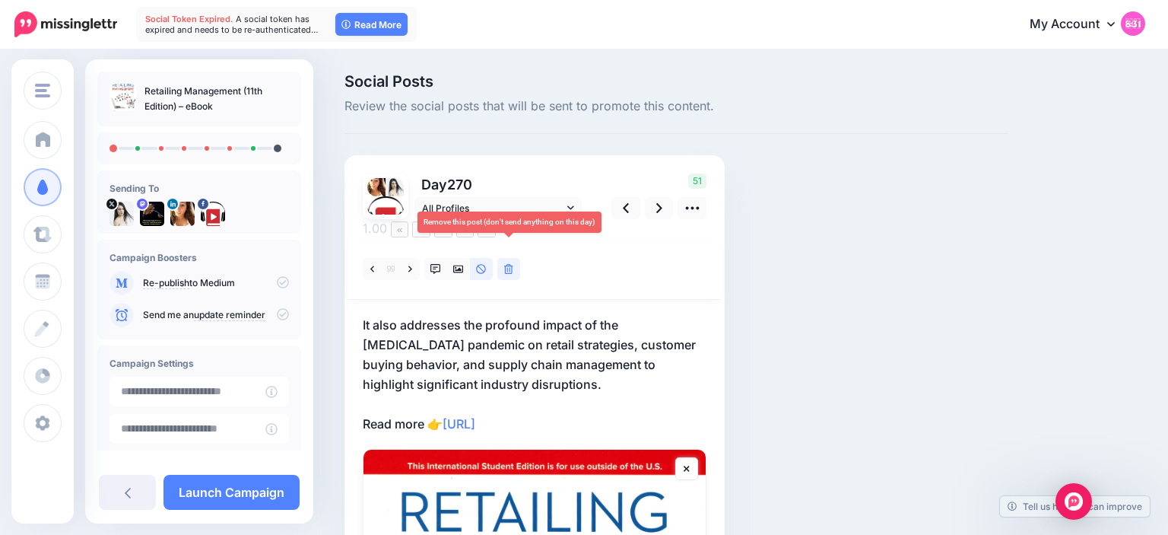
click at [514, 258] on link at bounding box center [508, 269] width 23 height 22
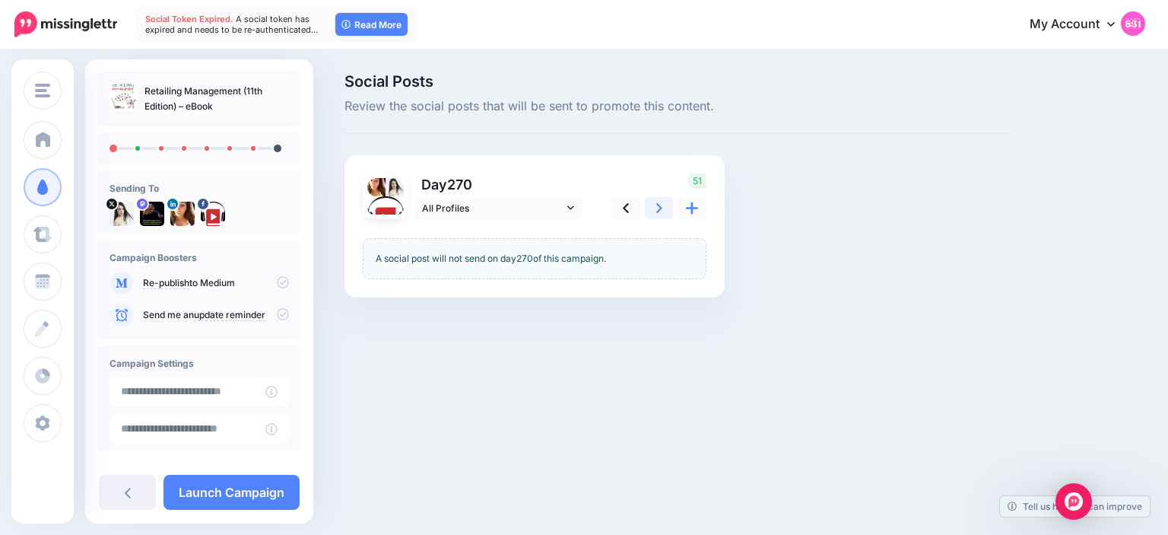
click at [660, 212] on icon at bounding box center [659, 208] width 6 height 16
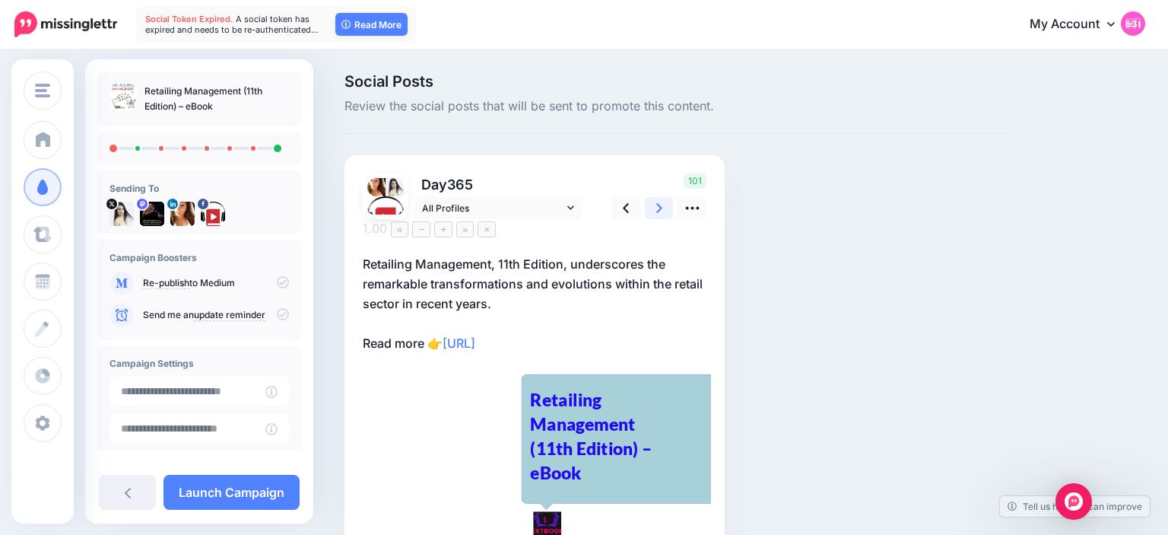
scroll to position [74, 0]
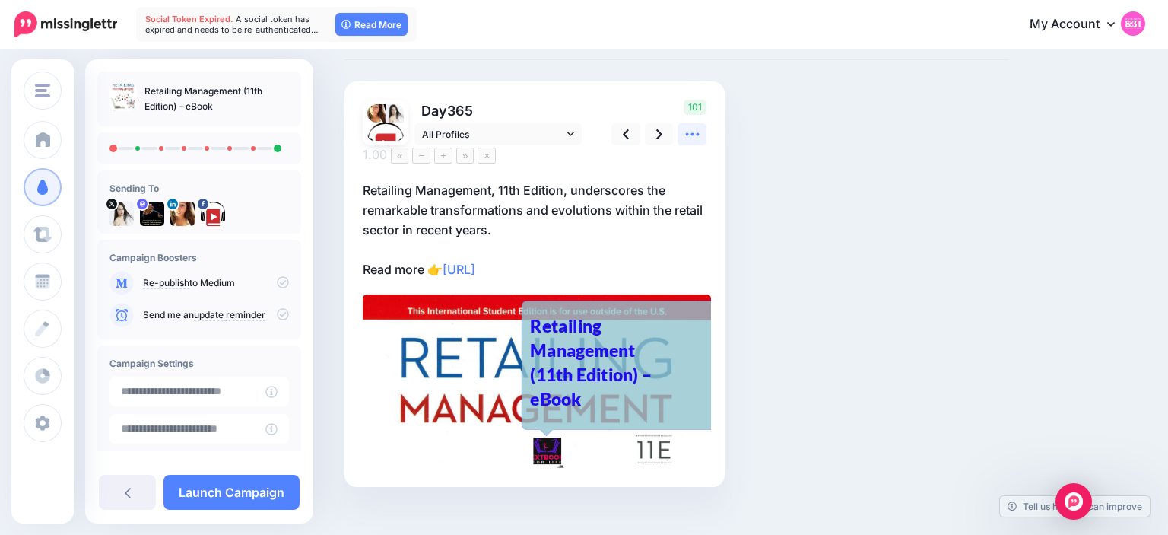
click at [704, 135] on link at bounding box center [692, 134] width 29 height 22
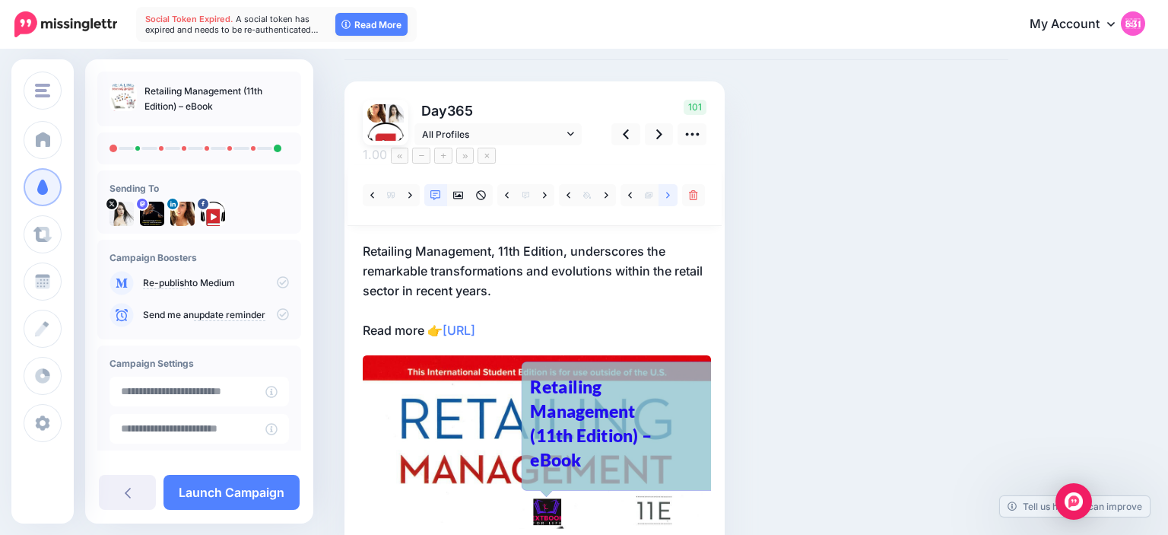
click at [667, 190] on icon at bounding box center [668, 195] width 4 height 11
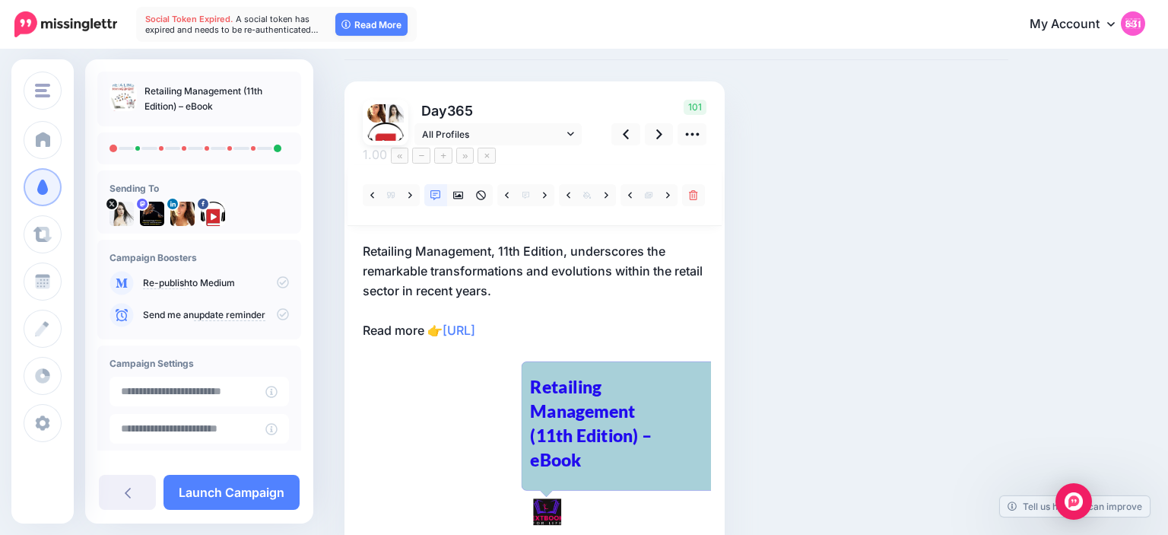
click at [622, 407] on div "Retailing Management (11th Edition) – eBook" at bounding box center [601, 422] width 143 height 97
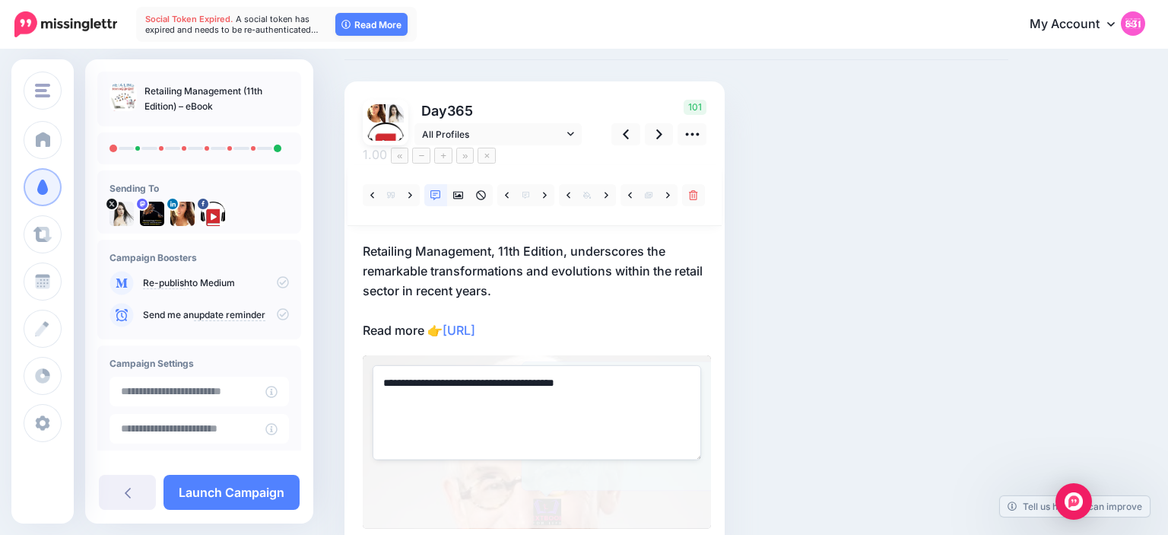
click at [577, 376] on textarea "**********" at bounding box center [537, 412] width 329 height 94
type textarea "**********"
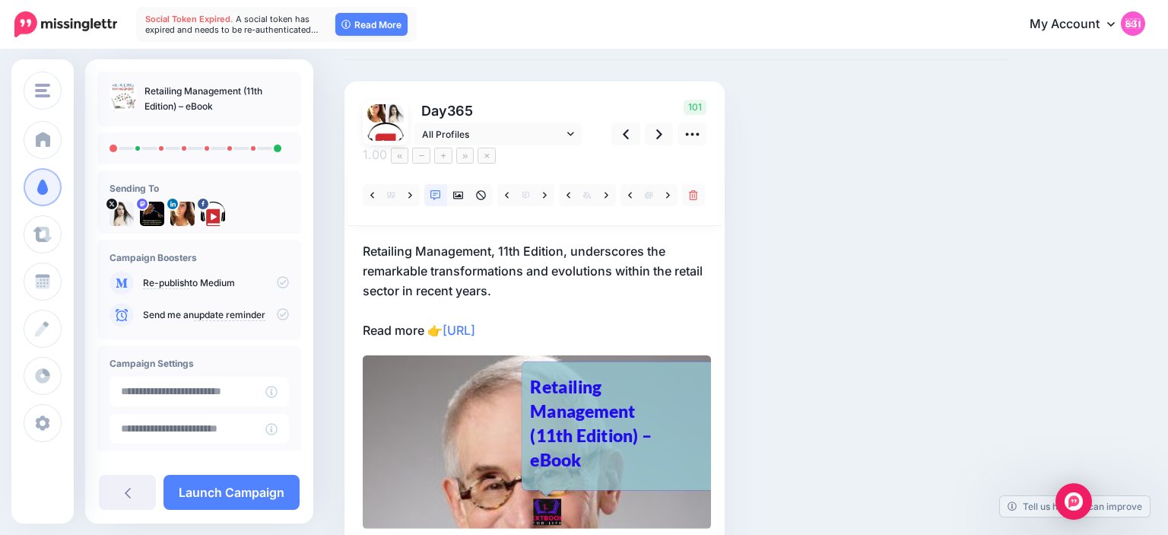
click at [784, 326] on div "Social Posts Review the social posts that will be sent to promote this content.…" at bounding box center [676, 296] width 687 height 593
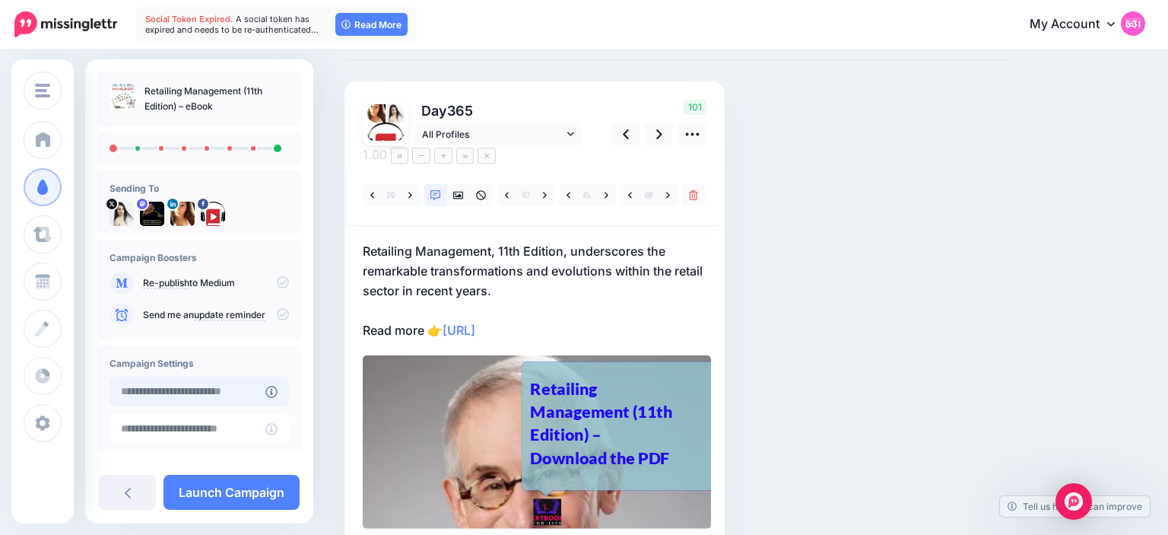
type input "**********"
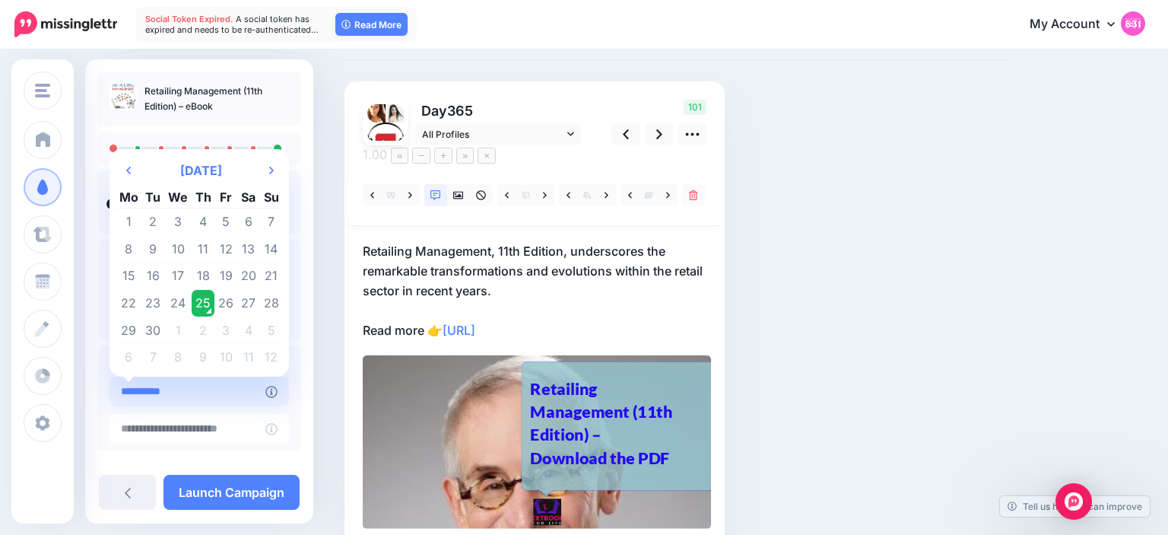
click at [236, 394] on input "**********" at bounding box center [188, 392] width 156 height 30
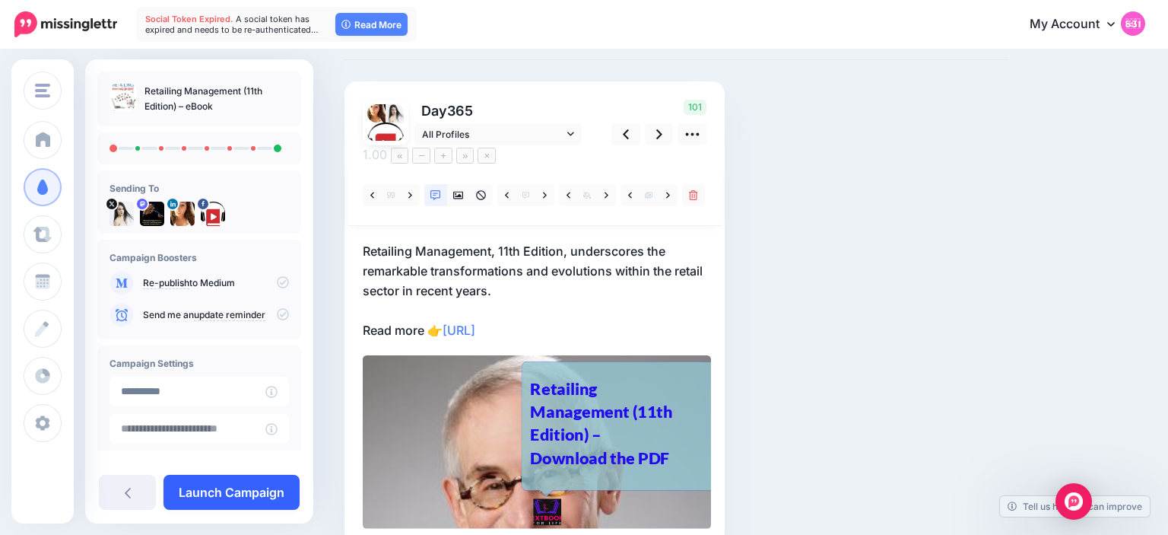
click at [216, 485] on link "Launch Campaign" at bounding box center [232, 492] width 136 height 35
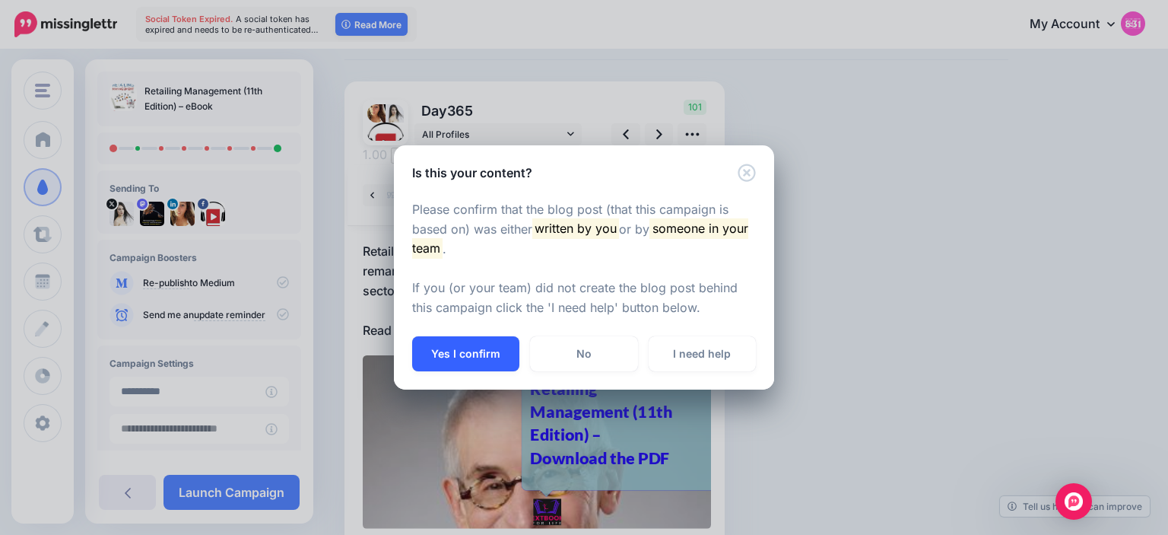
click at [467, 357] on button "Yes I confirm" at bounding box center [465, 353] width 107 height 35
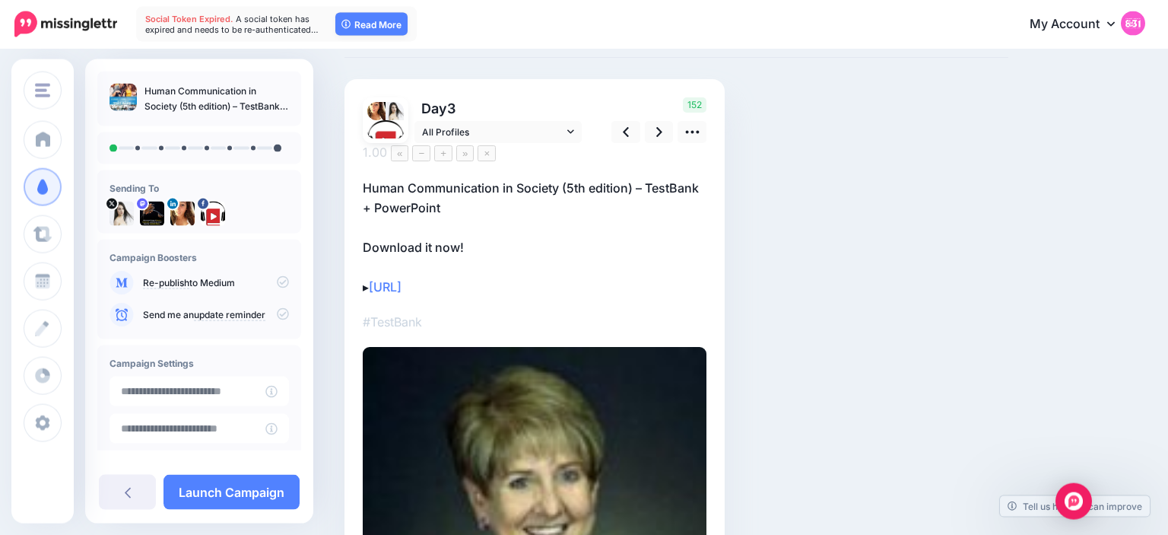
scroll to position [72, 0]
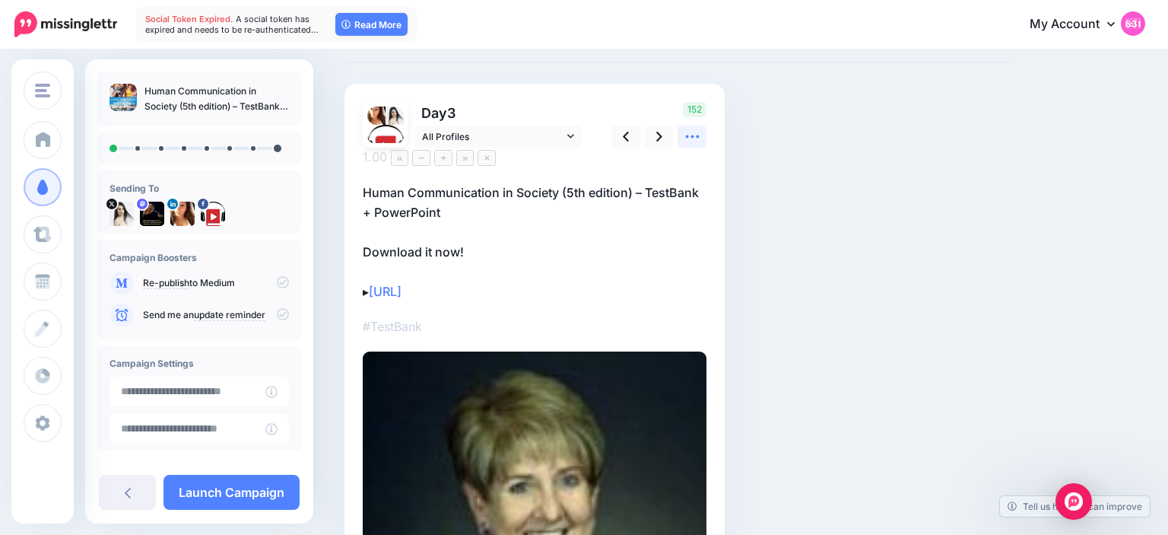
click at [689, 138] on icon at bounding box center [693, 137] width 16 height 16
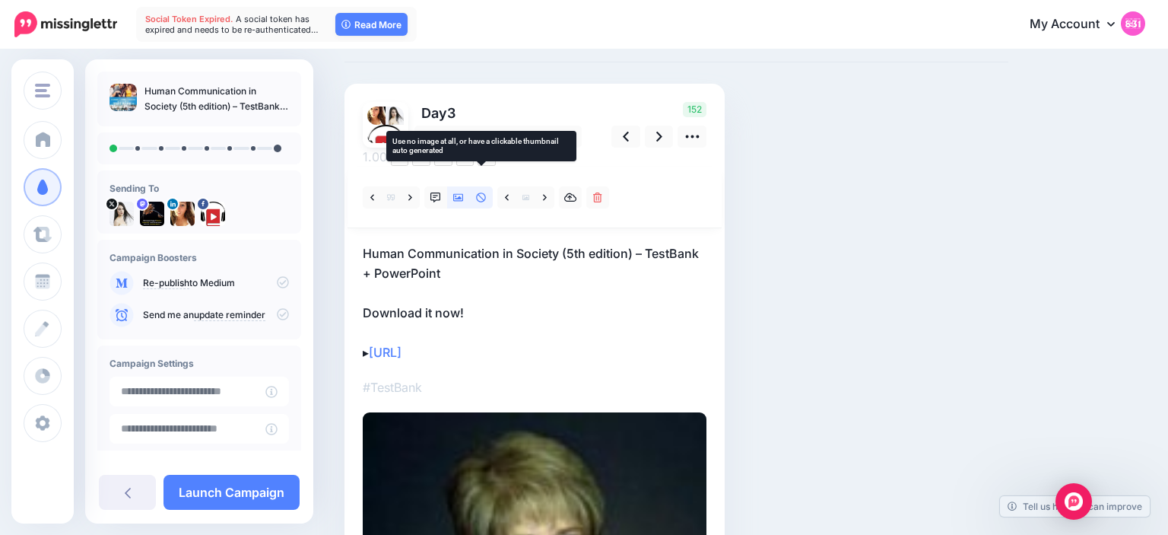
click at [488, 186] on link at bounding box center [481, 197] width 23 height 22
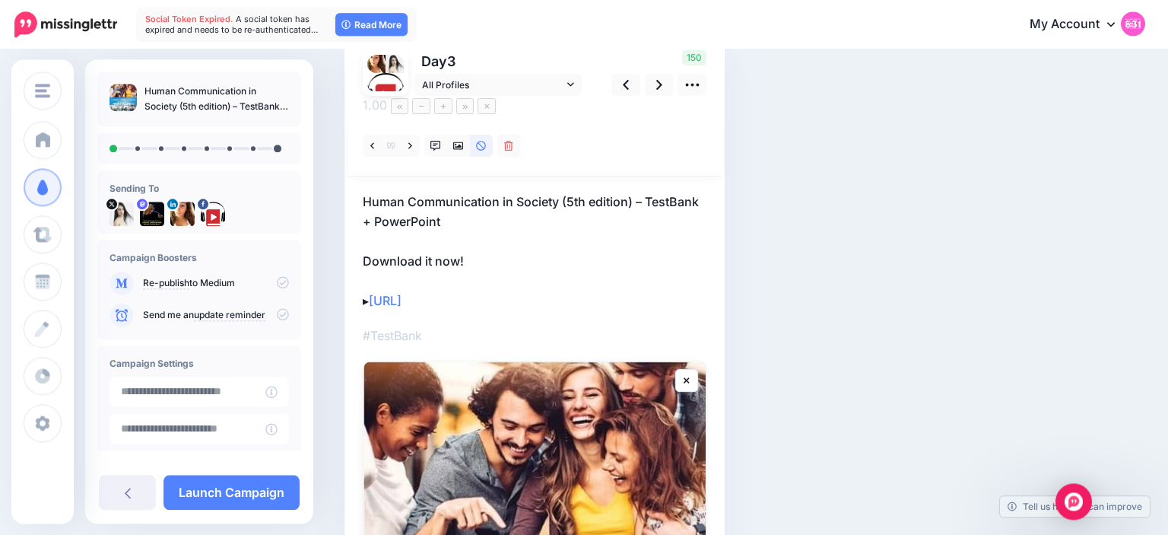
scroll to position [73, 0]
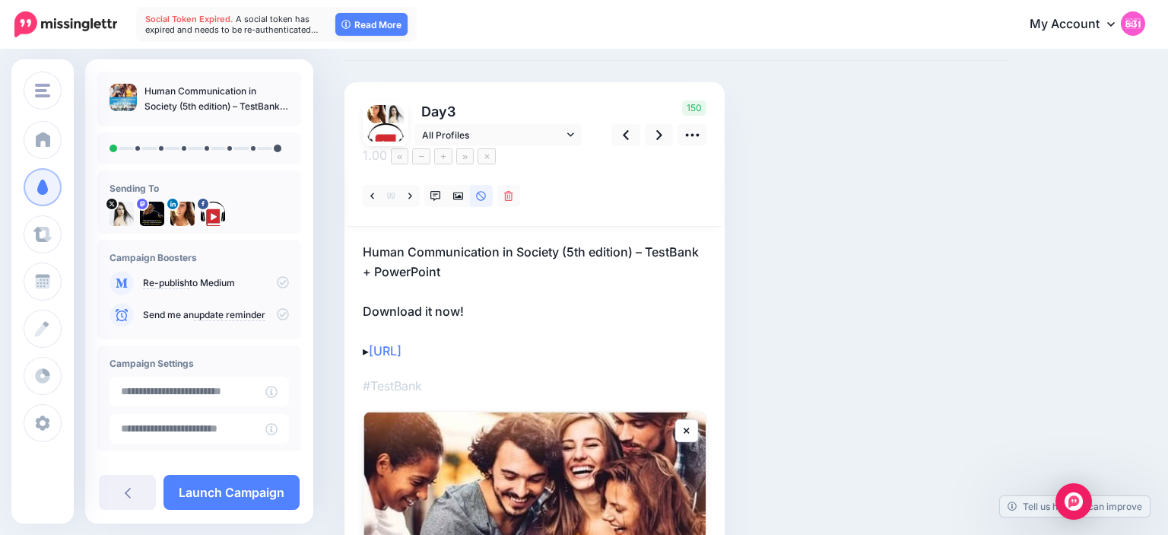
click at [482, 245] on p "Human Communication in Society (5th edition) – TestBank + PowerPoint Download i…" at bounding box center [535, 301] width 344 height 119
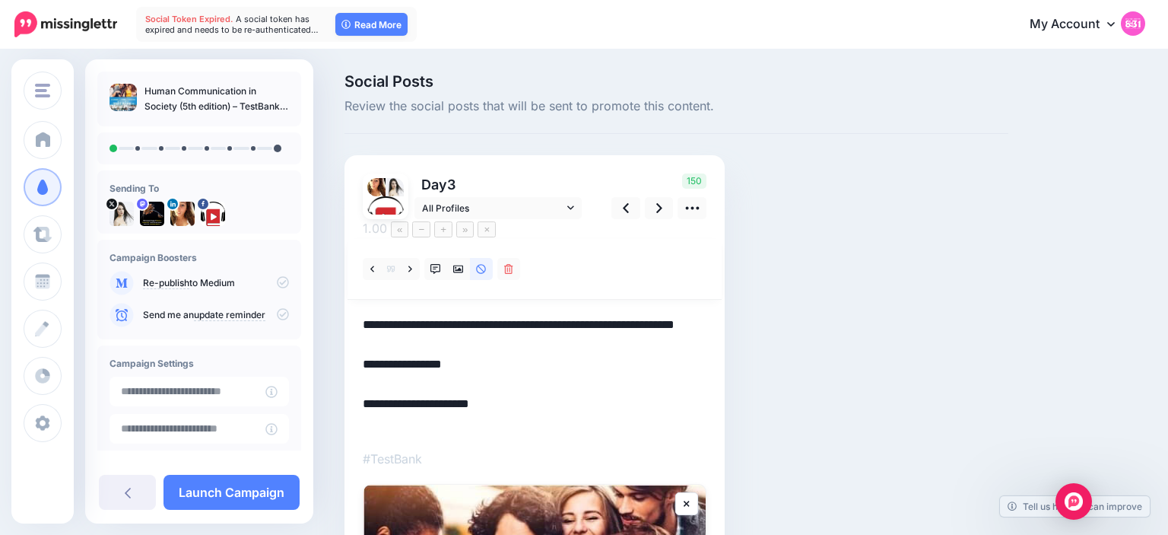
click at [493, 370] on textarea "**********" at bounding box center [535, 374] width 344 height 119
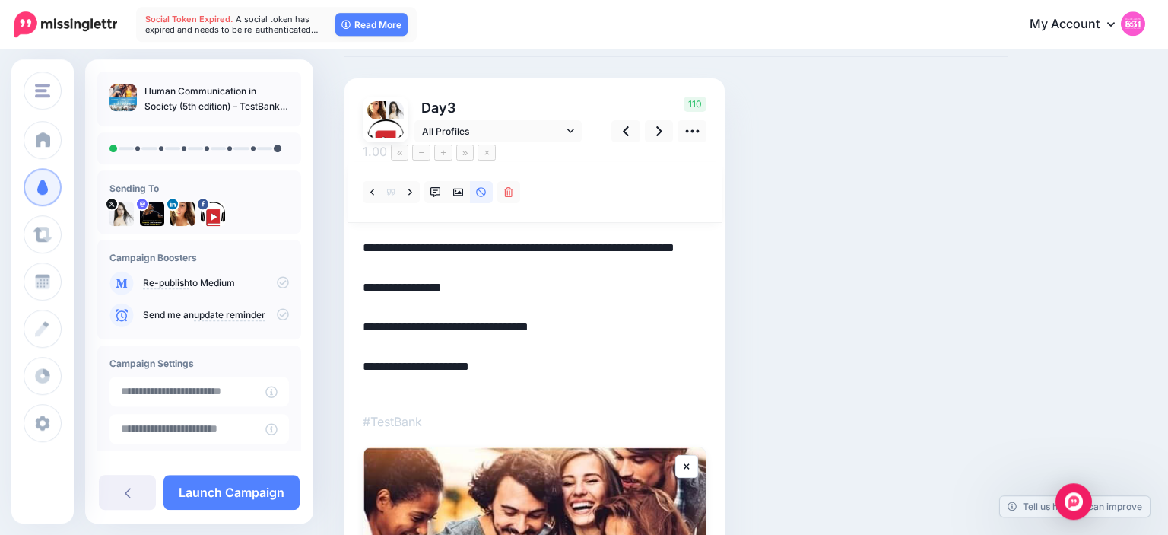
scroll to position [78, 0]
click at [671, 237] on textarea "**********" at bounding box center [535, 316] width 344 height 158
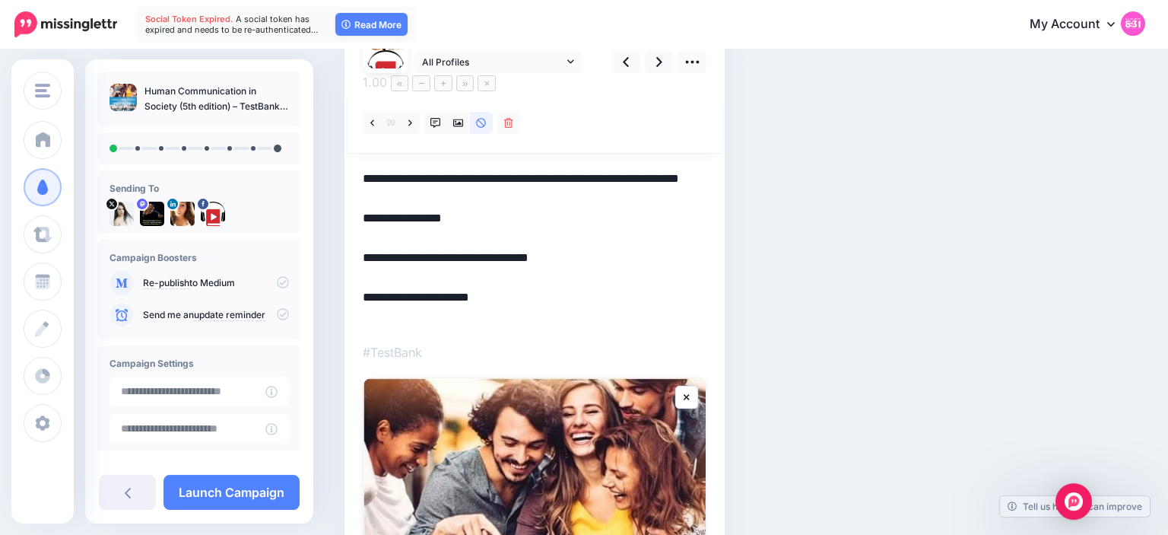
scroll to position [143, 0]
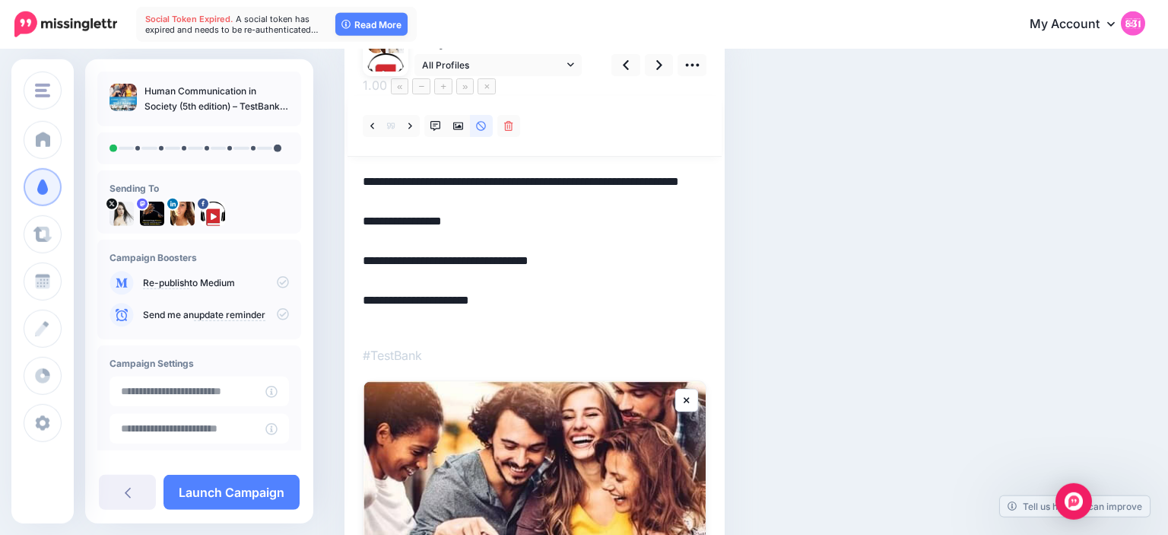
click at [459, 180] on textarea "**********" at bounding box center [535, 251] width 344 height 158
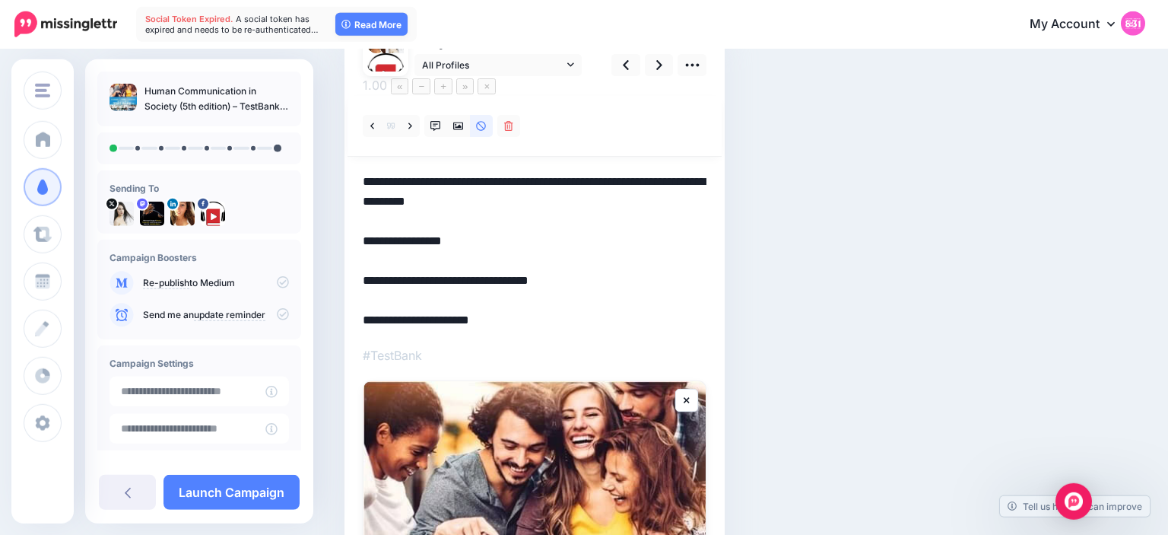
type textarea "**********"
click at [796, 212] on div "Social Posts Review the social posts that will be sent to promote this content.…" at bounding box center [676, 437] width 687 height 1013
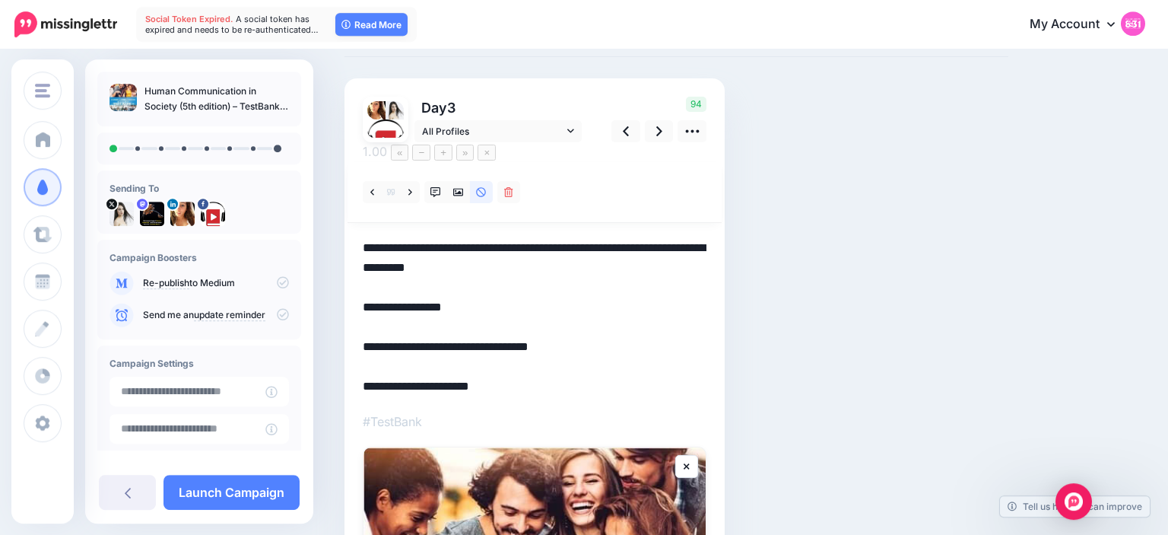
scroll to position [17, 0]
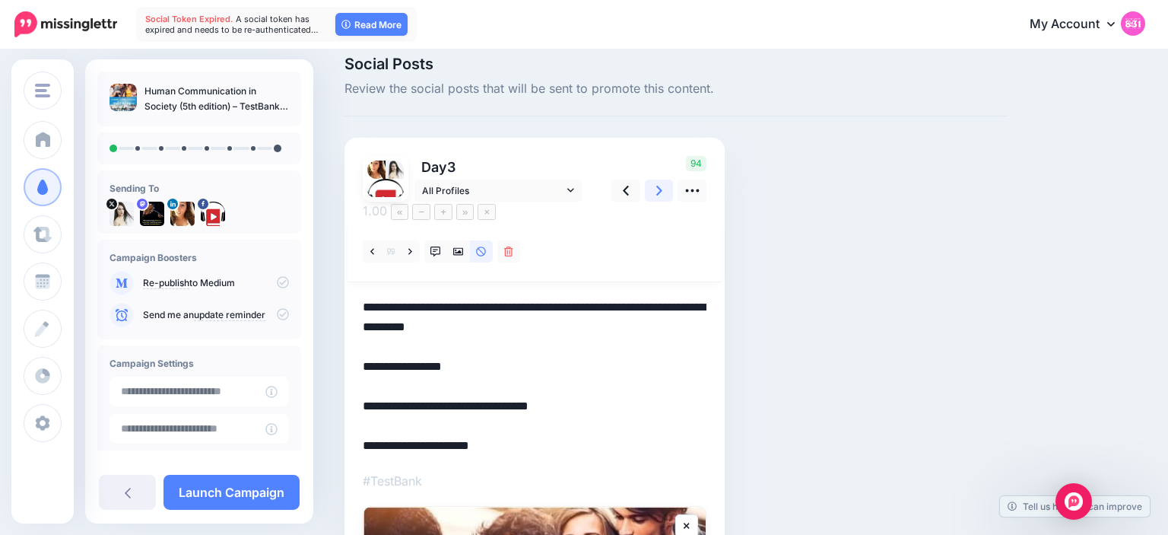
click at [656, 190] on link at bounding box center [659, 191] width 29 height 22
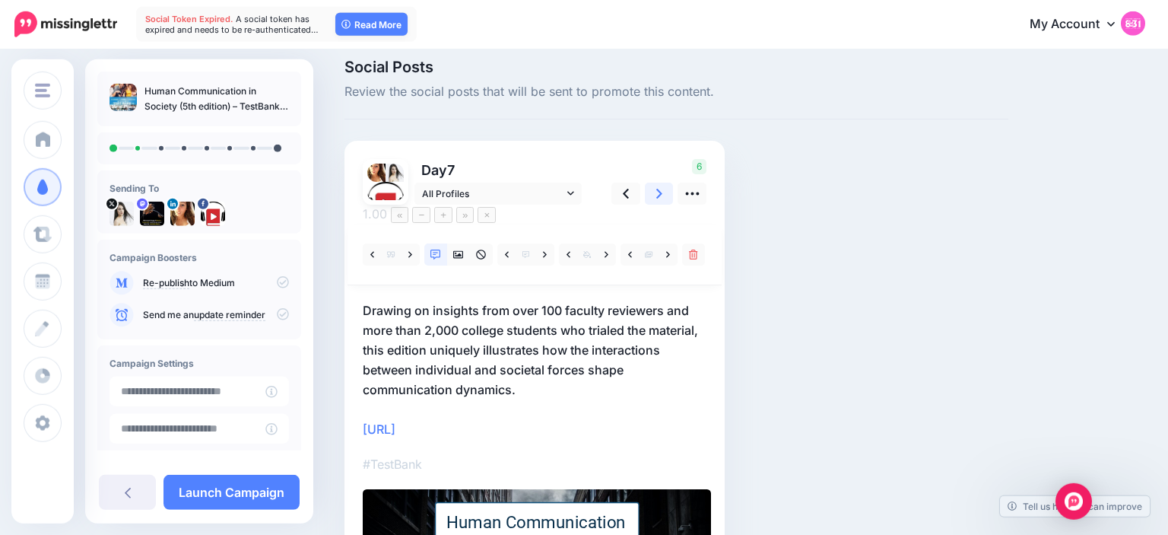
scroll to position [0, 0]
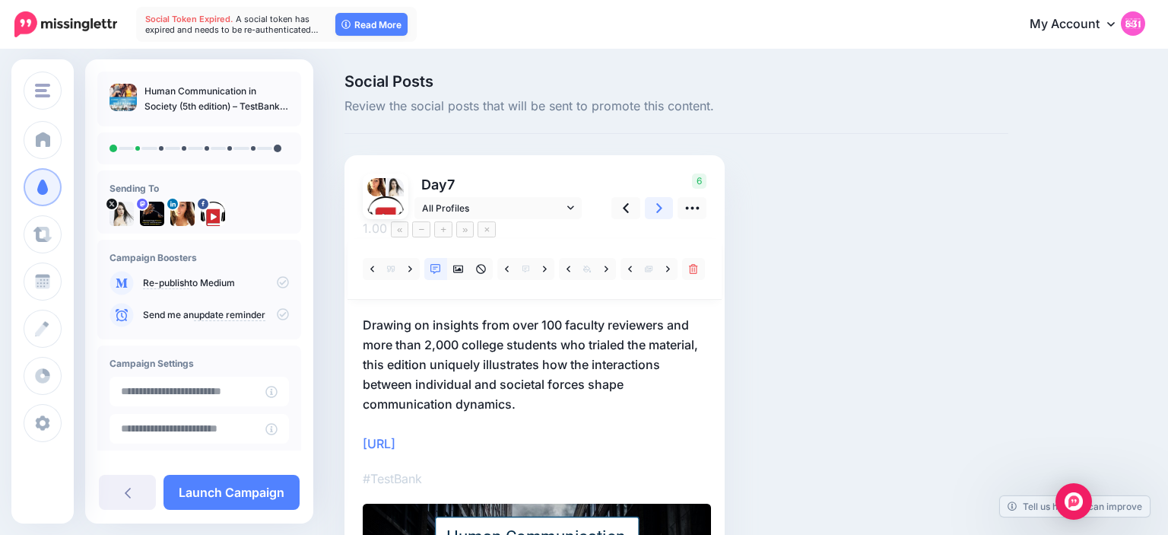
click at [653, 208] on link at bounding box center [659, 208] width 29 height 22
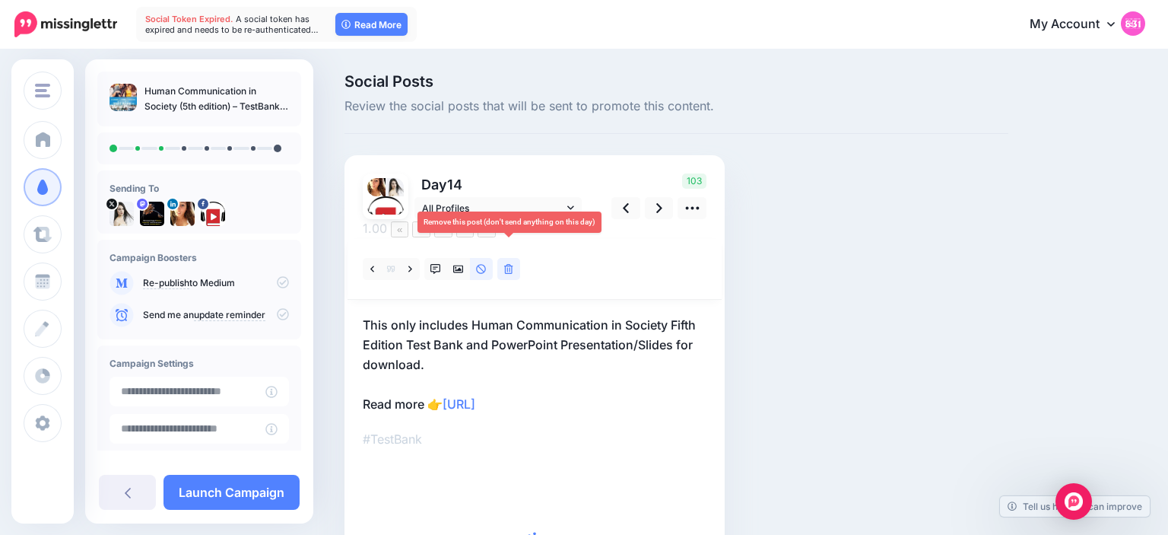
click at [510, 264] on icon at bounding box center [508, 269] width 9 height 11
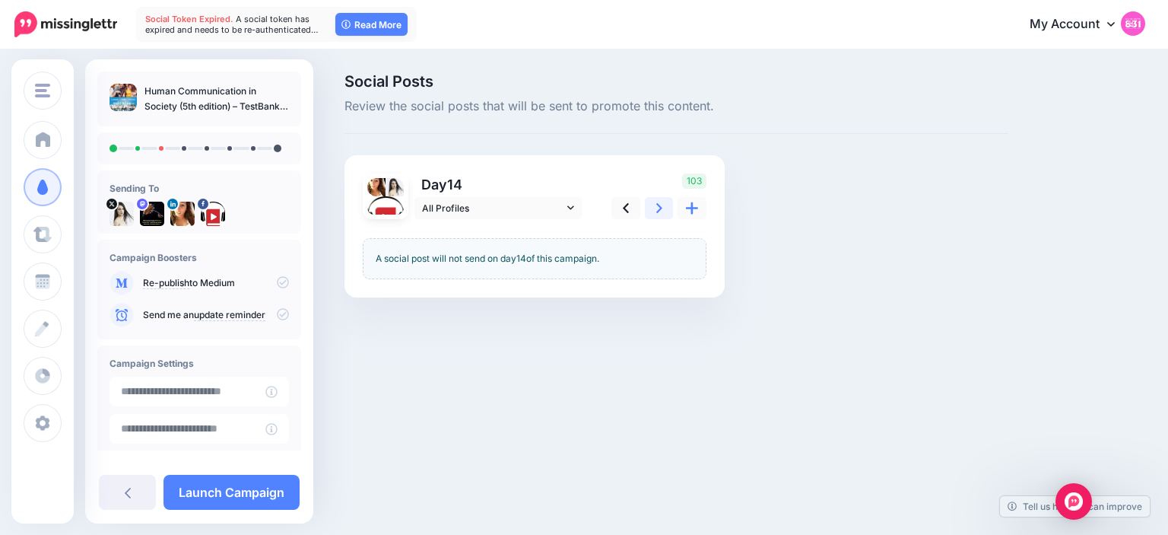
click at [659, 211] on icon at bounding box center [659, 208] width 6 height 10
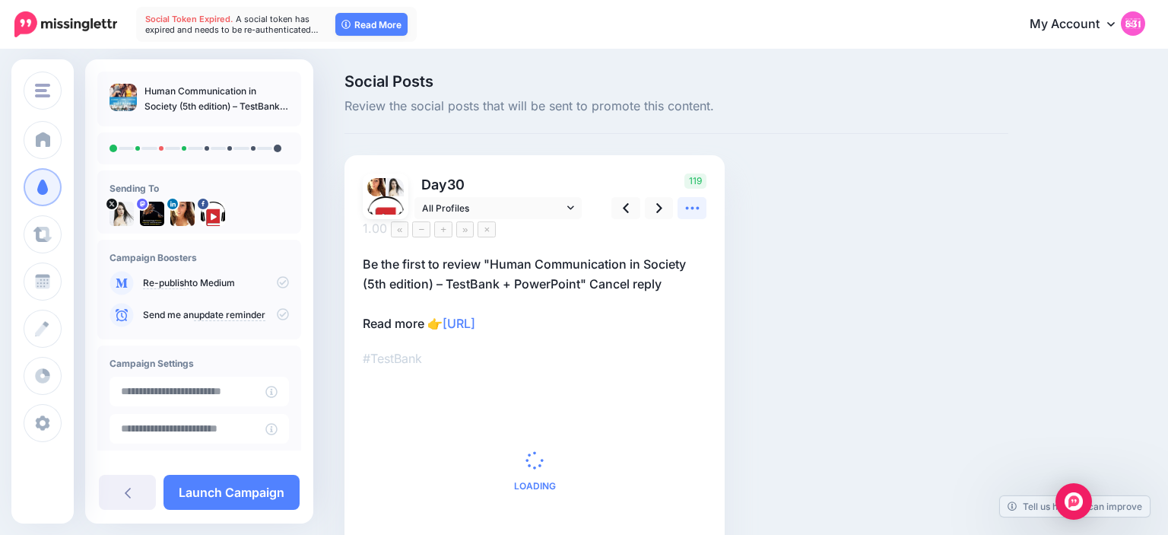
click at [700, 211] on icon at bounding box center [693, 208] width 16 height 16
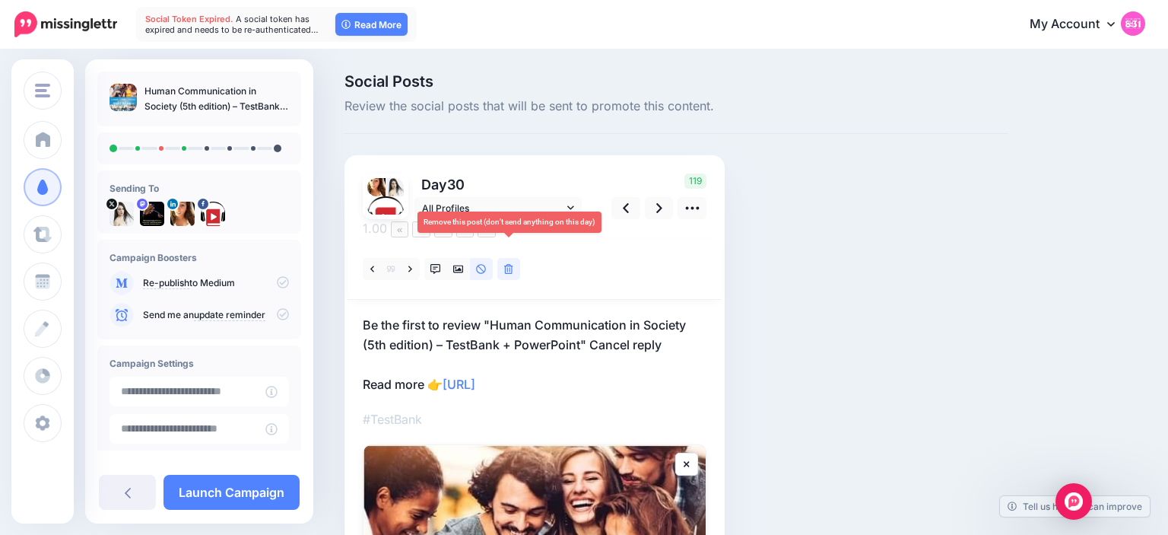
click at [510, 264] on icon at bounding box center [508, 269] width 9 height 11
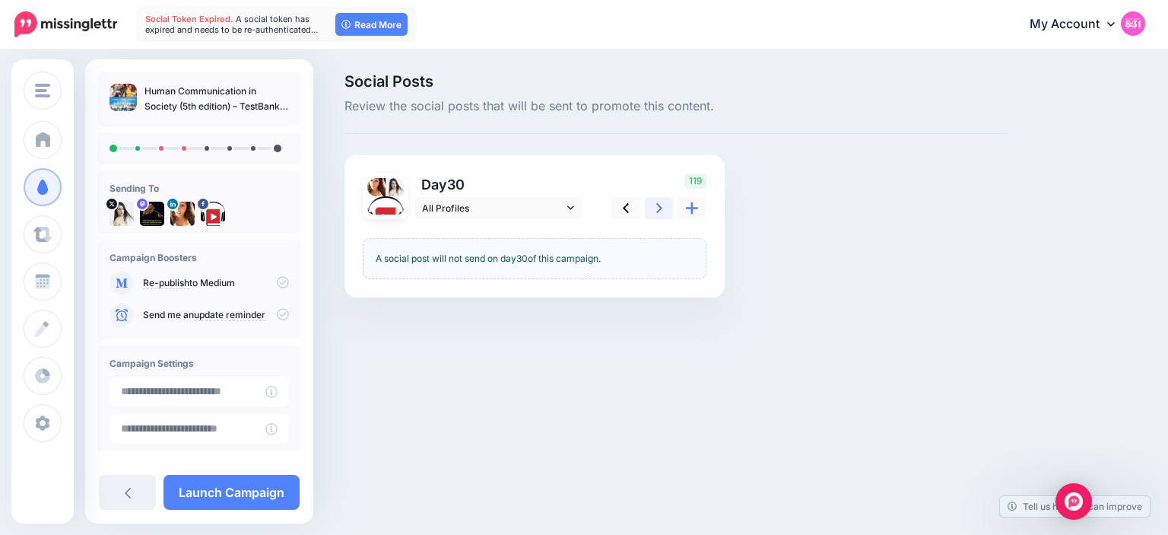
click at [654, 202] on link at bounding box center [659, 208] width 29 height 22
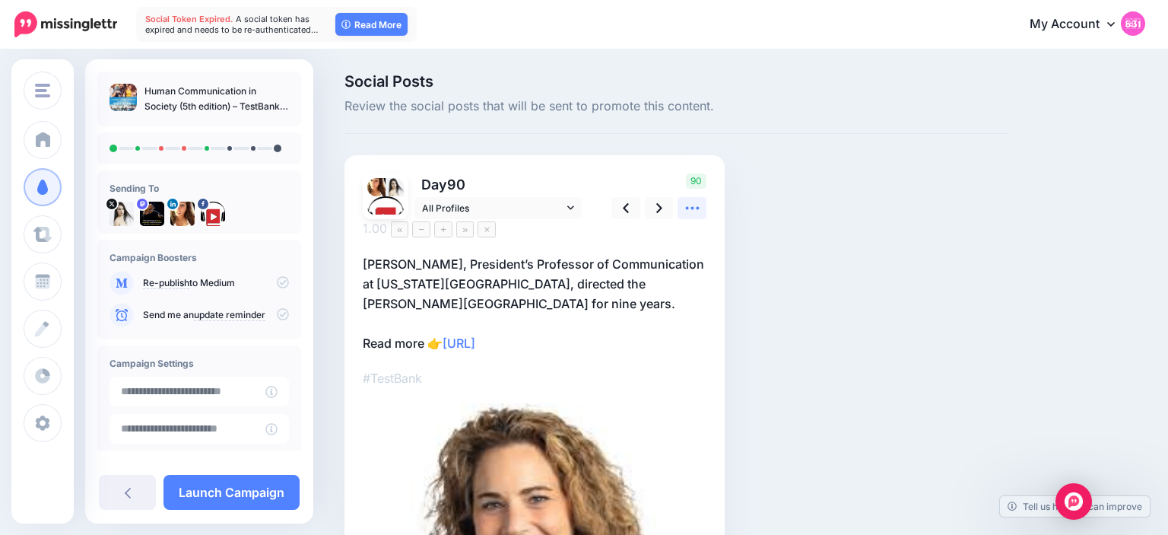
click at [704, 204] on link at bounding box center [692, 208] width 29 height 22
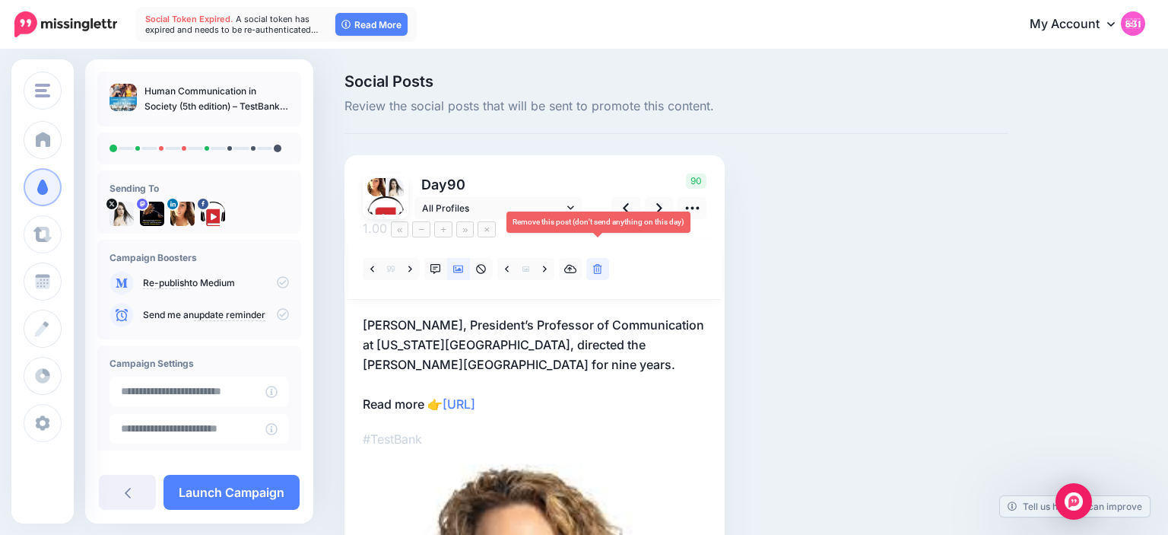
click at [603, 258] on link at bounding box center [597, 269] width 23 height 22
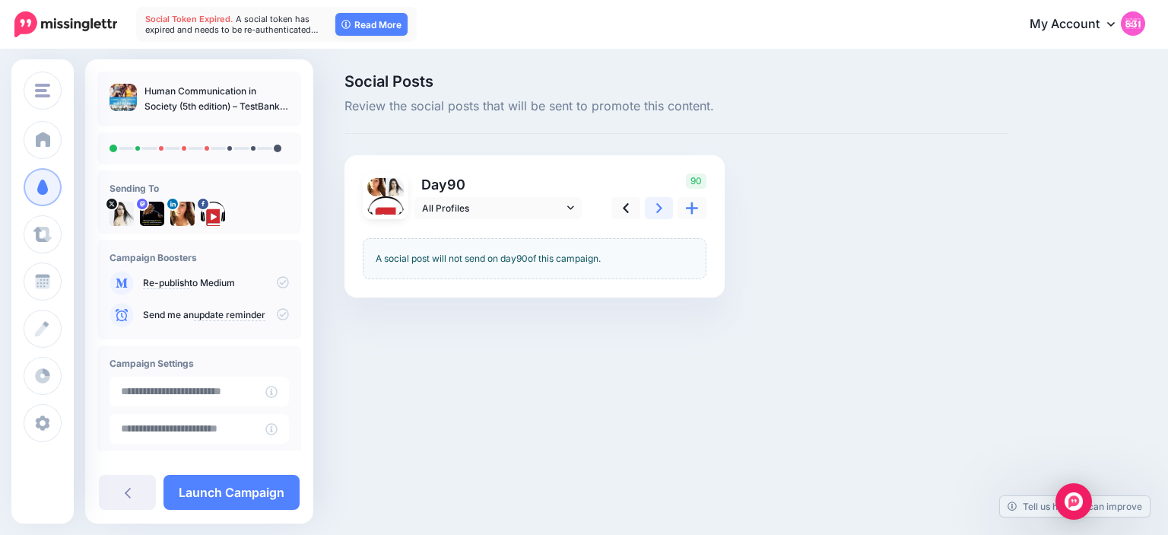
click at [658, 215] on icon at bounding box center [659, 208] width 6 height 16
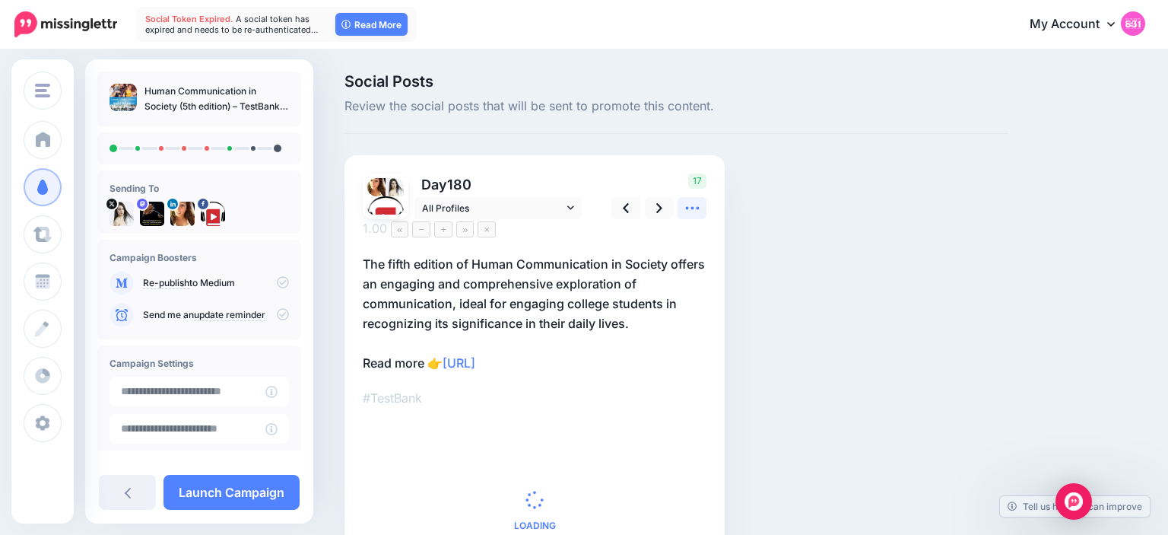
click at [688, 213] on icon at bounding box center [693, 208] width 16 height 16
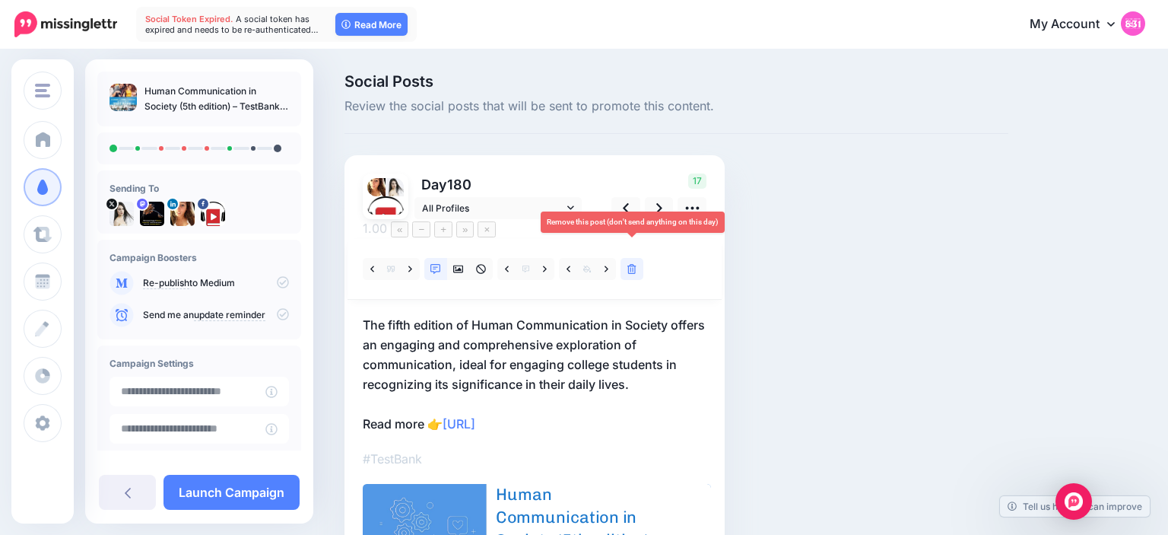
click at [627, 258] on link at bounding box center [632, 269] width 23 height 22
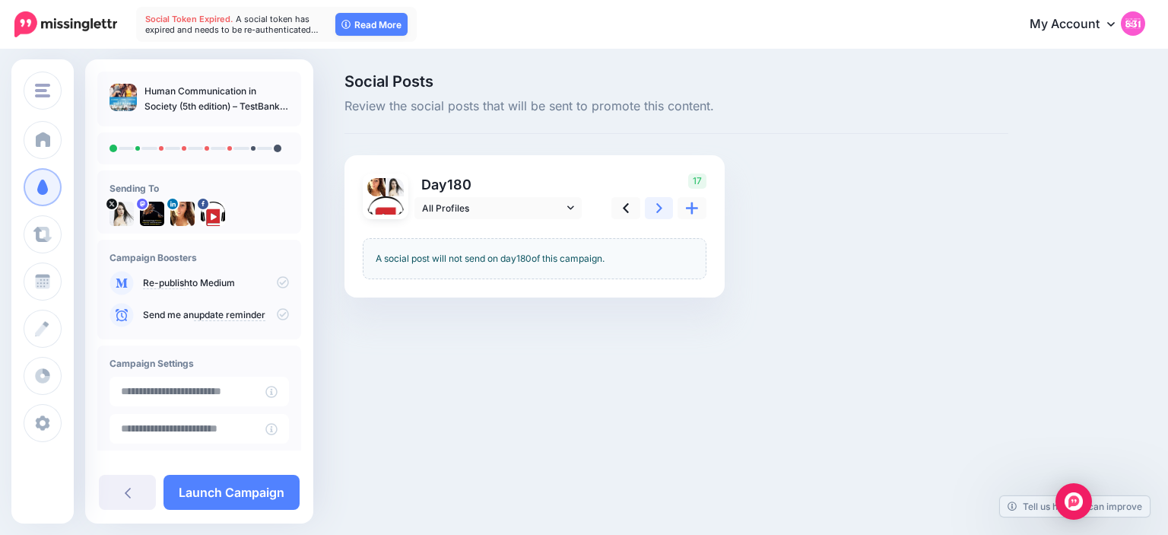
click at [656, 202] on link at bounding box center [659, 208] width 29 height 22
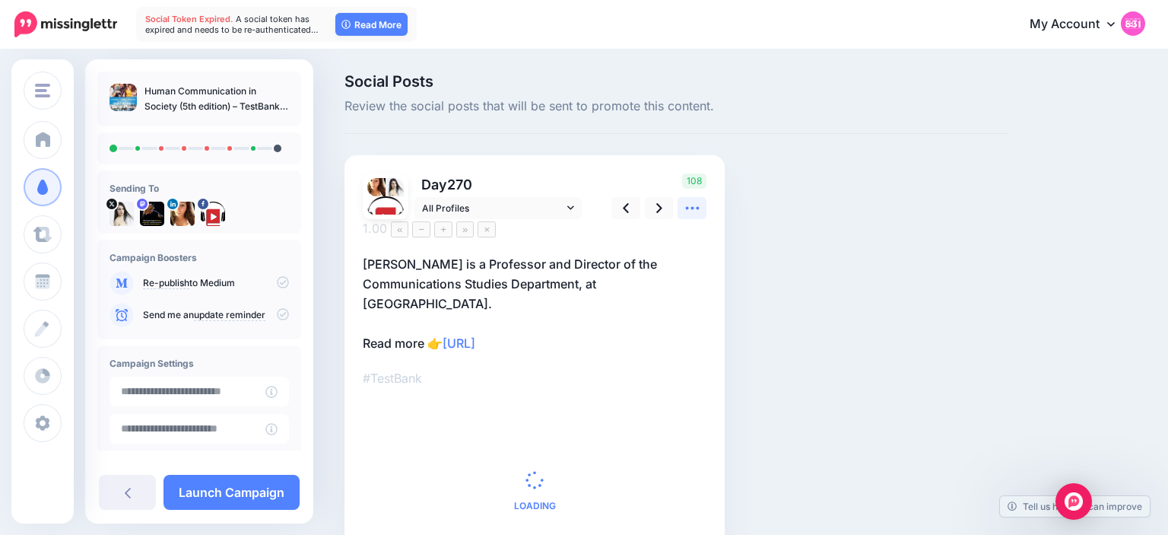
click at [695, 207] on icon at bounding box center [693, 208] width 16 height 16
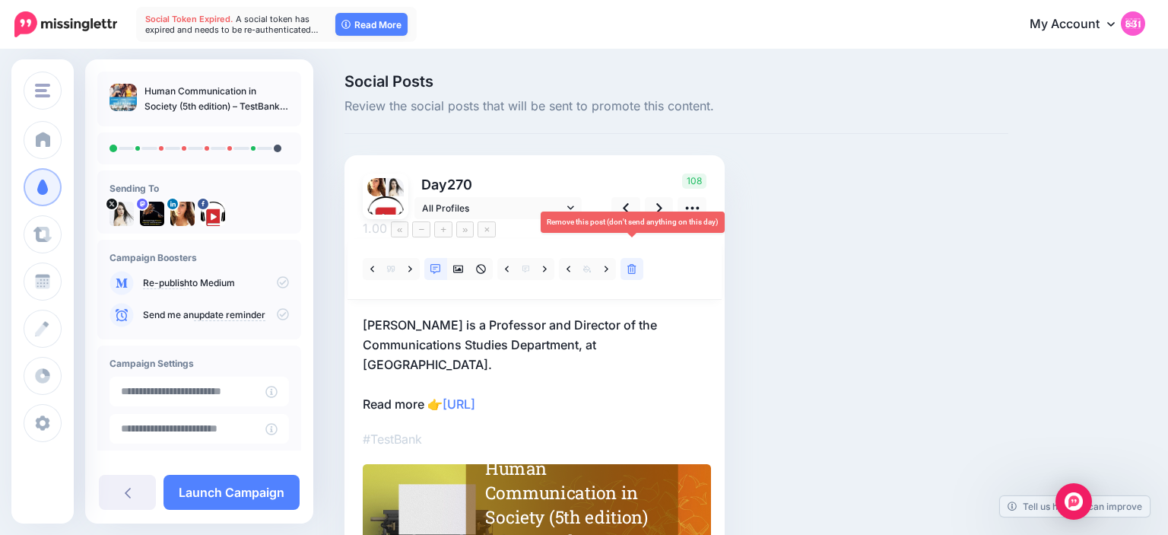
click at [640, 258] on link at bounding box center [632, 269] width 23 height 22
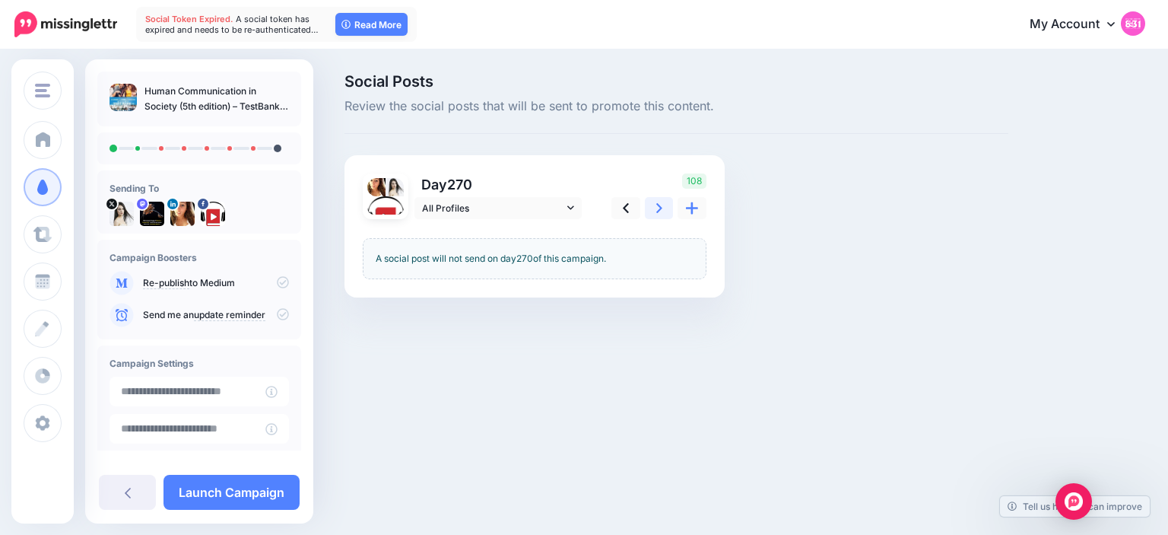
click at [653, 206] on link at bounding box center [659, 208] width 29 height 22
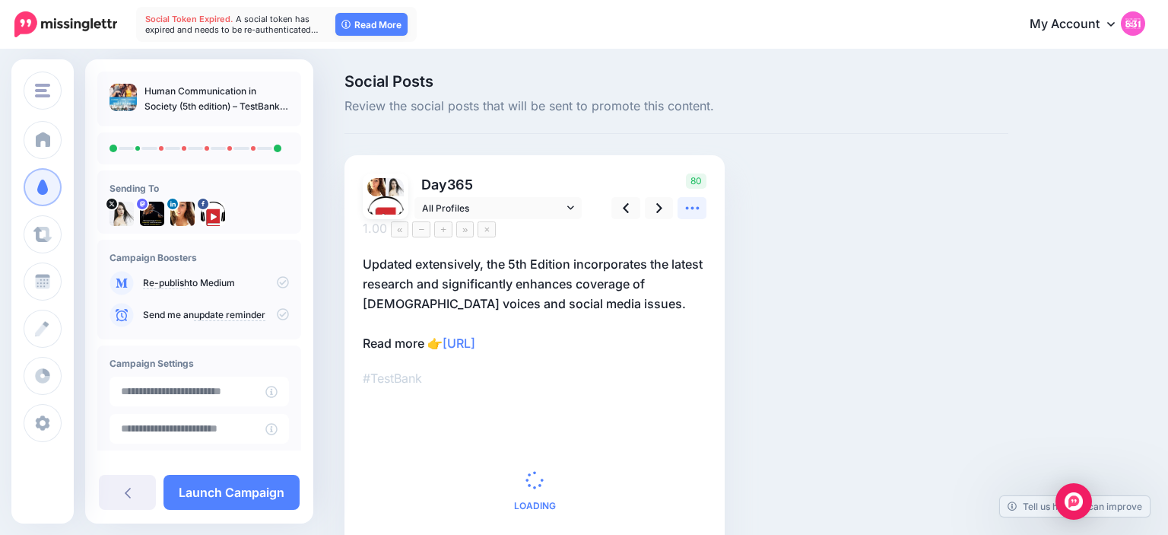
click at [693, 207] on icon at bounding box center [692, 208] width 14 height 3
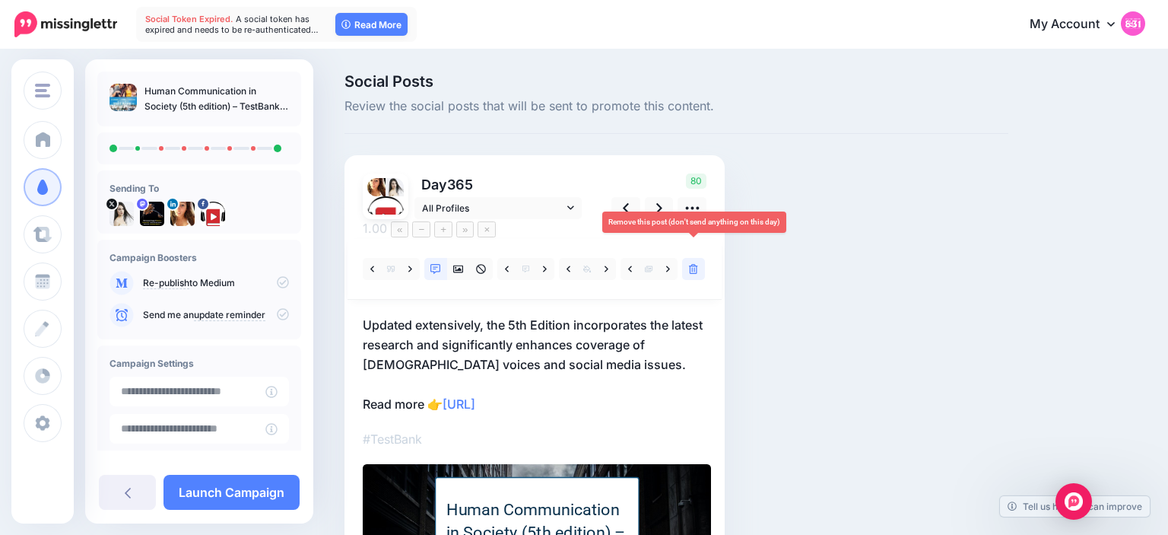
click at [691, 264] on icon at bounding box center [693, 269] width 9 height 11
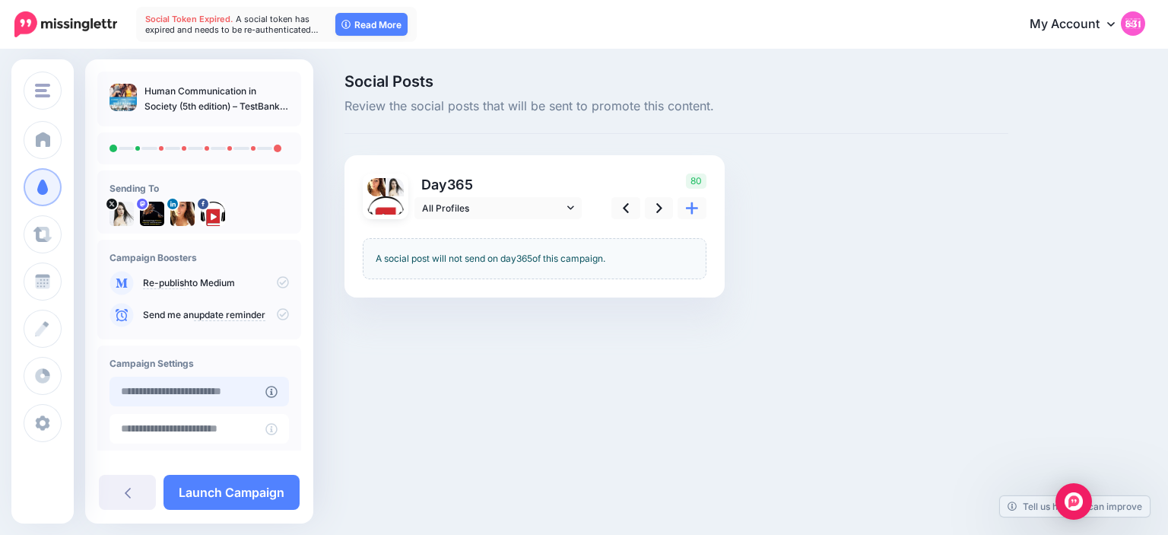
type input "**********"
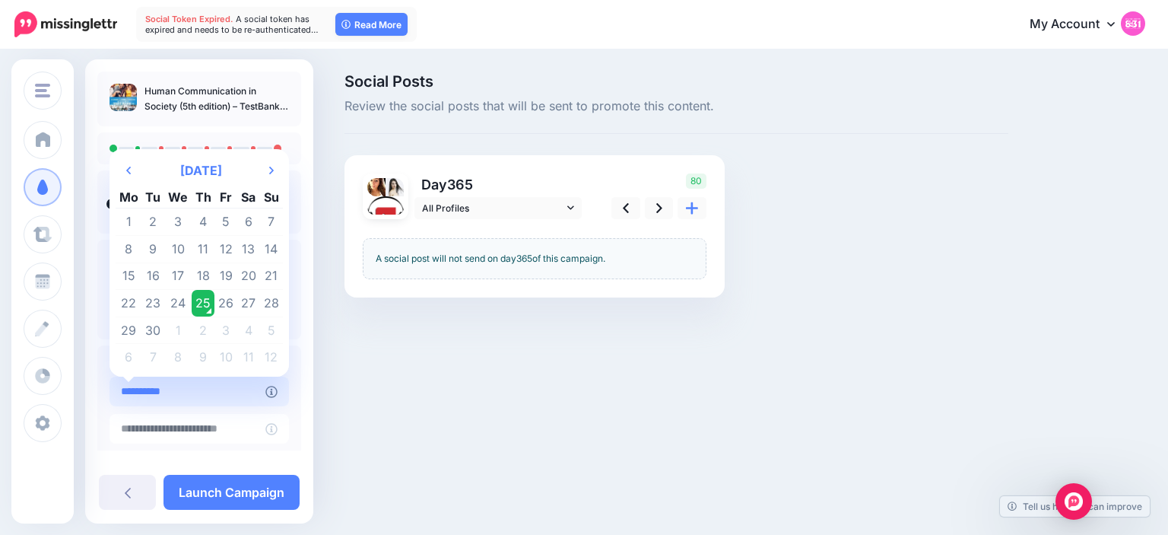
click at [201, 386] on input "**********" at bounding box center [188, 392] width 156 height 30
click at [202, 304] on td "25" at bounding box center [204, 303] width 24 height 27
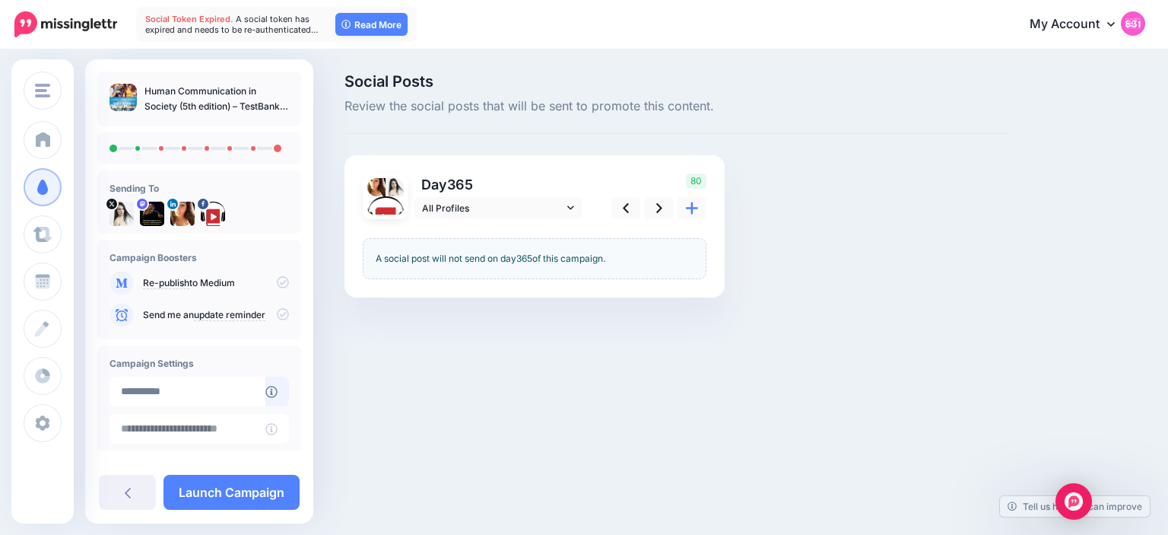
scroll to position [116, 0]
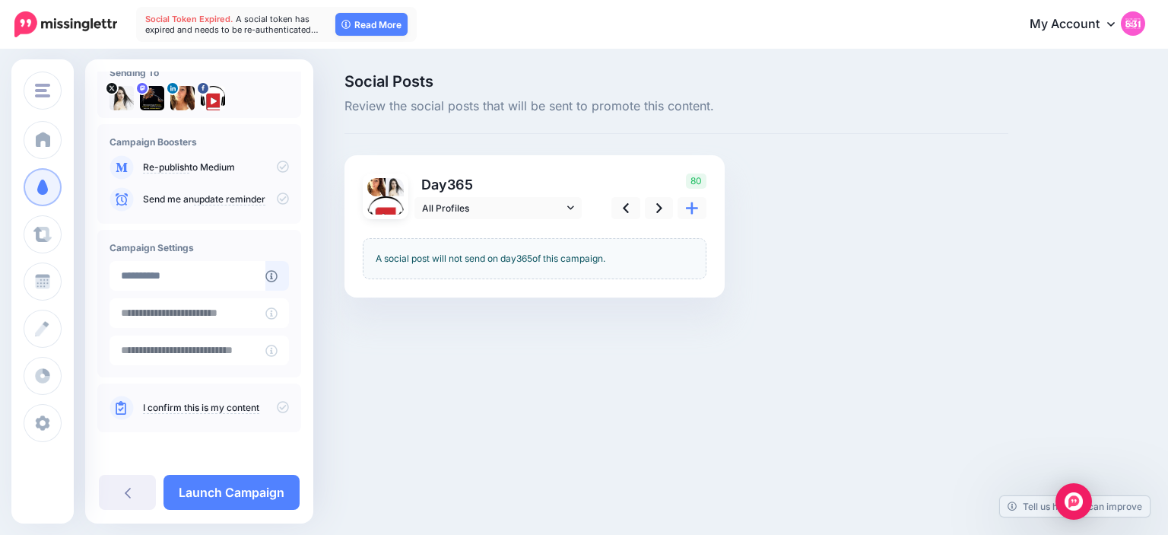
click at [278, 408] on icon at bounding box center [283, 407] width 12 height 12
click at [273, 482] on link "Launch Campaign" at bounding box center [232, 492] width 136 height 35
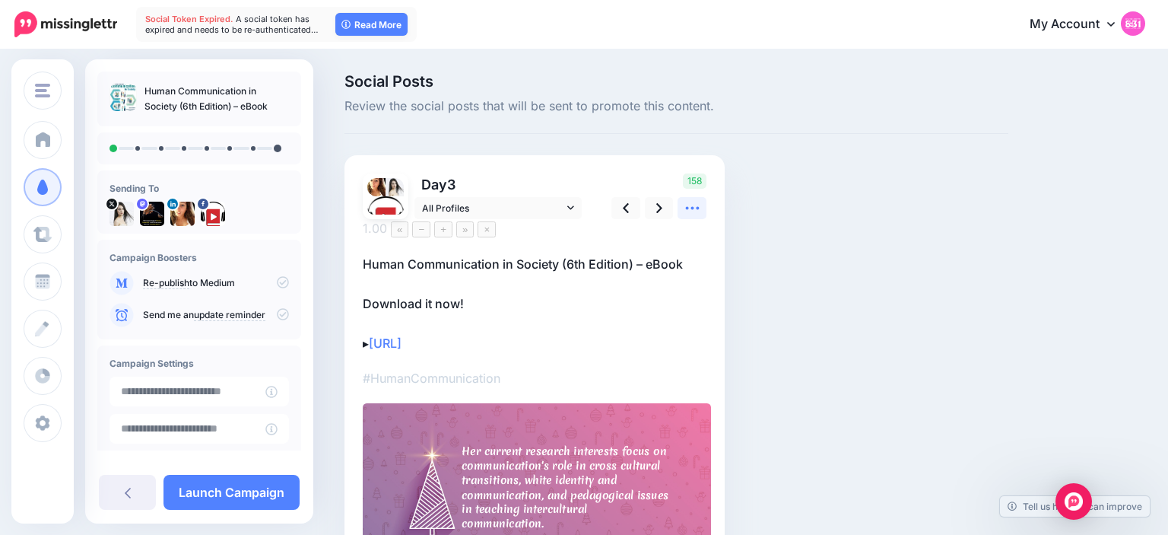
click at [698, 205] on icon at bounding box center [693, 208] width 16 height 16
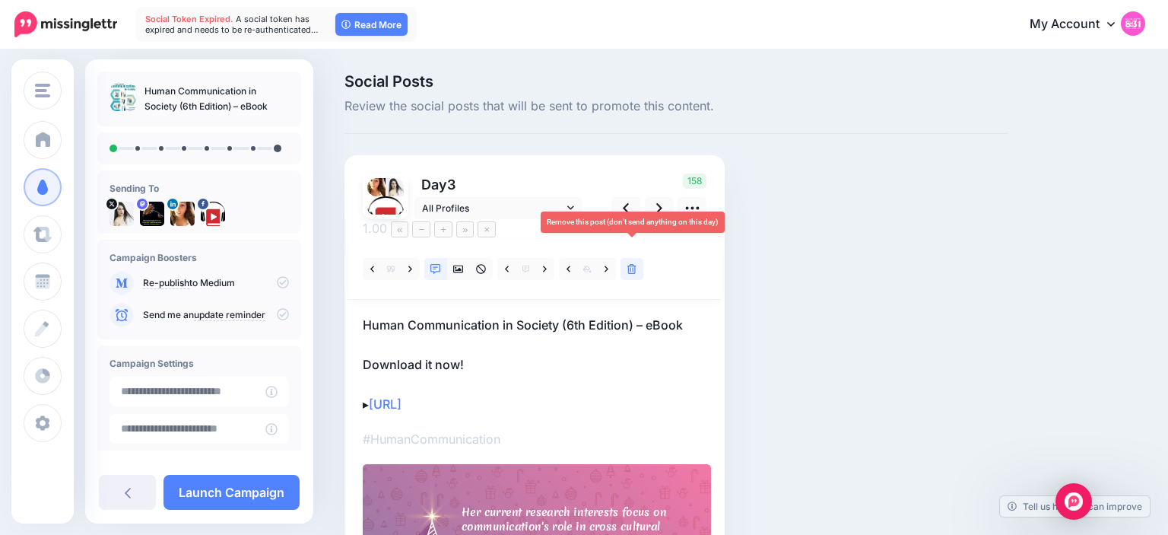
click at [637, 258] on link at bounding box center [632, 269] width 23 height 22
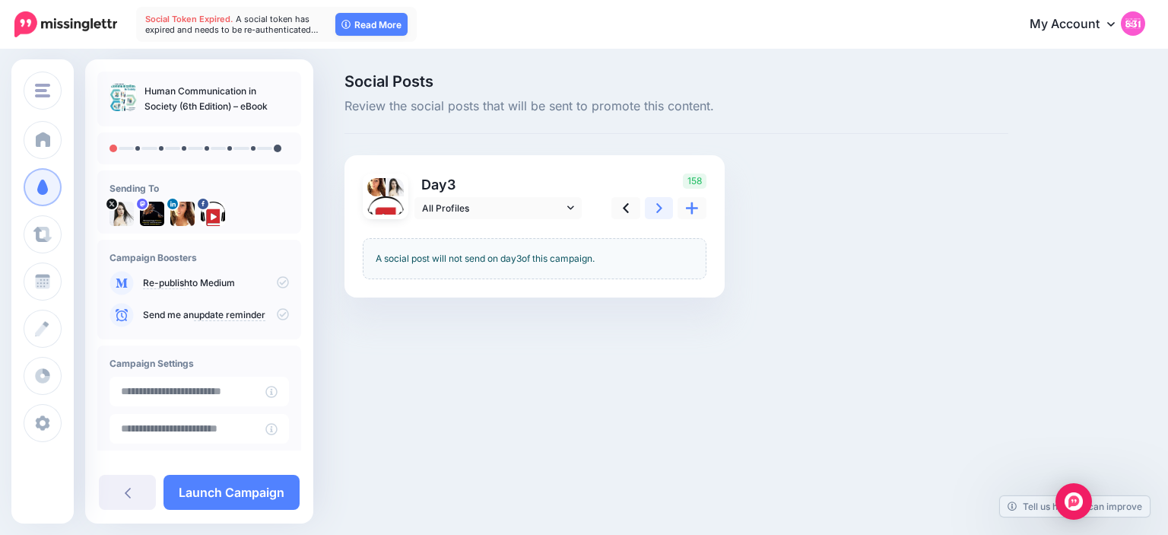
click at [653, 211] on link at bounding box center [659, 208] width 29 height 22
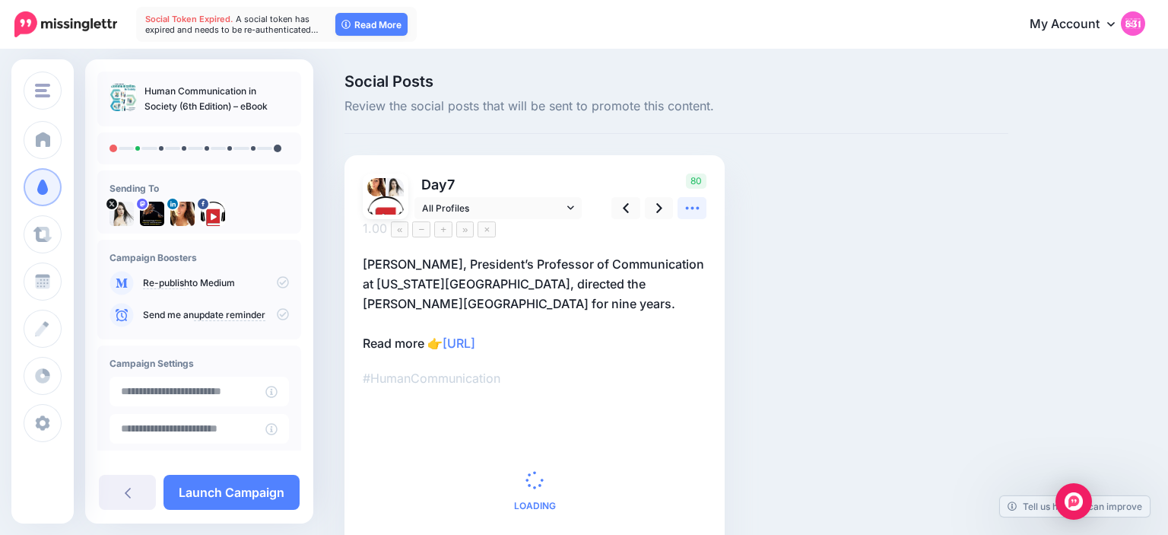
click at [695, 205] on icon at bounding box center [693, 208] width 16 height 16
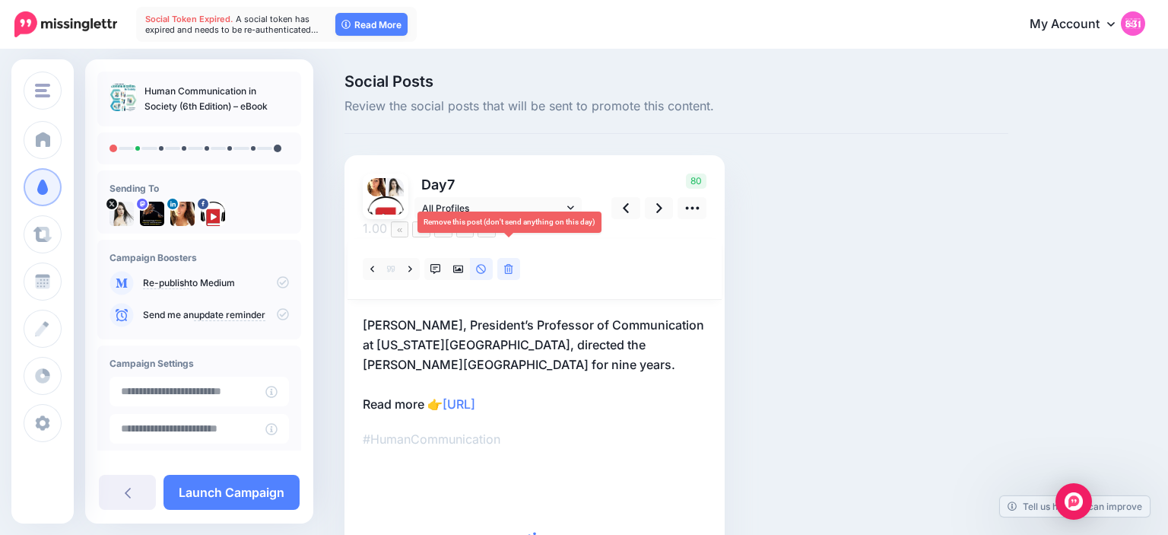
click at [504, 258] on link at bounding box center [508, 269] width 23 height 22
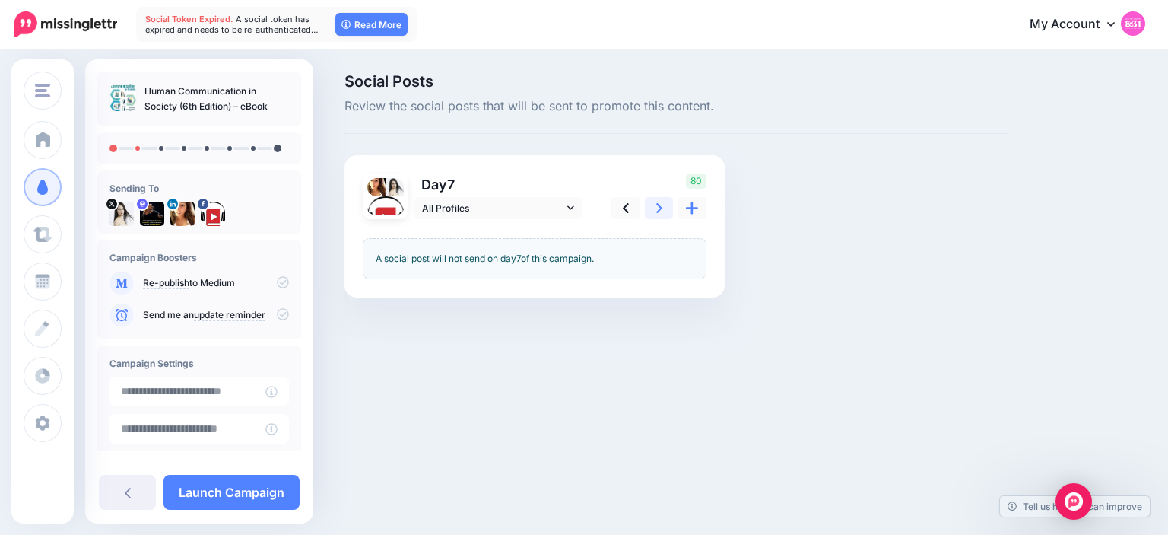
click at [659, 205] on icon at bounding box center [659, 208] width 6 height 10
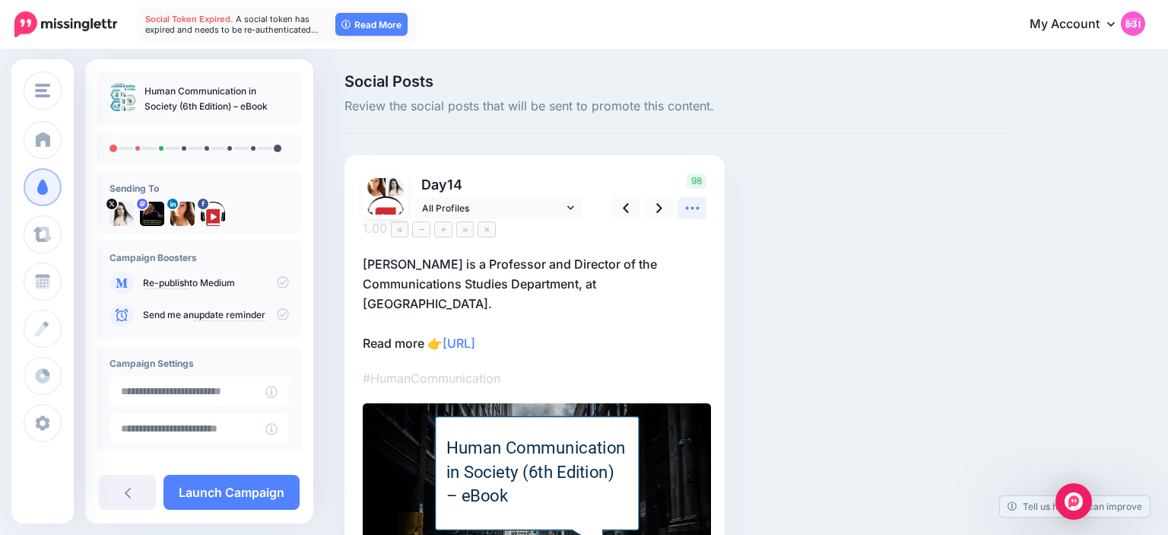
click at [692, 208] on icon at bounding box center [692, 208] width 14 height 3
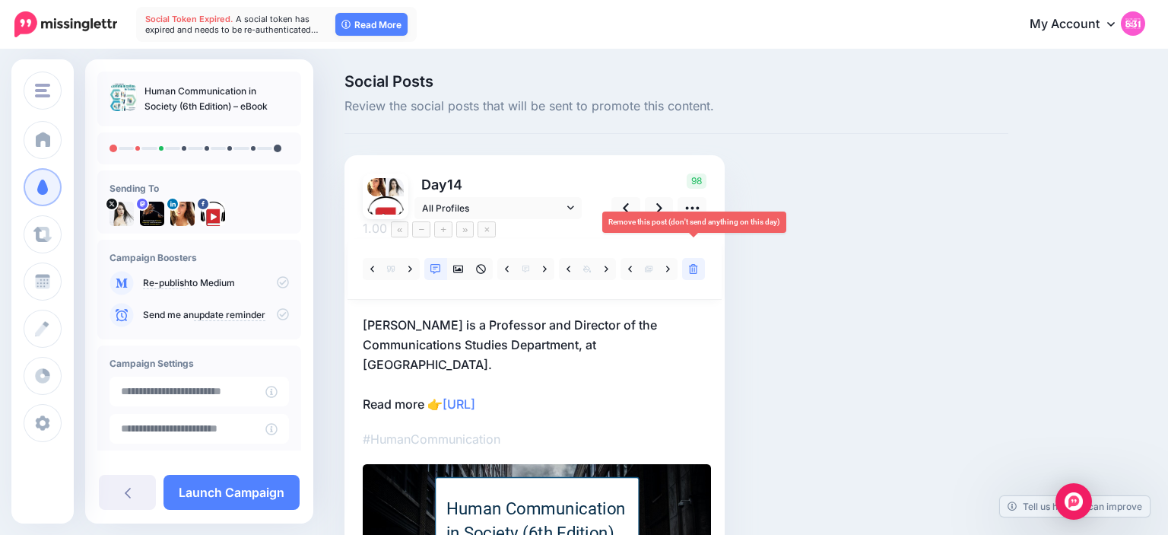
click at [698, 264] on icon at bounding box center [693, 269] width 9 height 11
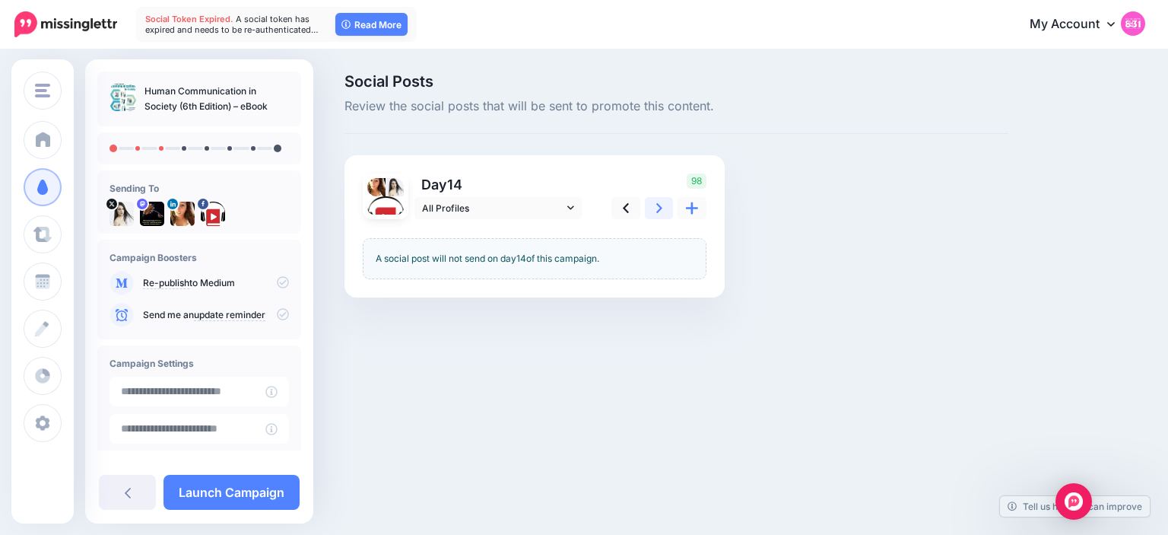
click at [659, 208] on icon at bounding box center [659, 208] width 6 height 16
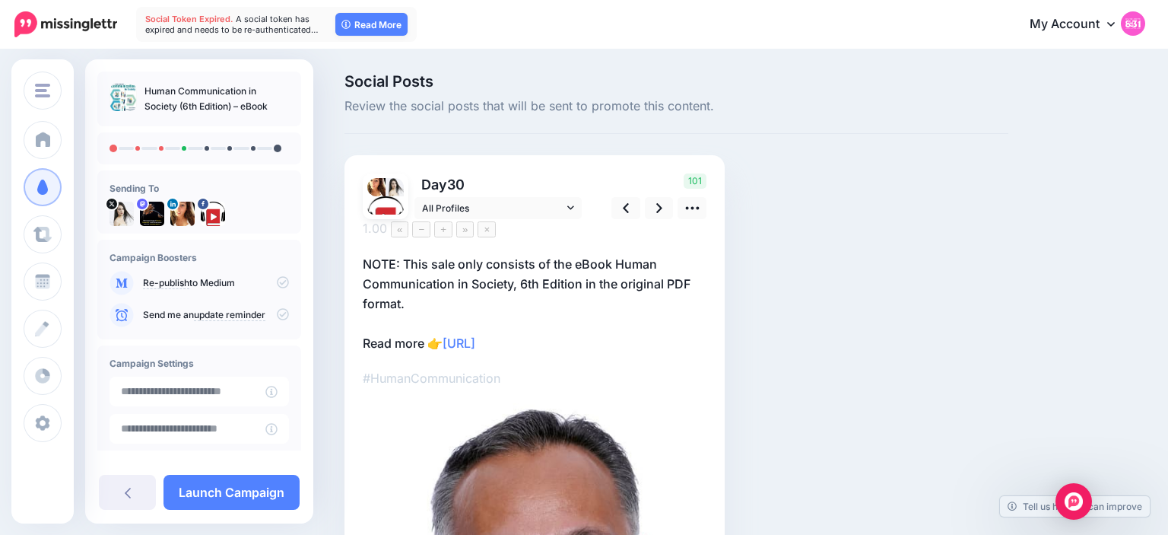
click at [471, 254] on p "NOTE: This sale only consists of the eBook Human Communication in Society, 6th …" at bounding box center [535, 303] width 344 height 99
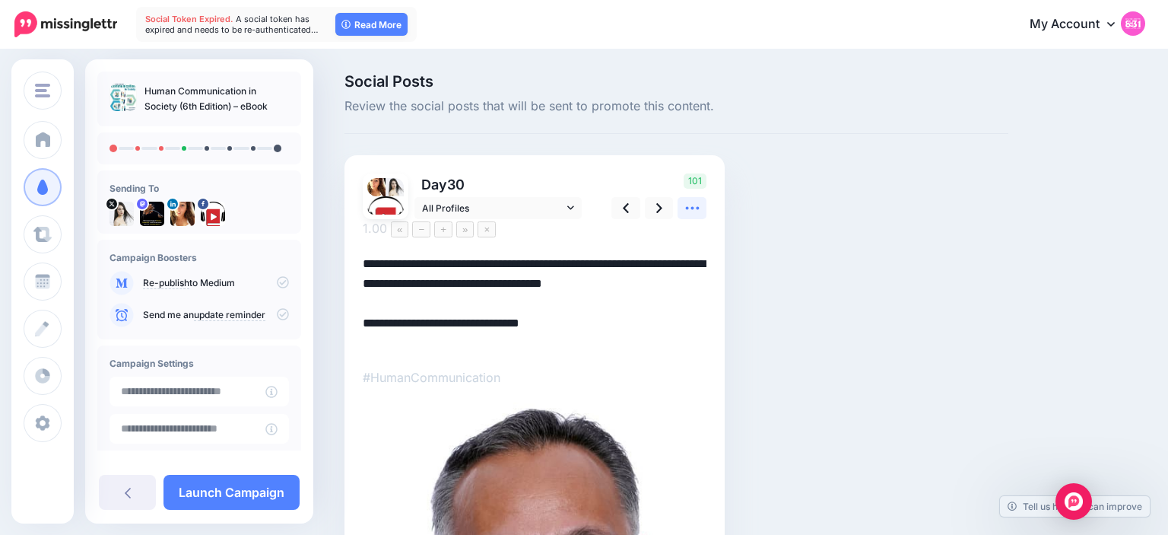
click at [694, 205] on icon at bounding box center [693, 208] width 16 height 16
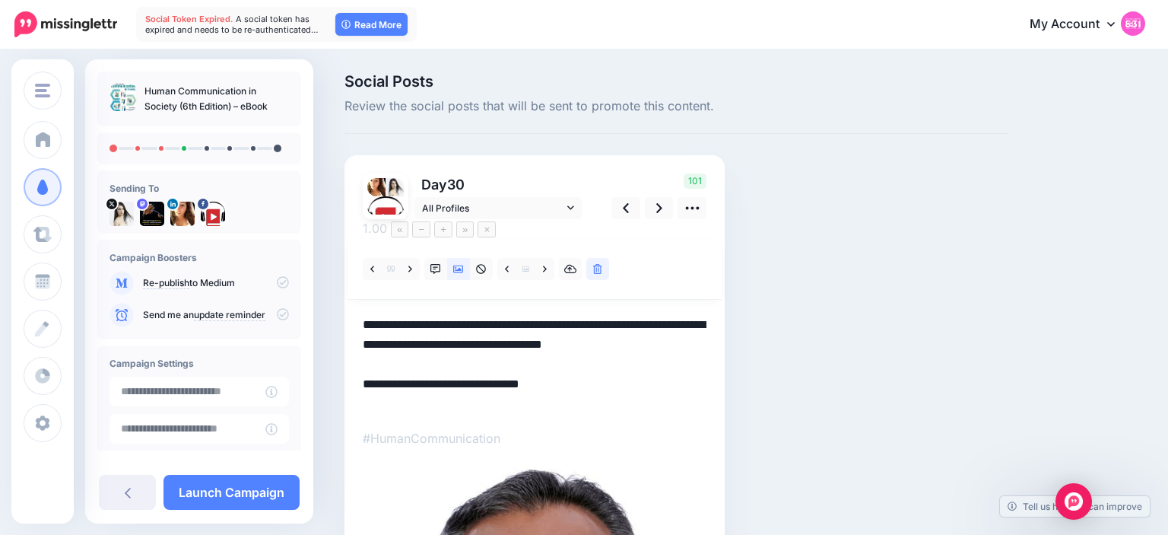
click at [399, 315] on textarea "**********" at bounding box center [535, 364] width 344 height 98
click at [407, 315] on textarea "**********" at bounding box center [535, 364] width 344 height 98
click at [404, 315] on textarea "**********" at bounding box center [535, 364] width 344 height 98
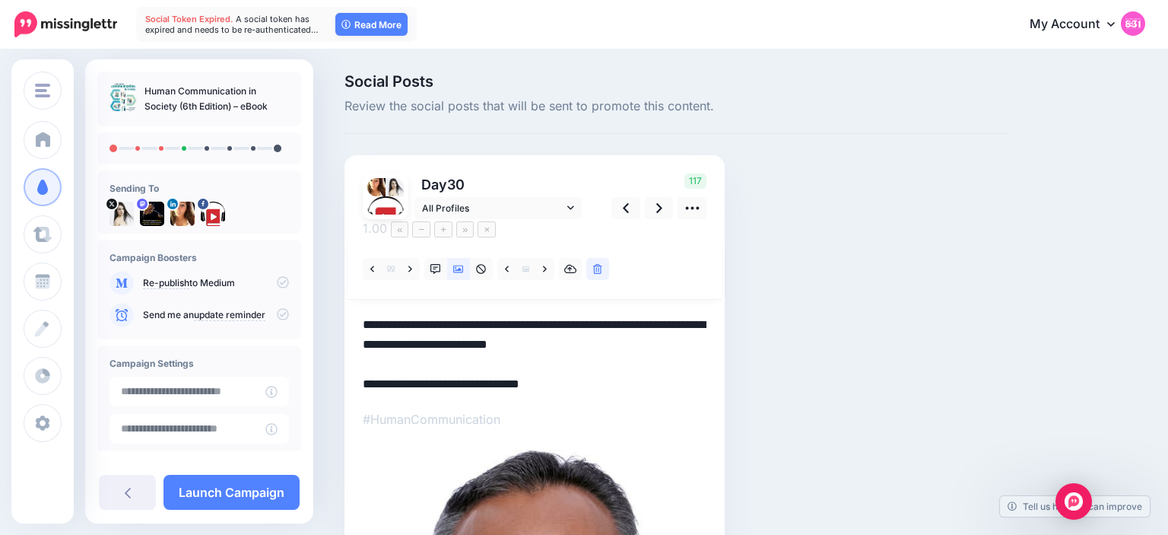
click at [487, 315] on textarea "**********" at bounding box center [535, 354] width 344 height 79
click at [593, 331] on textarea "**********" at bounding box center [535, 354] width 344 height 79
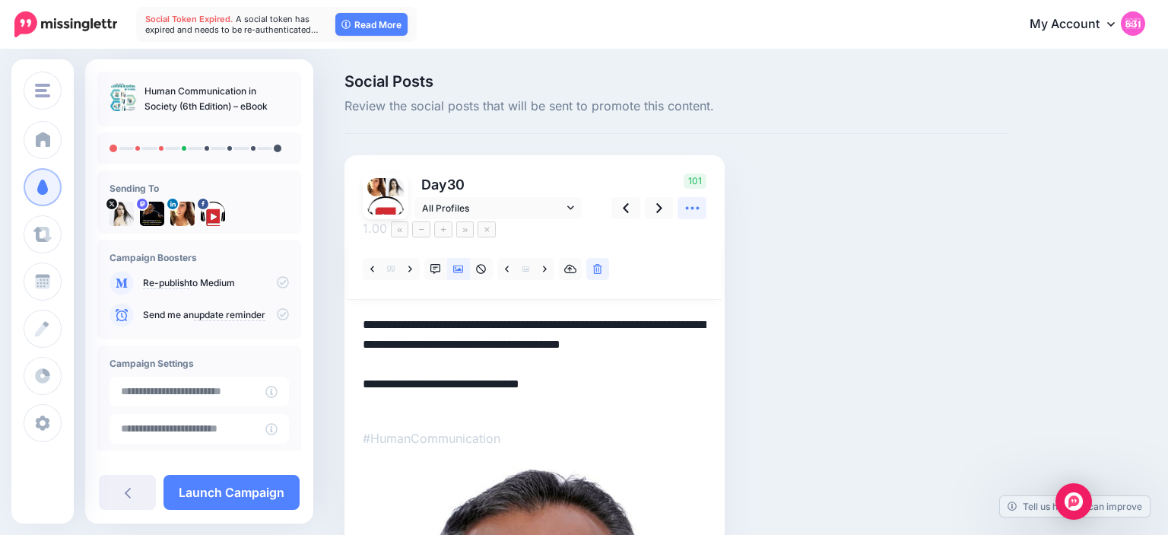
click at [695, 214] on icon at bounding box center [693, 208] width 16 height 16
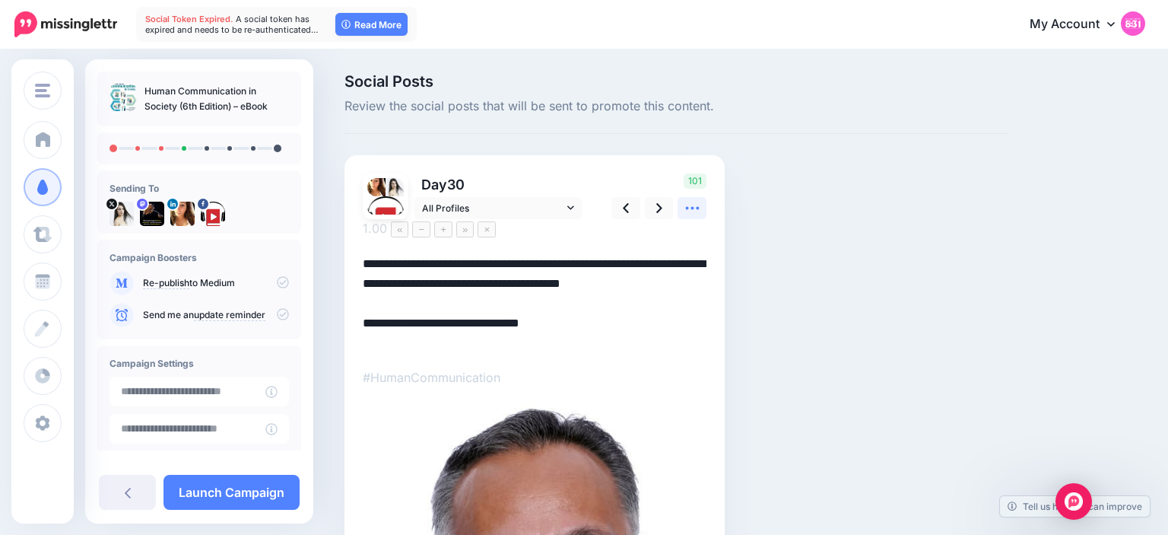
scroll to position [75, 0]
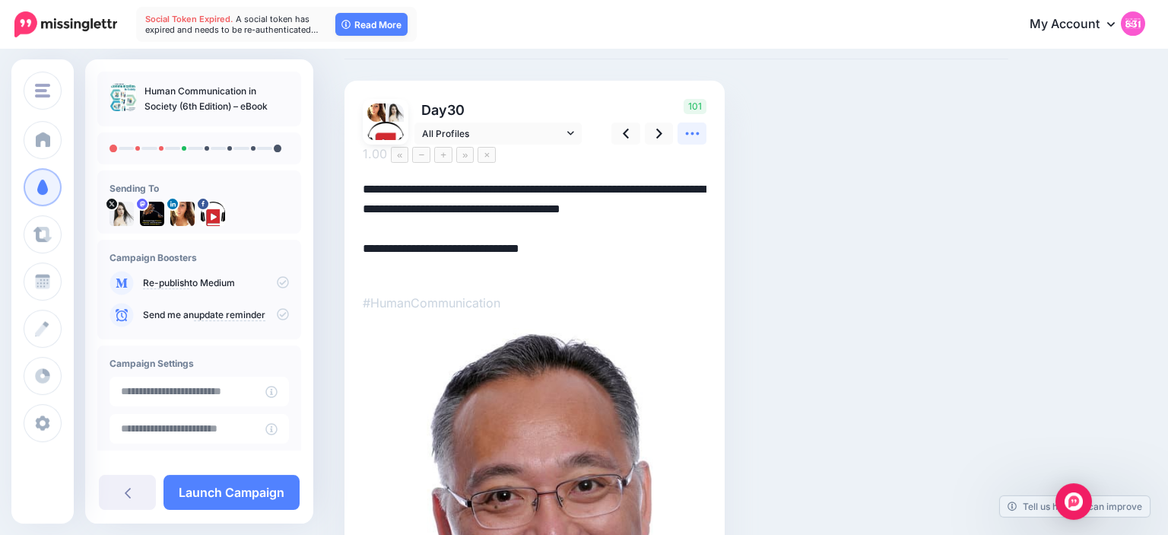
click at [688, 138] on icon at bounding box center [693, 134] width 16 height 16
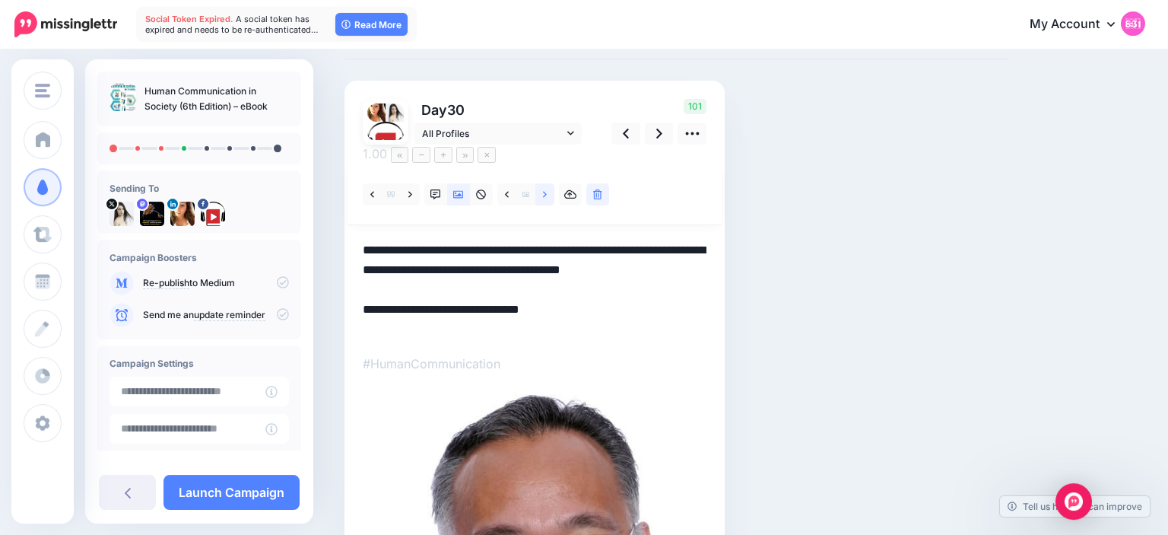
click at [546, 191] on icon at bounding box center [545, 194] width 4 height 6
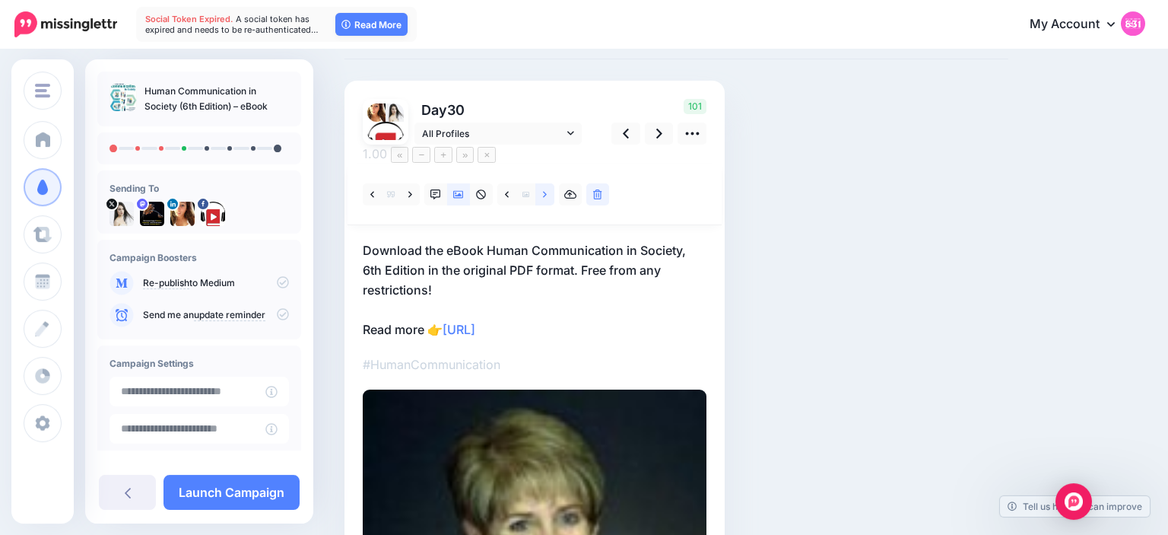
click at [546, 191] on icon at bounding box center [545, 194] width 4 height 6
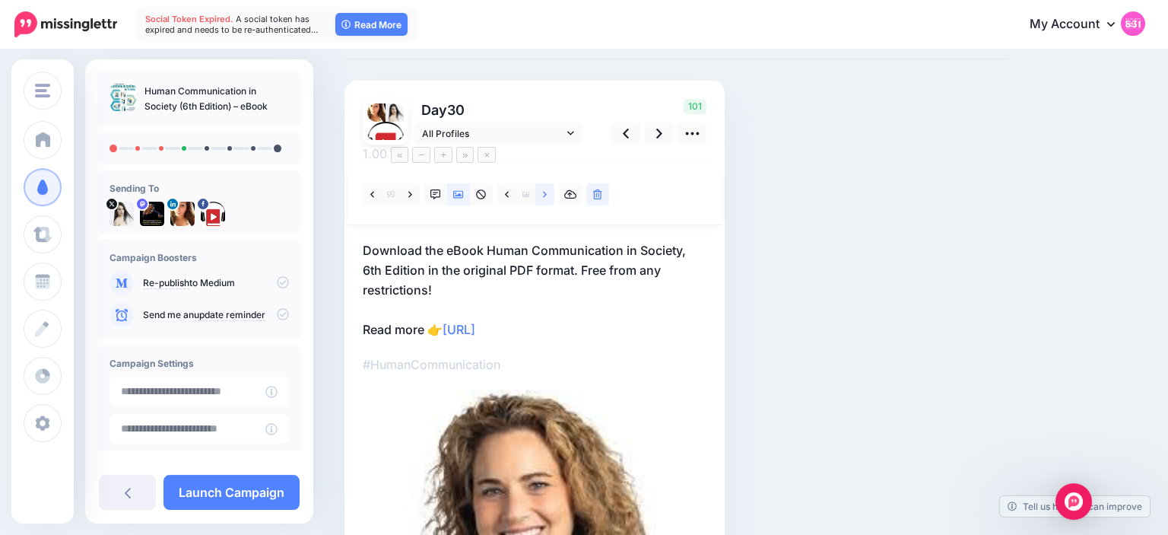
click at [546, 191] on icon at bounding box center [545, 194] width 4 height 6
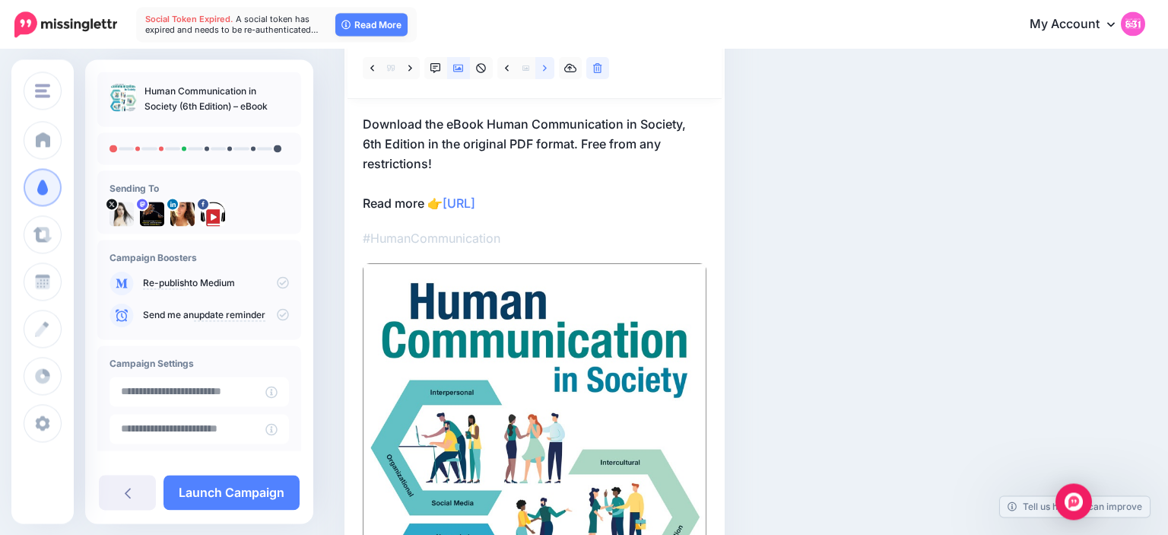
scroll to position [195, 0]
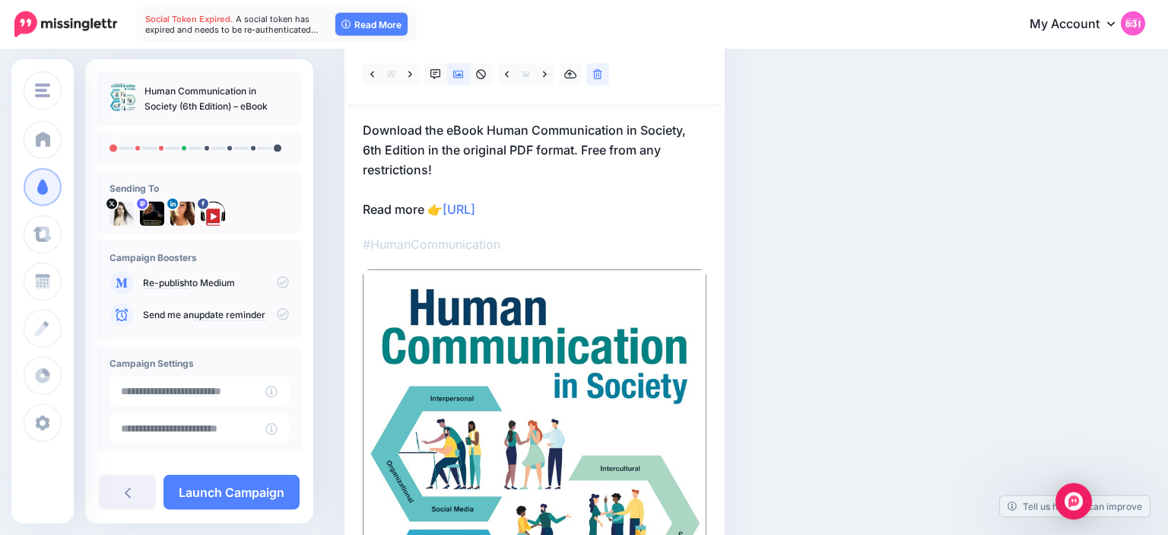
click at [415, 183] on p "Download the eBook Human Communication in Society, 6th Edition in the original …" at bounding box center [535, 169] width 344 height 99
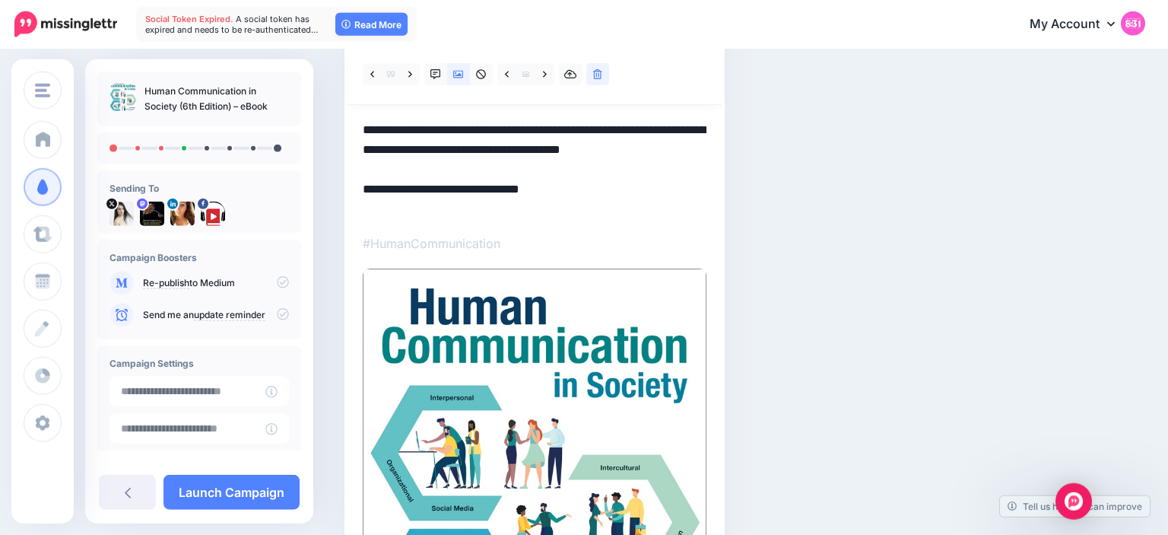
click at [424, 187] on textarea "**********" at bounding box center [535, 169] width 344 height 98
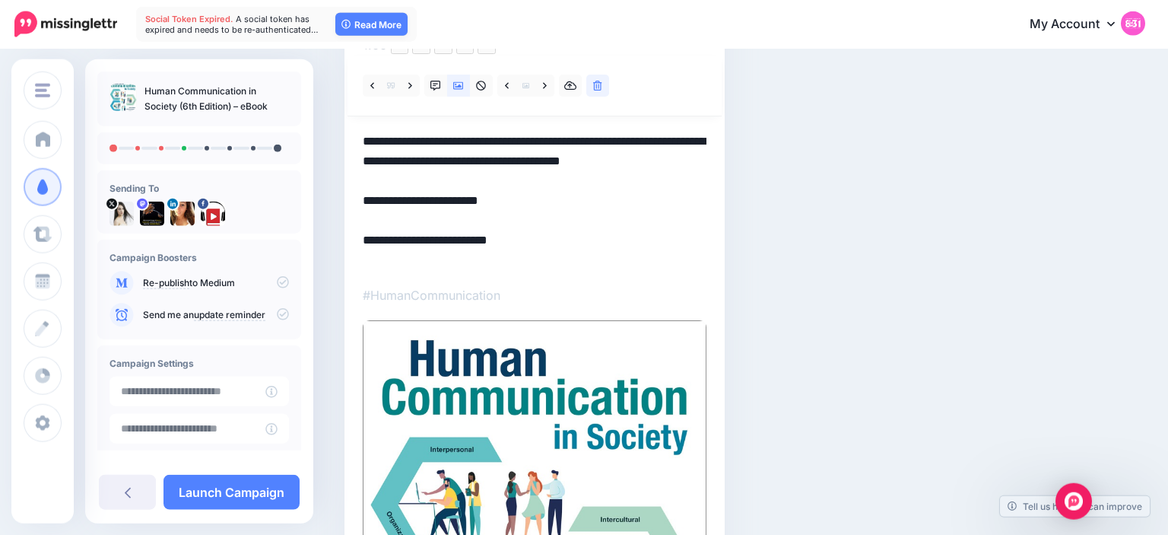
scroll to position [183, 0]
type textarea "**********"
click at [790, 209] on div "Social Posts Review the social posts that will be sent to promote this content.…" at bounding box center [676, 357] width 687 height 934
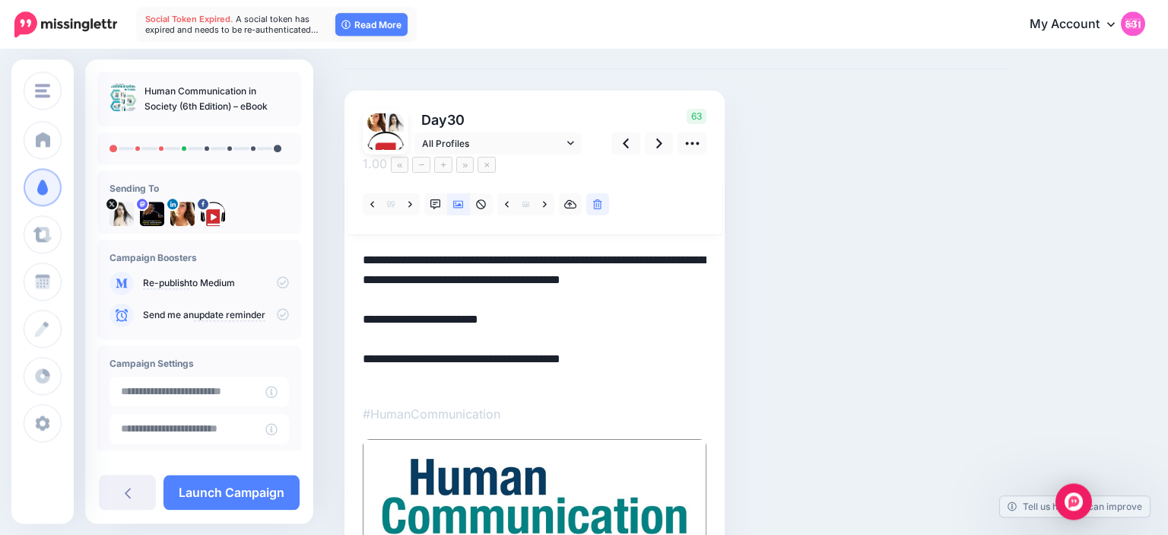
scroll to position [62, 0]
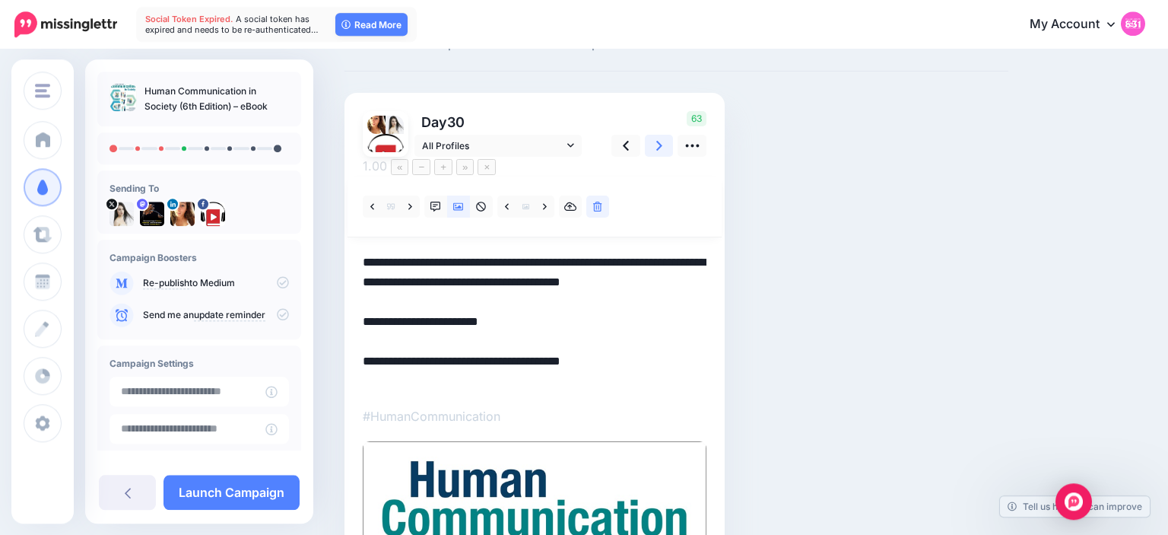
click at [670, 146] on link at bounding box center [659, 146] width 29 height 22
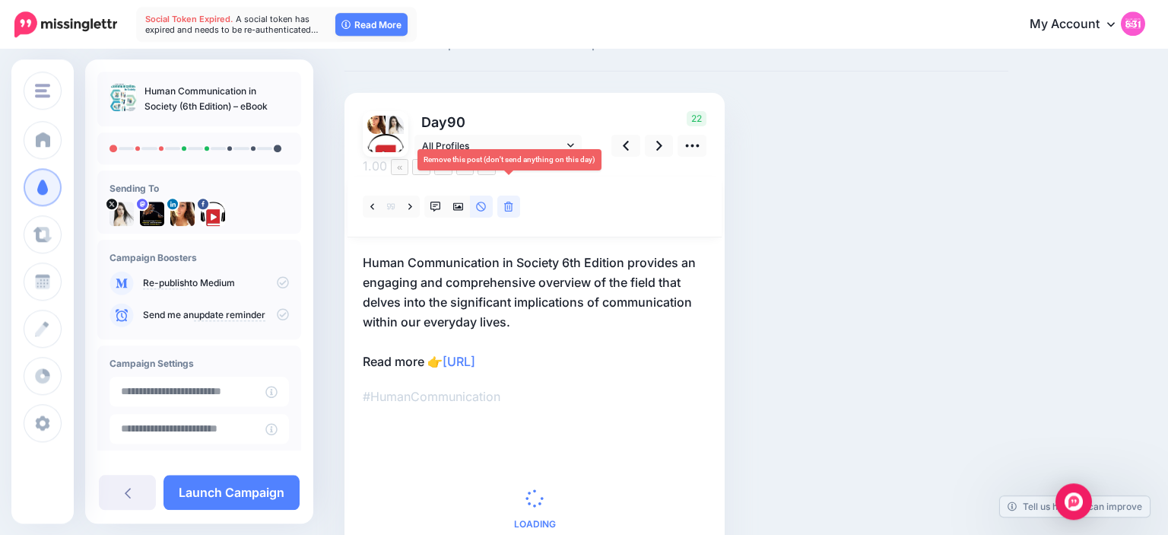
click at [510, 202] on icon at bounding box center [508, 207] width 9 height 11
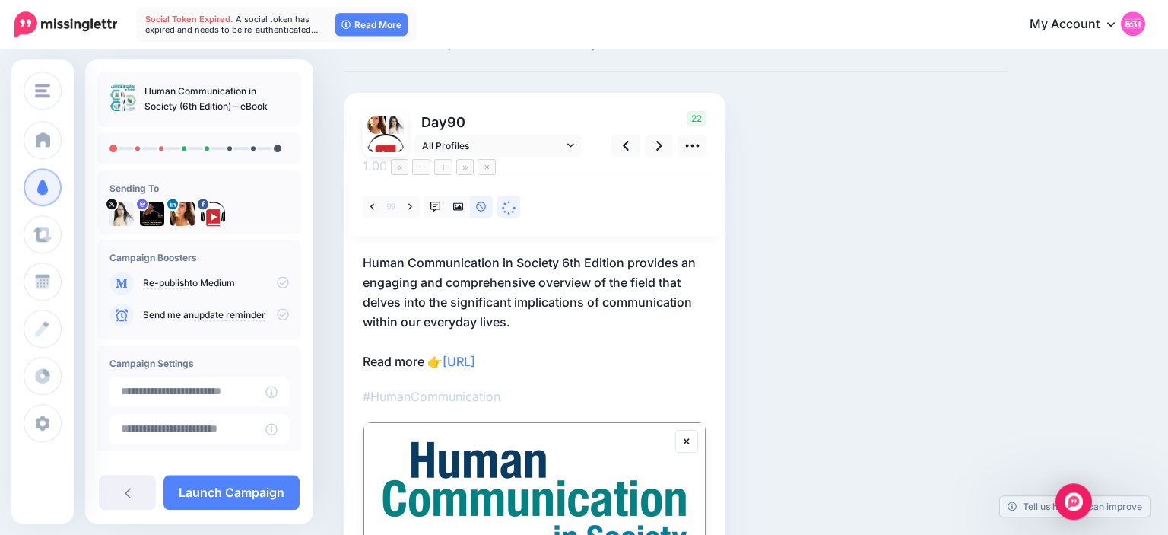
scroll to position [0, 0]
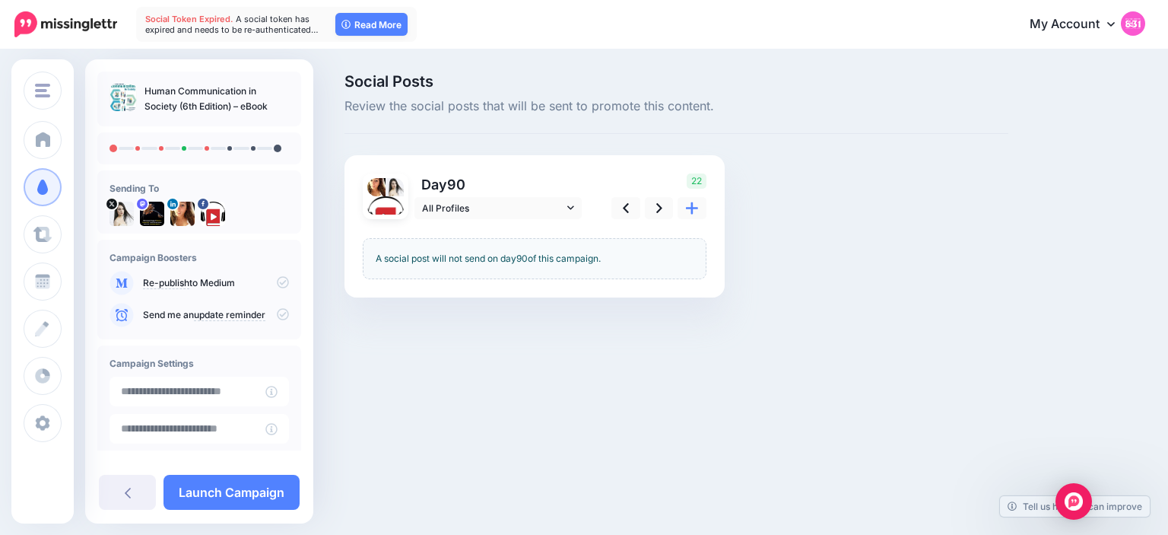
click at [662, 142] on div "Social Posts Review the social posts that will be sent to promote this content.…" at bounding box center [676, 208] width 687 height 269
click at [660, 215] on icon at bounding box center [659, 208] width 6 height 16
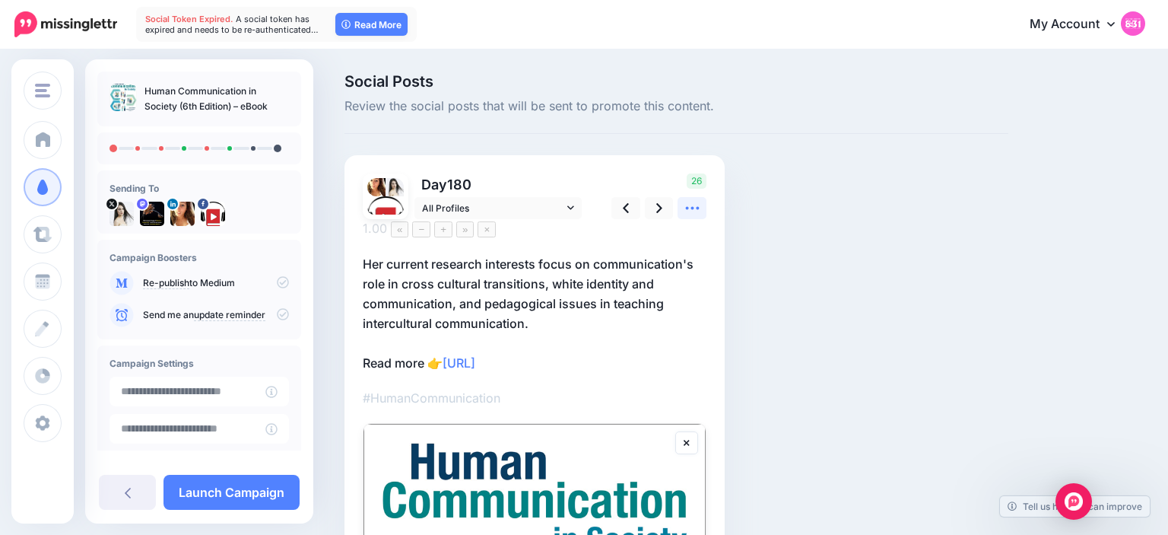
click at [689, 212] on icon at bounding box center [693, 208] width 16 height 16
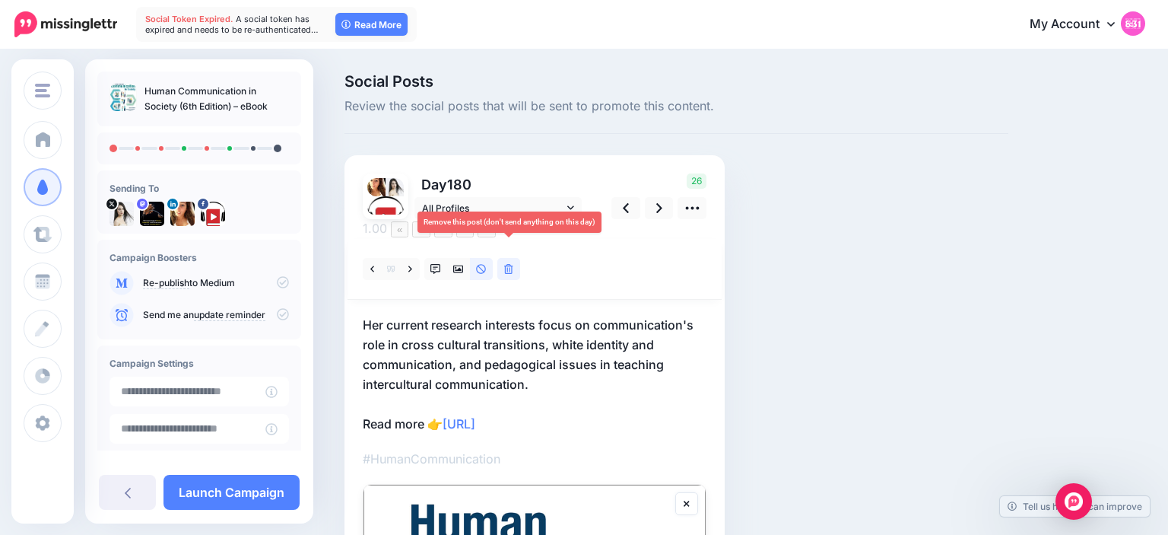
click at [516, 258] on link at bounding box center [508, 269] width 23 height 22
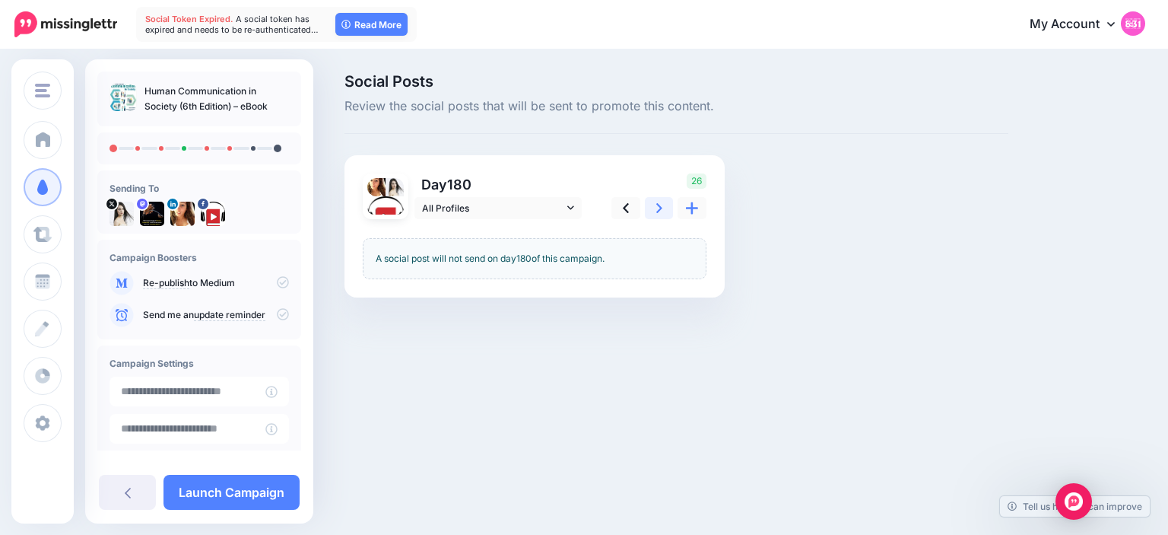
click at [659, 210] on icon at bounding box center [659, 208] width 6 height 10
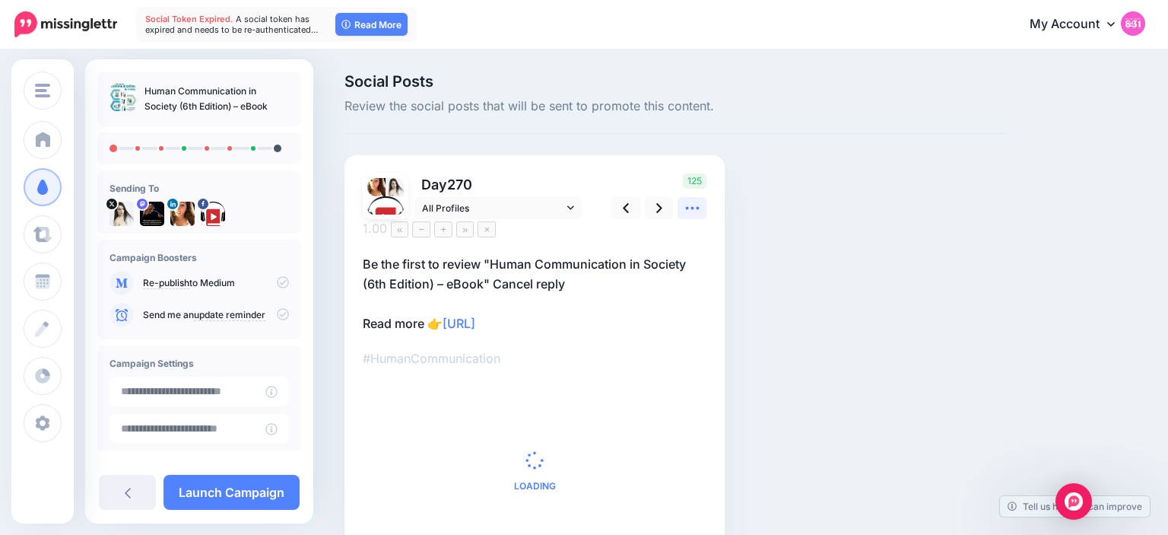
click at [692, 211] on icon at bounding box center [693, 208] width 16 height 16
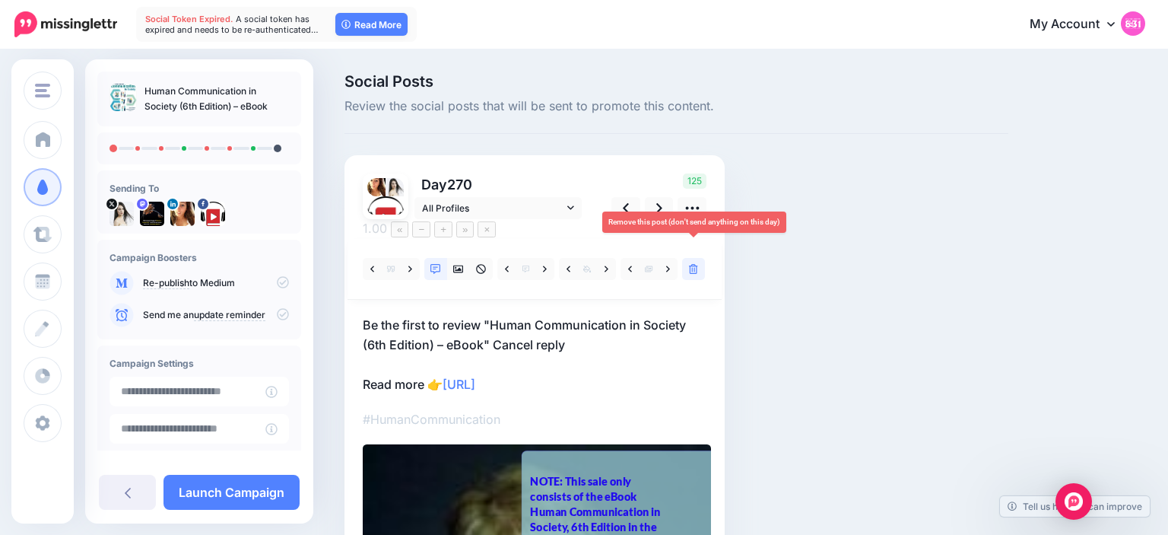
click at [690, 264] on icon at bounding box center [693, 269] width 9 height 11
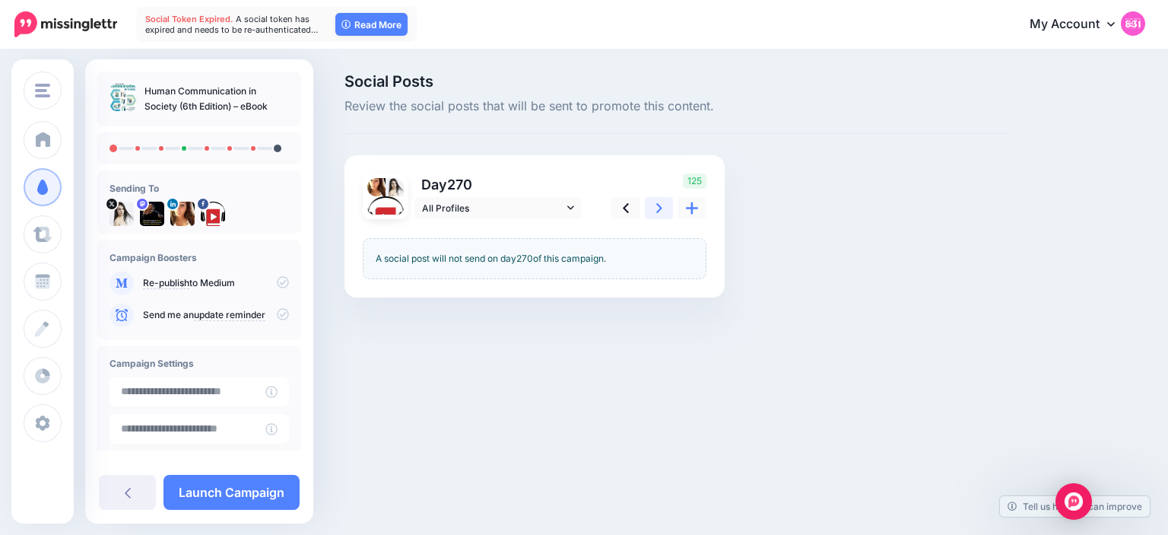
click at [662, 208] on icon at bounding box center [659, 208] width 6 height 16
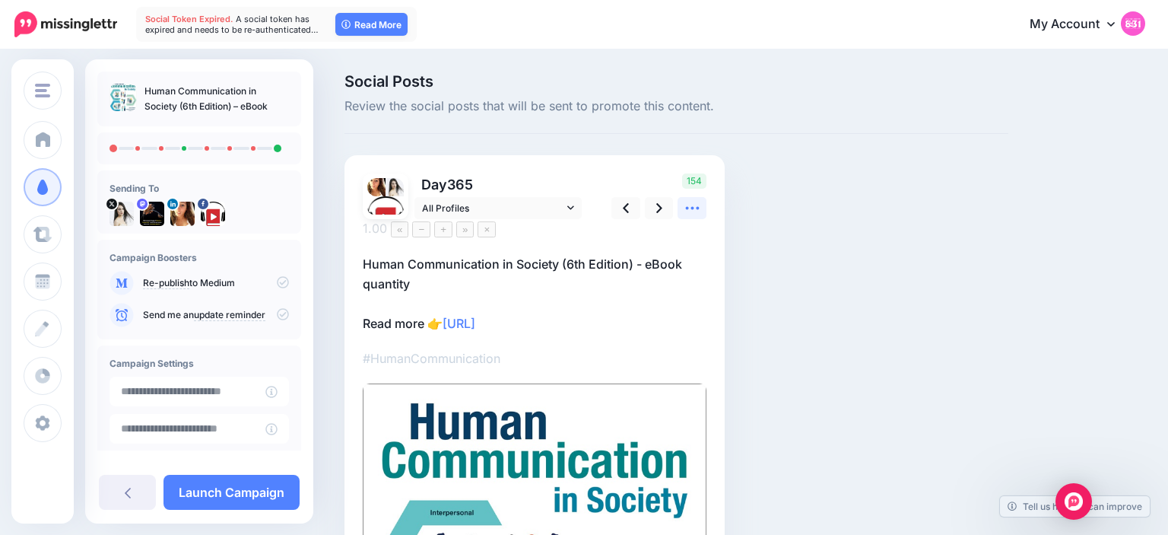
click at [696, 215] on icon at bounding box center [693, 208] width 16 height 16
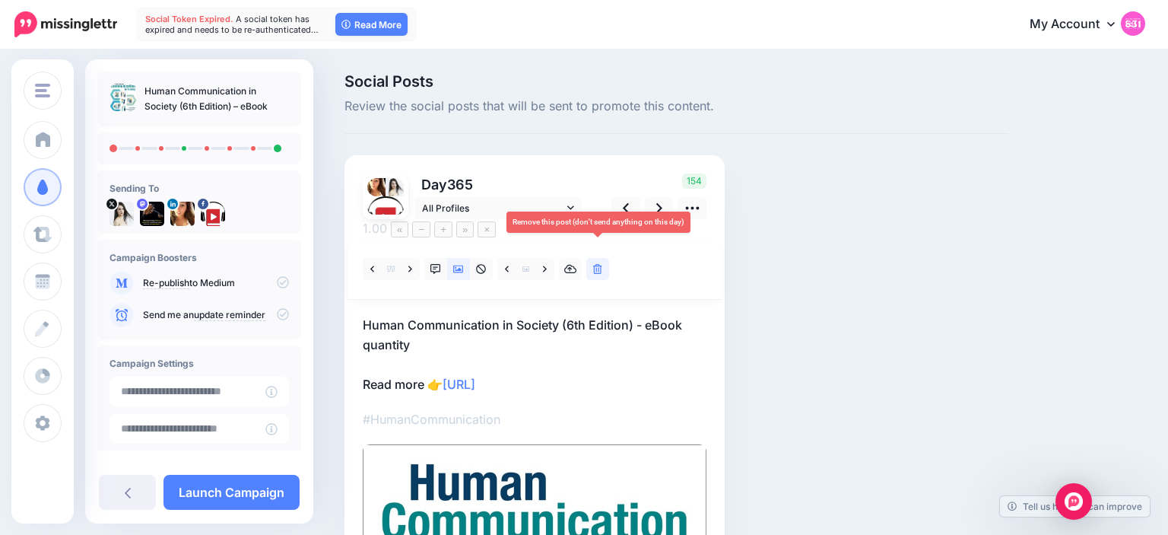
click at [598, 264] on icon at bounding box center [597, 269] width 9 height 11
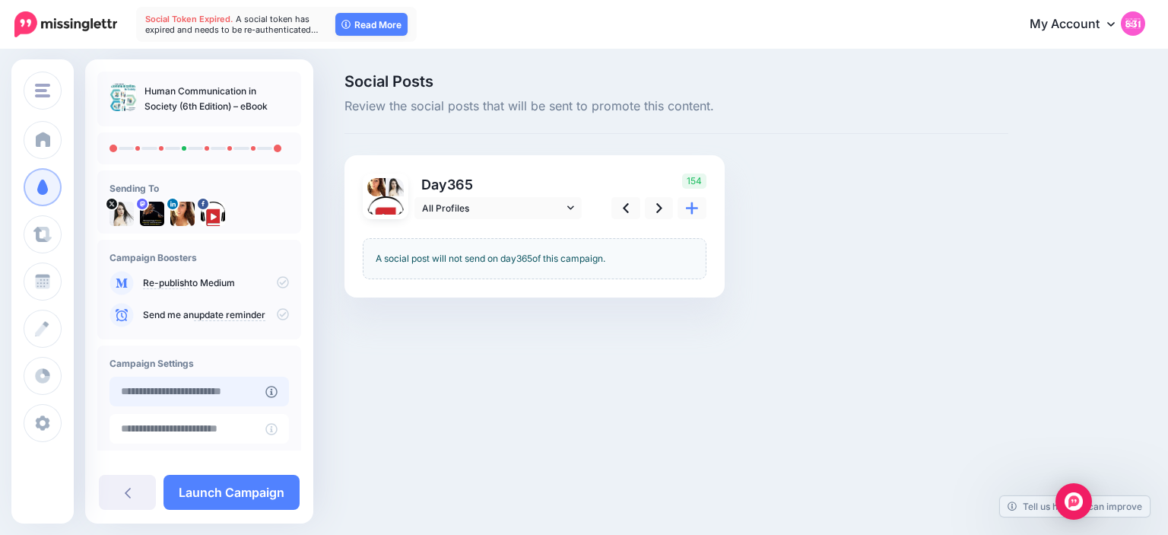
scroll to position [116, 0]
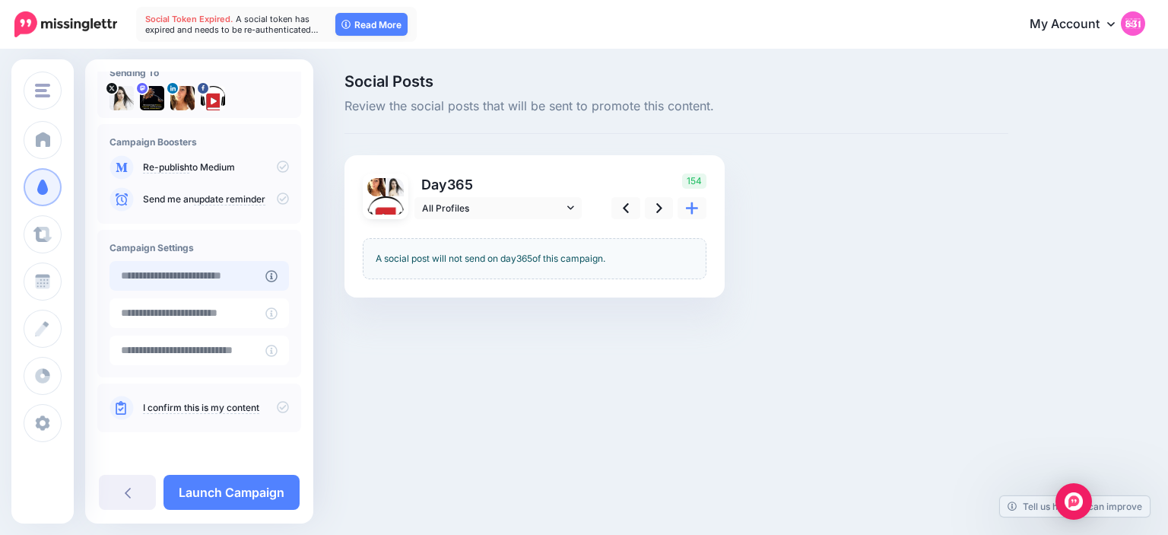
type input "**********"
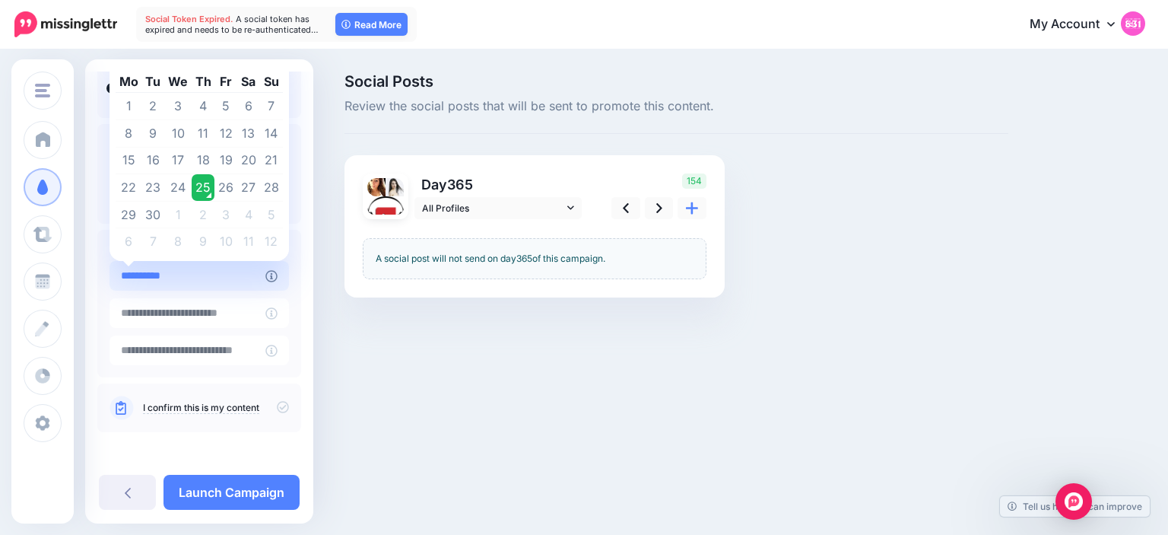
click at [211, 278] on input "**********" at bounding box center [188, 276] width 156 height 30
click at [200, 185] on td "25" at bounding box center [204, 187] width 24 height 27
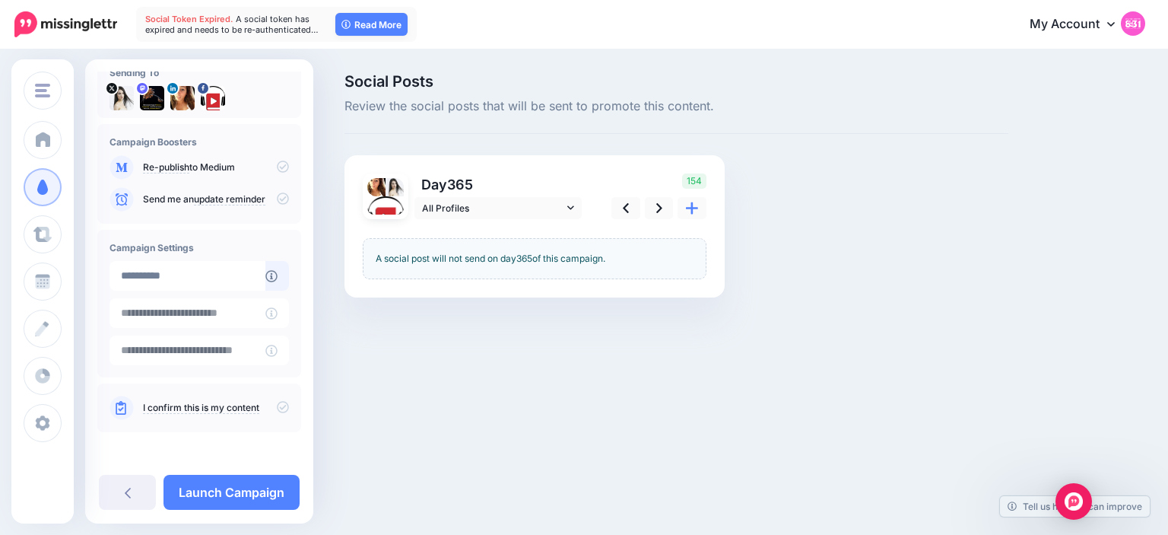
click at [281, 404] on icon at bounding box center [283, 407] width 12 height 12
click at [244, 493] on link "Launch Campaign" at bounding box center [232, 492] width 136 height 35
